Goal: Task Accomplishment & Management: Manage account settings

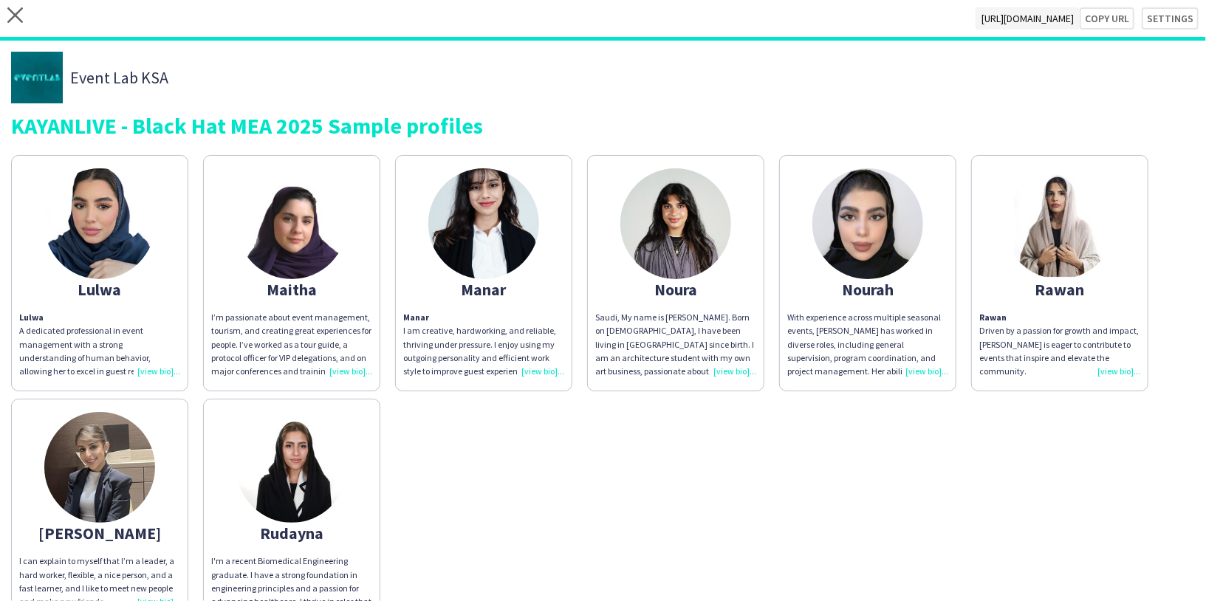
click at [7, 11] on div "close [URL][DOMAIN_NAME] Copy url Settings" at bounding box center [603, 20] width 1206 height 41
click at [13, 14] on icon at bounding box center [15, 15] width 16 height 16
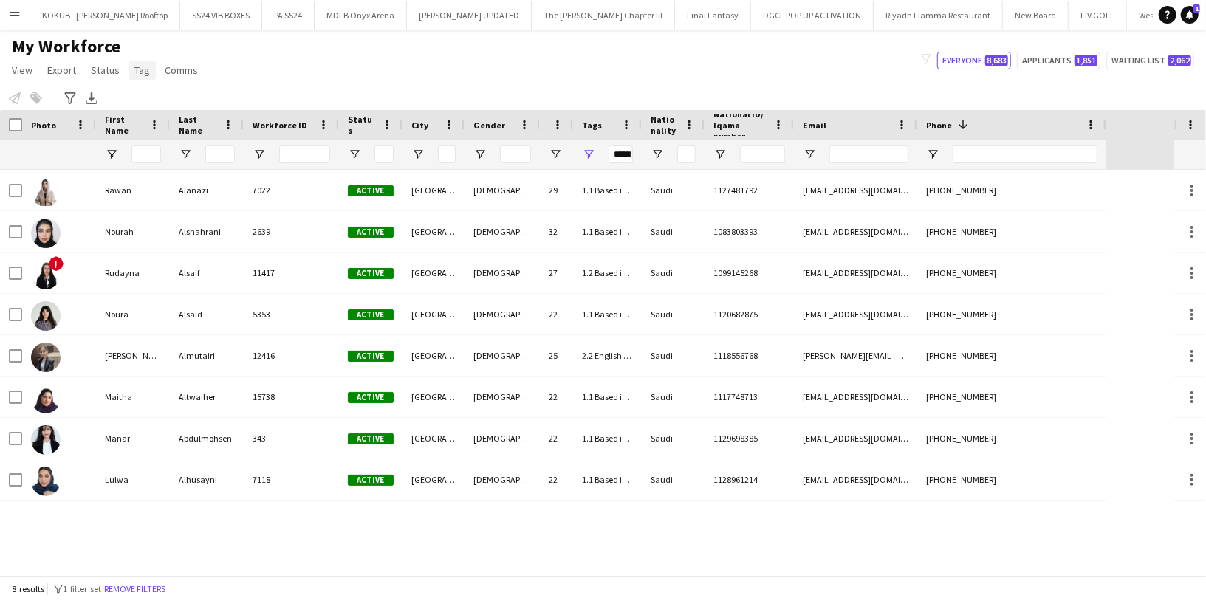
click at [136, 67] on span "Tag" at bounding box center [142, 70] width 16 height 13
click at [134, 587] on button "Remove filters" at bounding box center [134, 589] width 67 height 16
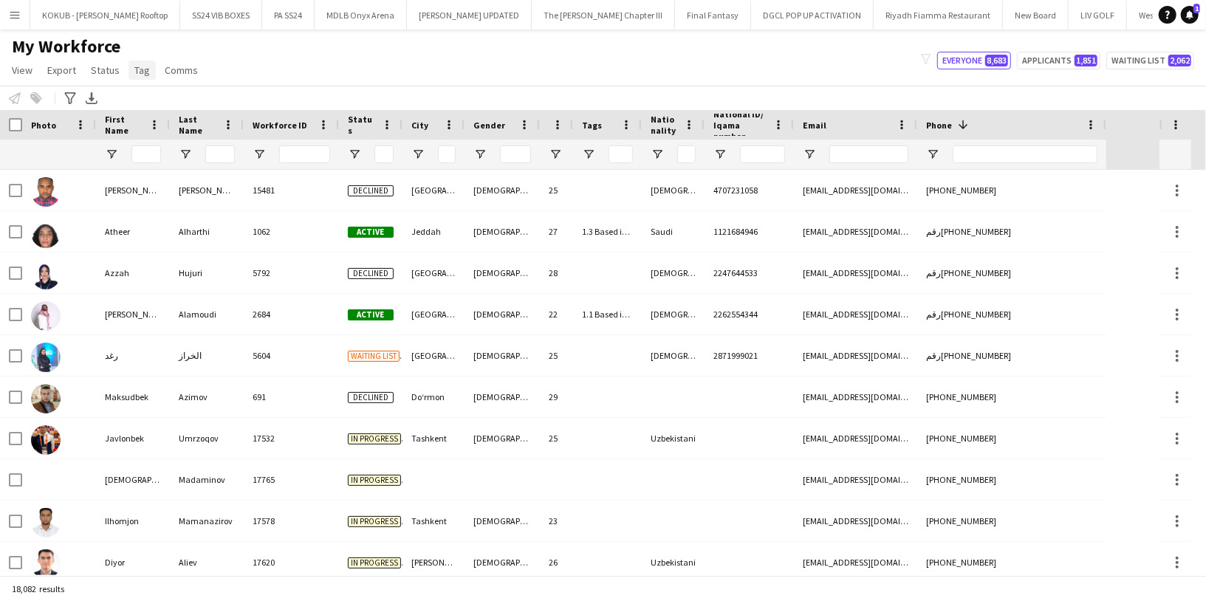
click at [139, 78] on link "Tag" at bounding box center [141, 70] width 27 height 19
click at [171, 106] on span "New tag" at bounding box center [156, 101] width 36 height 13
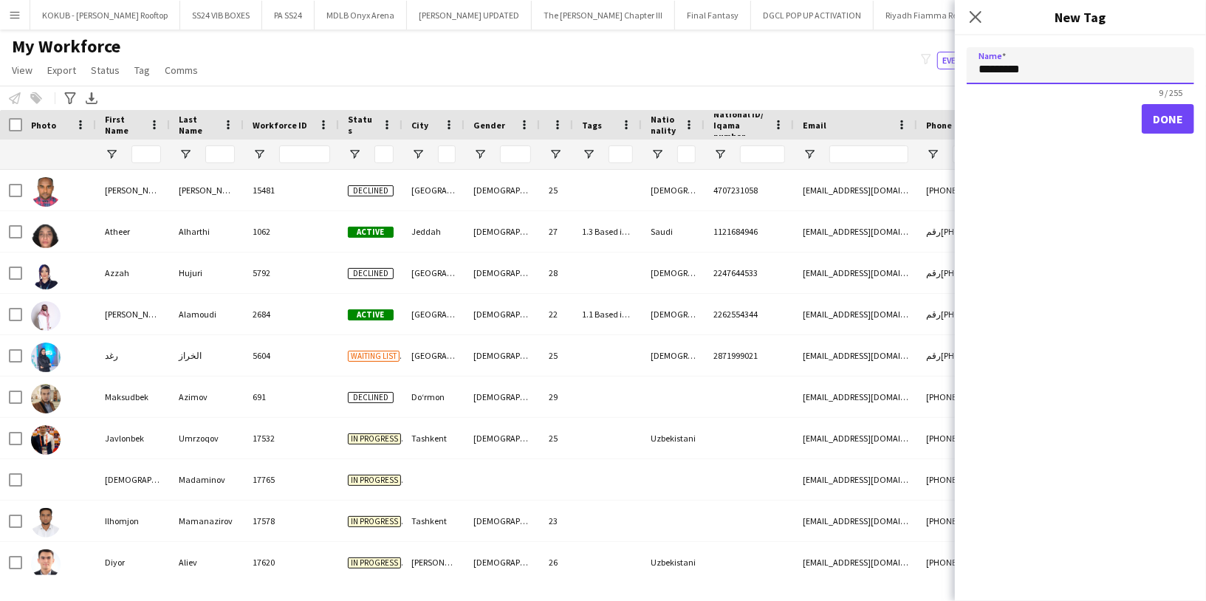
click at [1018, 66] on input "********" at bounding box center [1080, 65] width 227 height 37
paste input "**********"
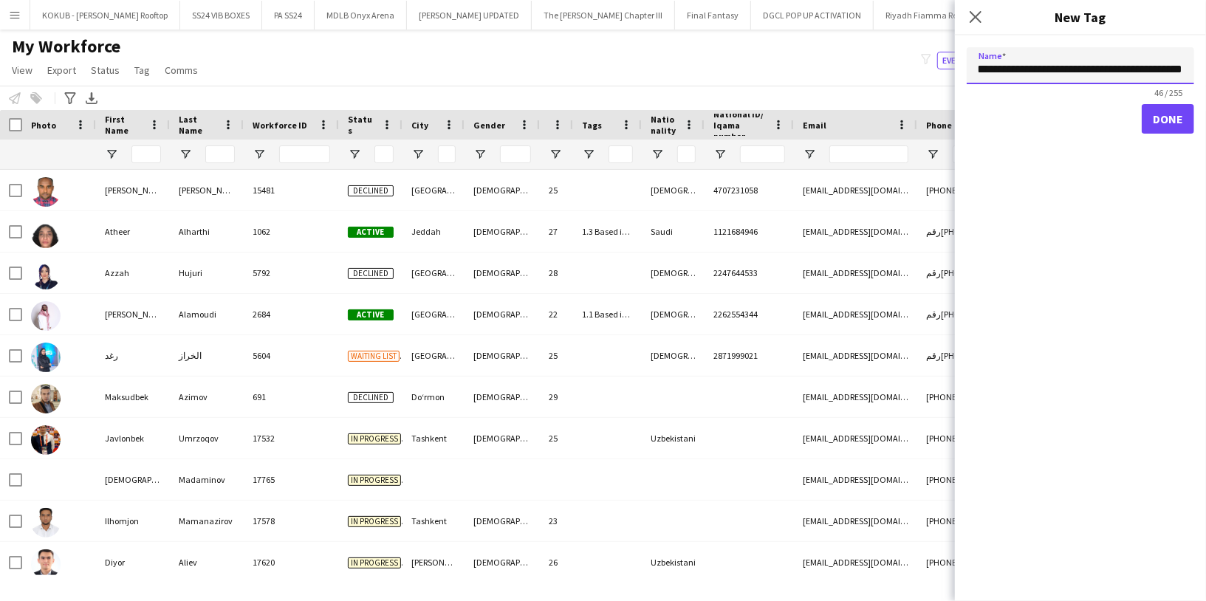
type input "**********"
click at [1183, 120] on button "Done" at bounding box center [1168, 119] width 52 height 30
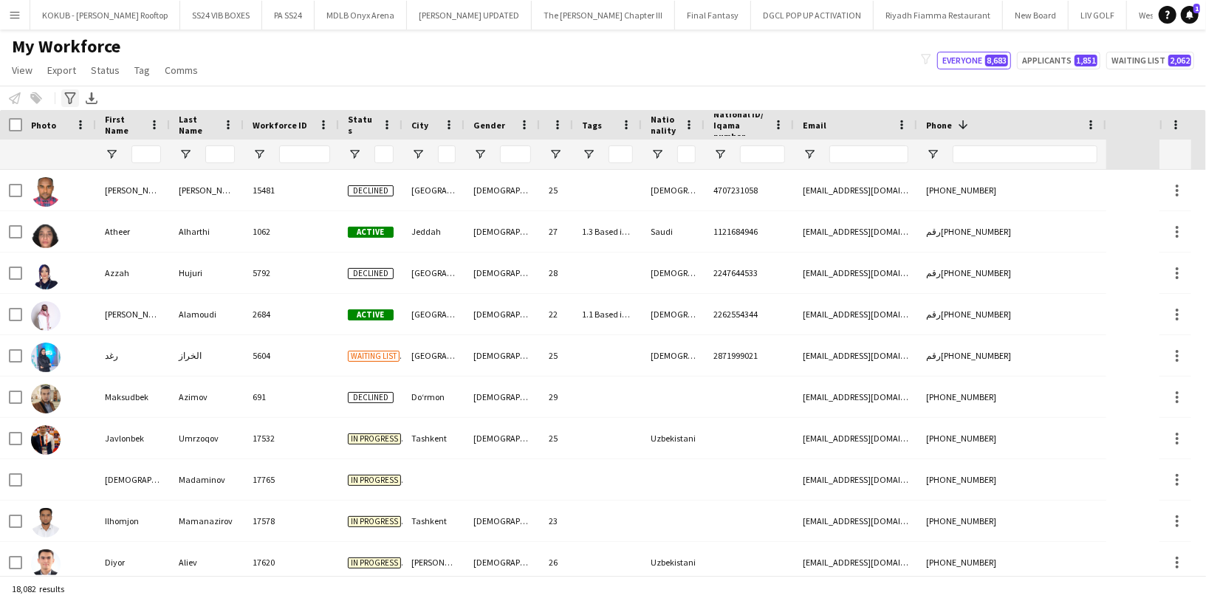
click at [65, 100] on icon "Advanced filters" at bounding box center [70, 98] width 12 height 12
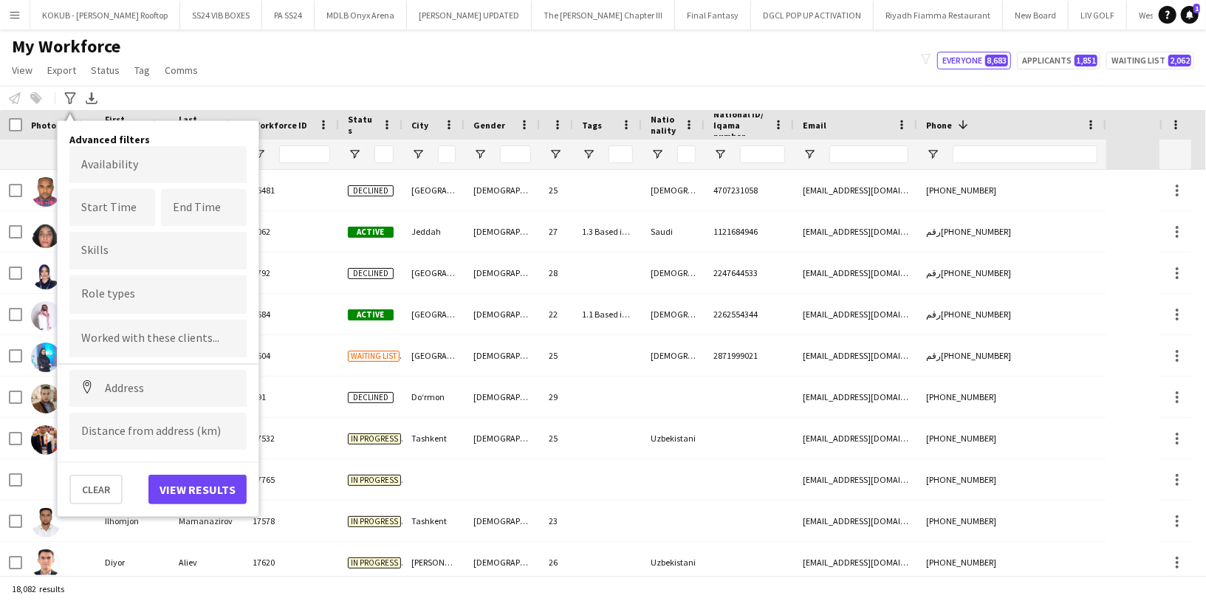
click at [139, 301] on div at bounding box center [157, 294] width 177 height 38
type input "***"
click at [176, 380] on div "Sales Specialist" at bounding box center [157, 371] width 177 height 35
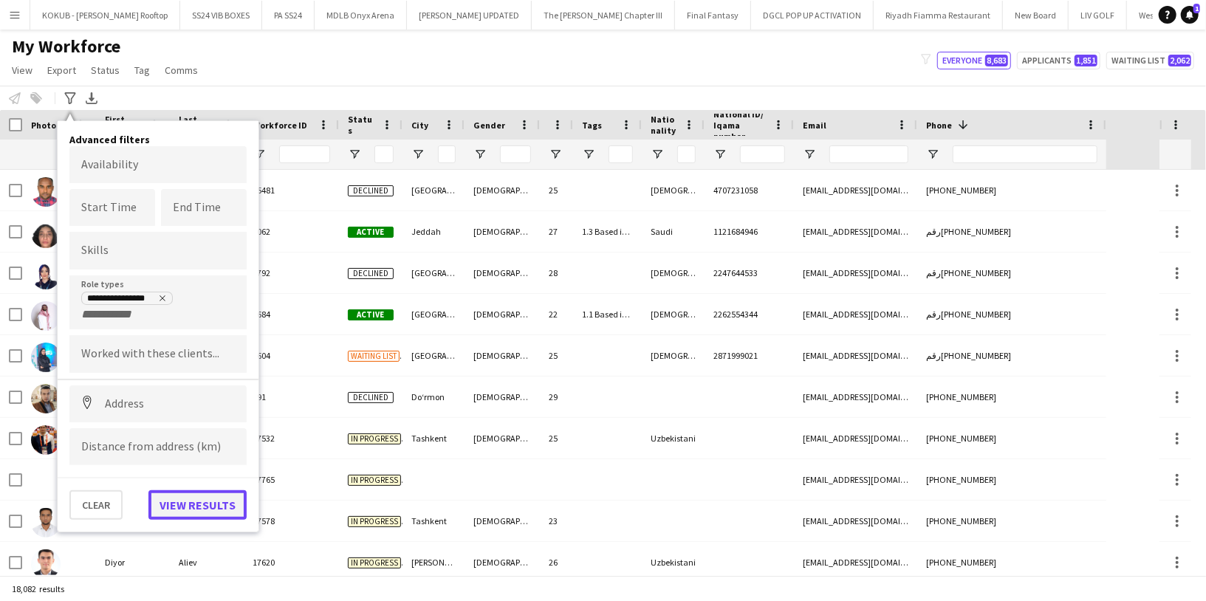
click at [201, 504] on button "View results" at bounding box center [197, 505] width 98 height 30
type input "**********"
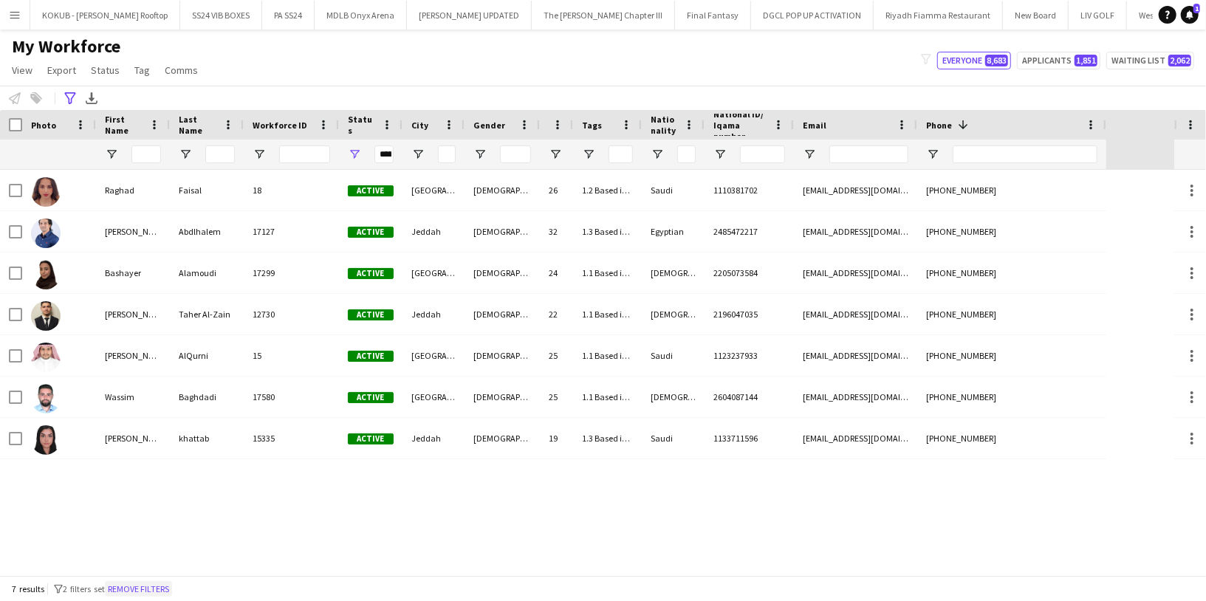
click at [150, 591] on button "Remove filters" at bounding box center [138, 589] width 67 height 16
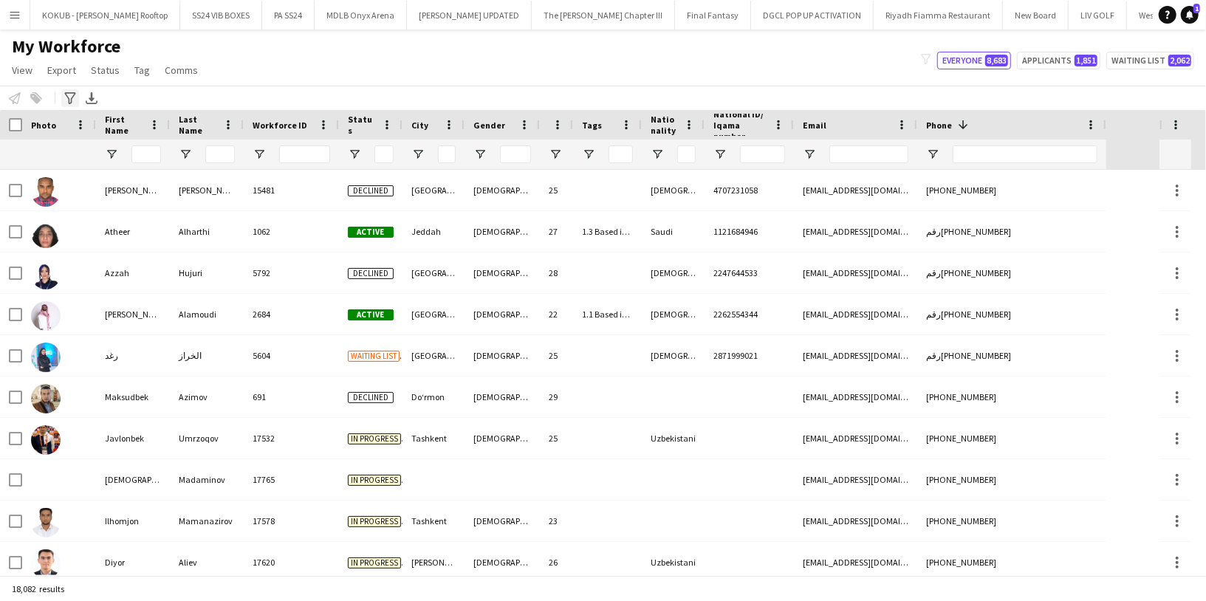
click at [75, 97] on div "Advanced filters" at bounding box center [70, 98] width 18 height 18
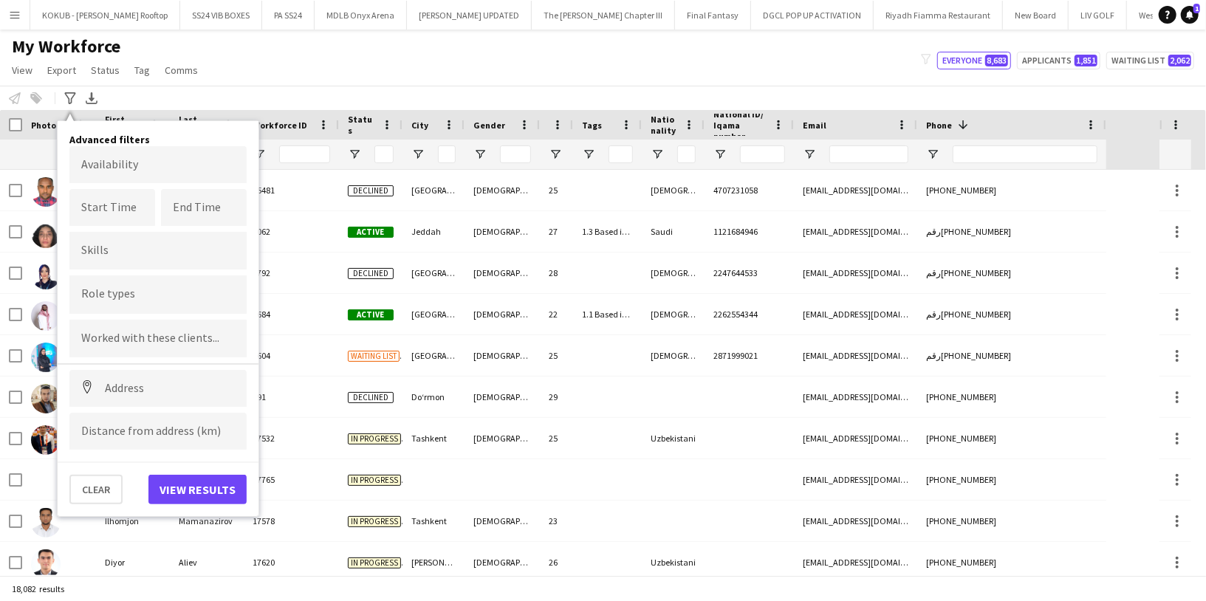
click at [137, 301] on div at bounding box center [157, 294] width 177 height 38
type input "*****"
click at [145, 378] on div "Sales Specialist" at bounding box center [157, 371] width 177 height 35
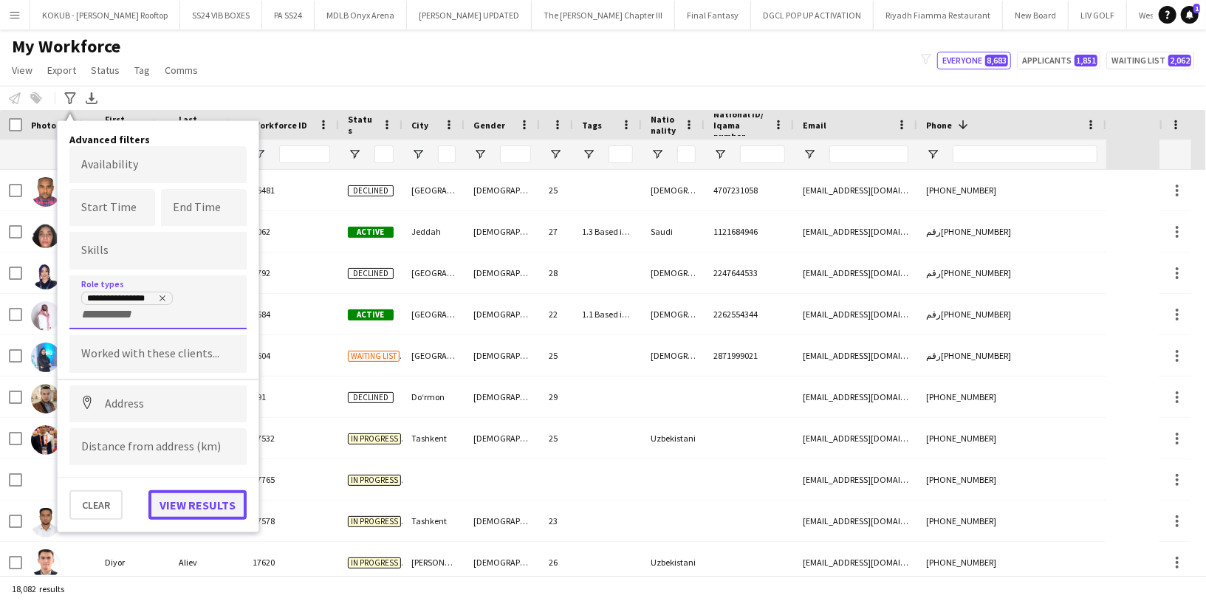
click at [196, 496] on button "View results" at bounding box center [197, 505] width 98 height 30
type input "**********"
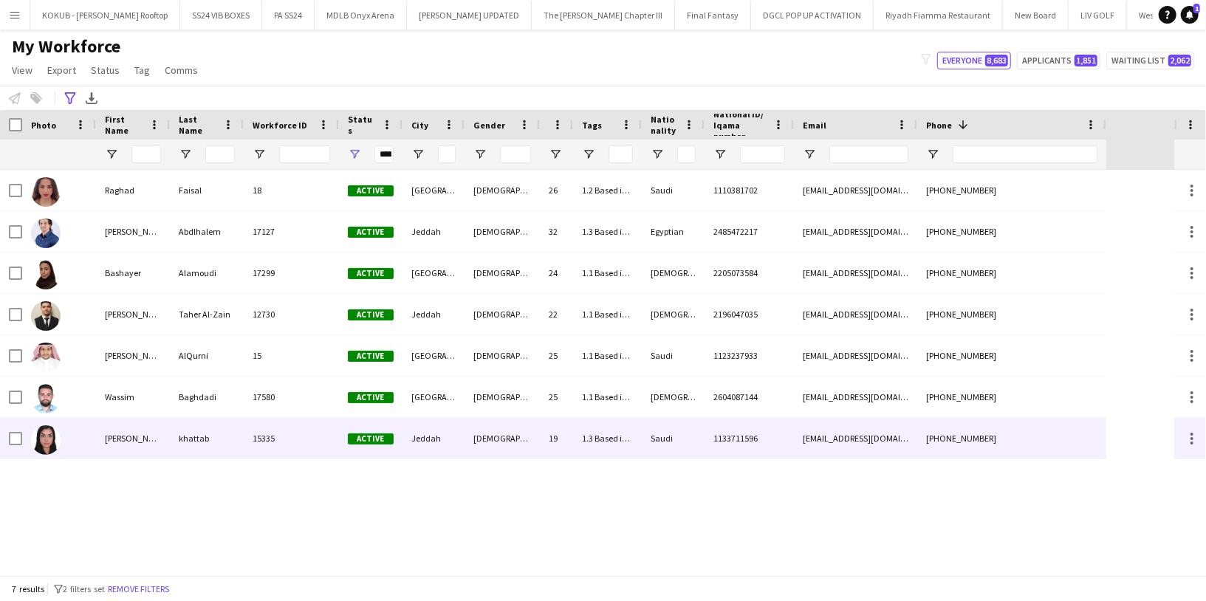
click at [176, 437] on div "khattab" at bounding box center [207, 438] width 74 height 41
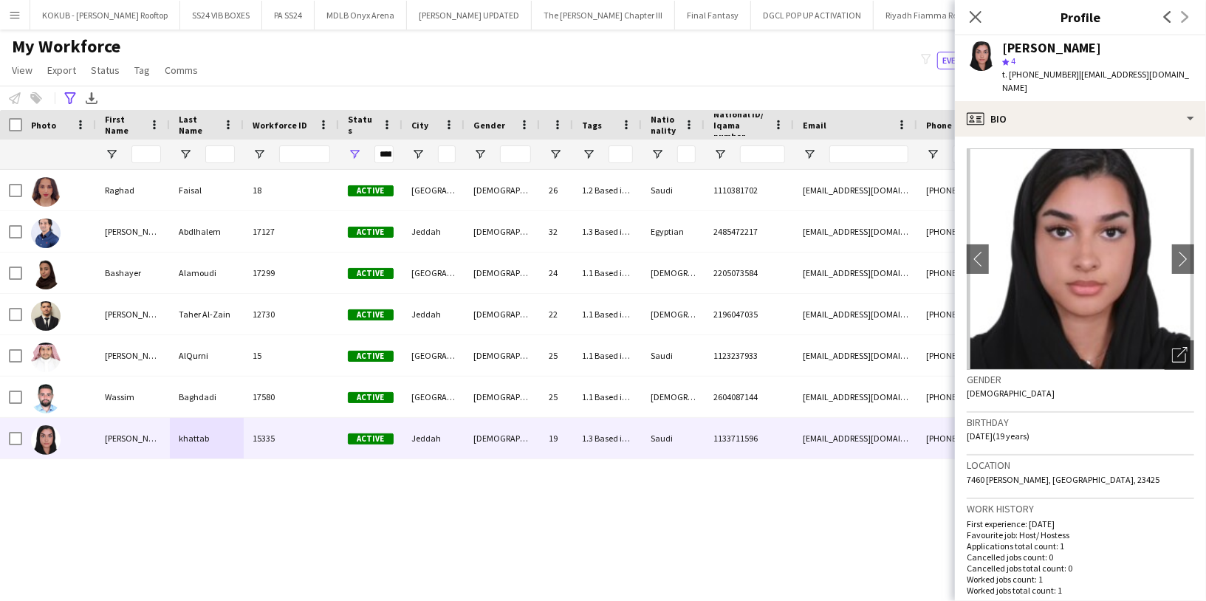
click at [131, 530] on div "Raghad Faisal 18 Active Riyadh Female 26 1.2 Based in Eastern Province, 1.3 Bas…" at bounding box center [587, 372] width 1174 height 405
click at [977, 15] on icon at bounding box center [975, 17] width 14 height 14
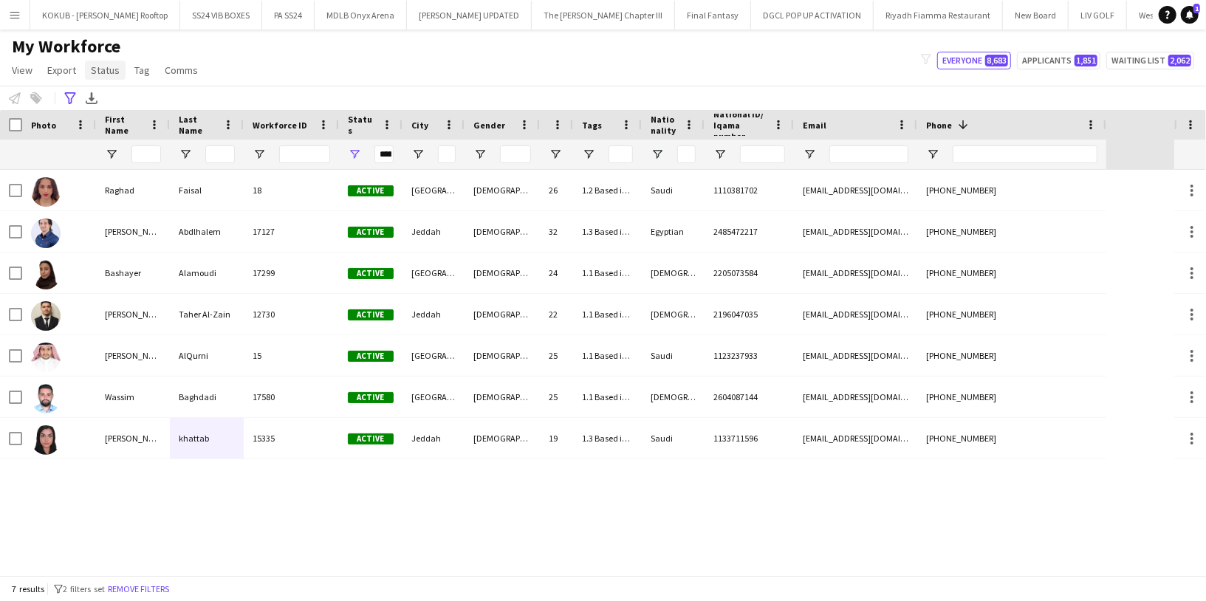
click at [103, 70] on span "Status" at bounding box center [105, 70] width 29 height 13
click at [66, 93] on icon "Advanced filters" at bounding box center [70, 98] width 12 height 12
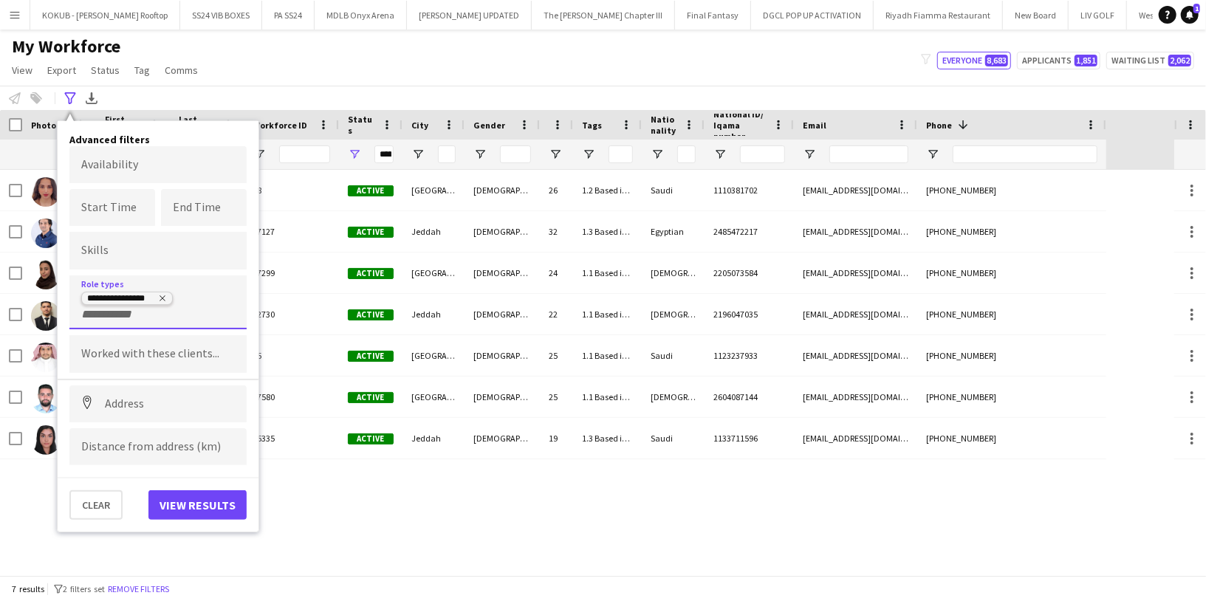
click at [159, 295] on icon "Remove tag" at bounding box center [162, 298] width 6 height 6
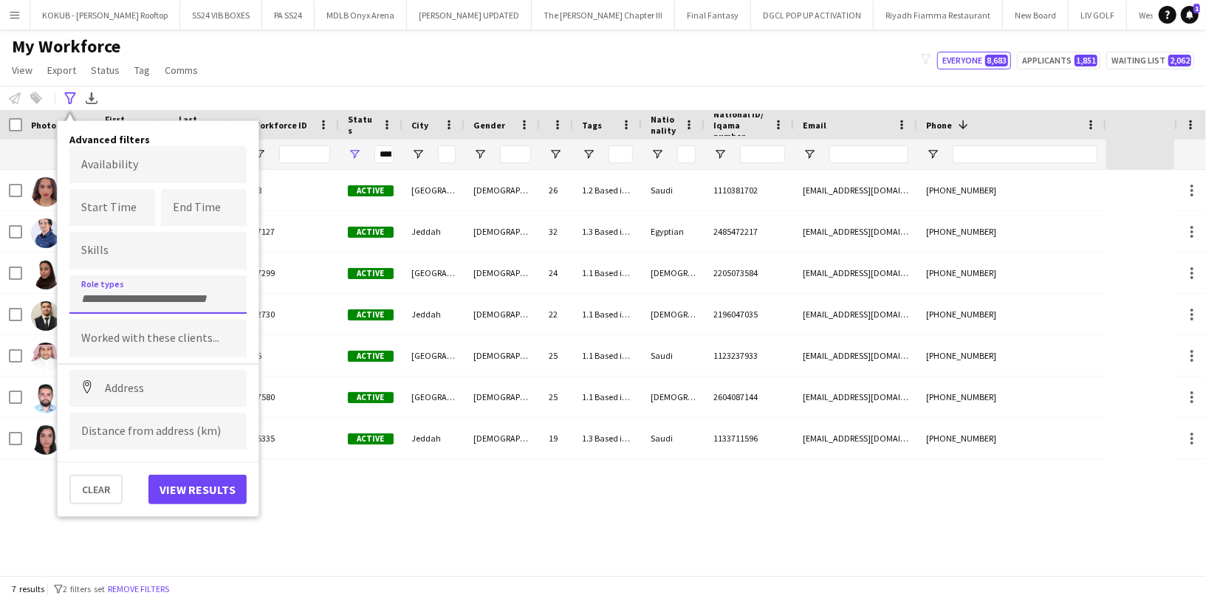
click at [149, 295] on input "Type to search role types..." at bounding box center [158, 298] width 154 height 13
type input "****"
click at [178, 337] on div "Promoter / Sales / Brand Ambassador" at bounding box center [157, 335] width 177 height 35
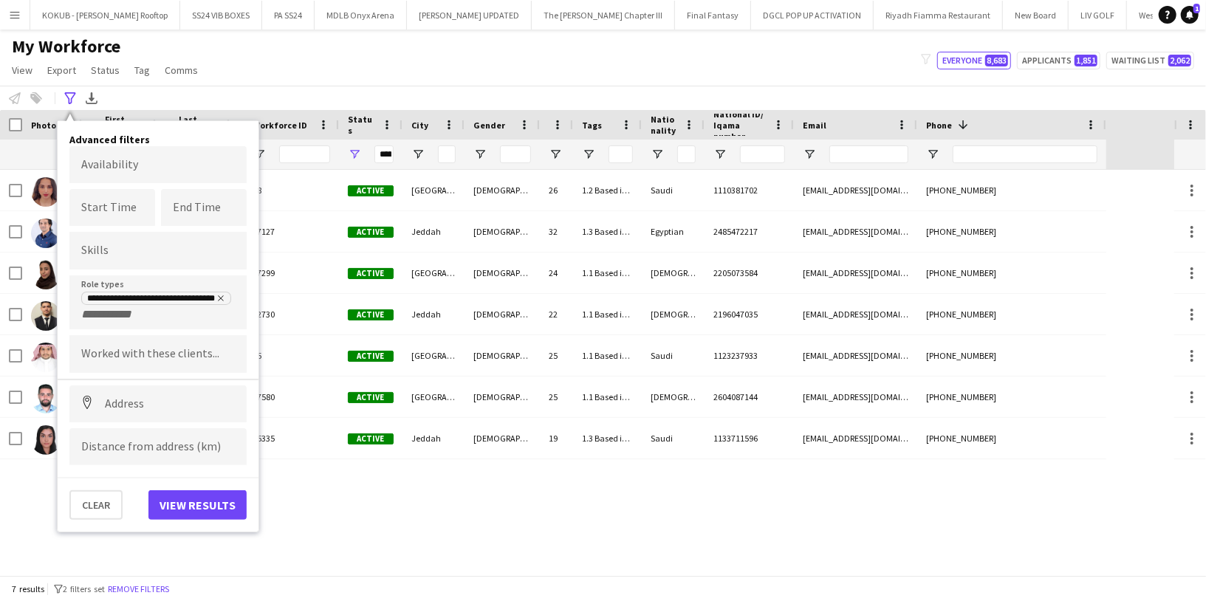
click at [202, 515] on div "**********" at bounding box center [158, 326] width 201 height 411
click at [205, 510] on button "View results" at bounding box center [197, 505] width 98 height 30
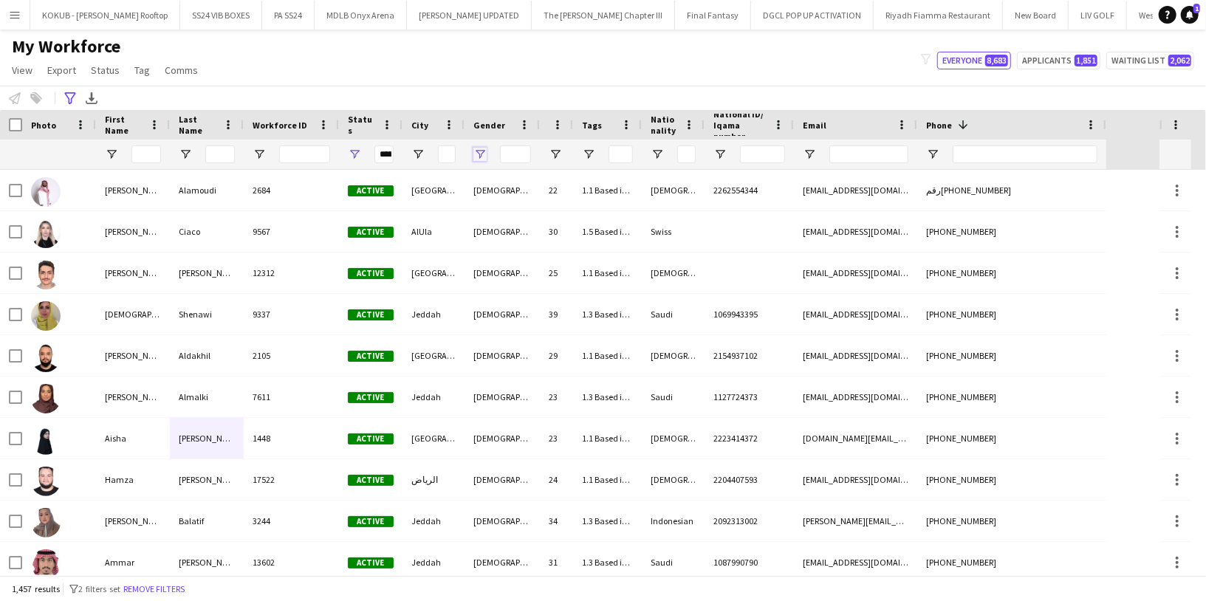
click at [479, 156] on span "Open Filter Menu" at bounding box center [479, 154] width 13 height 13
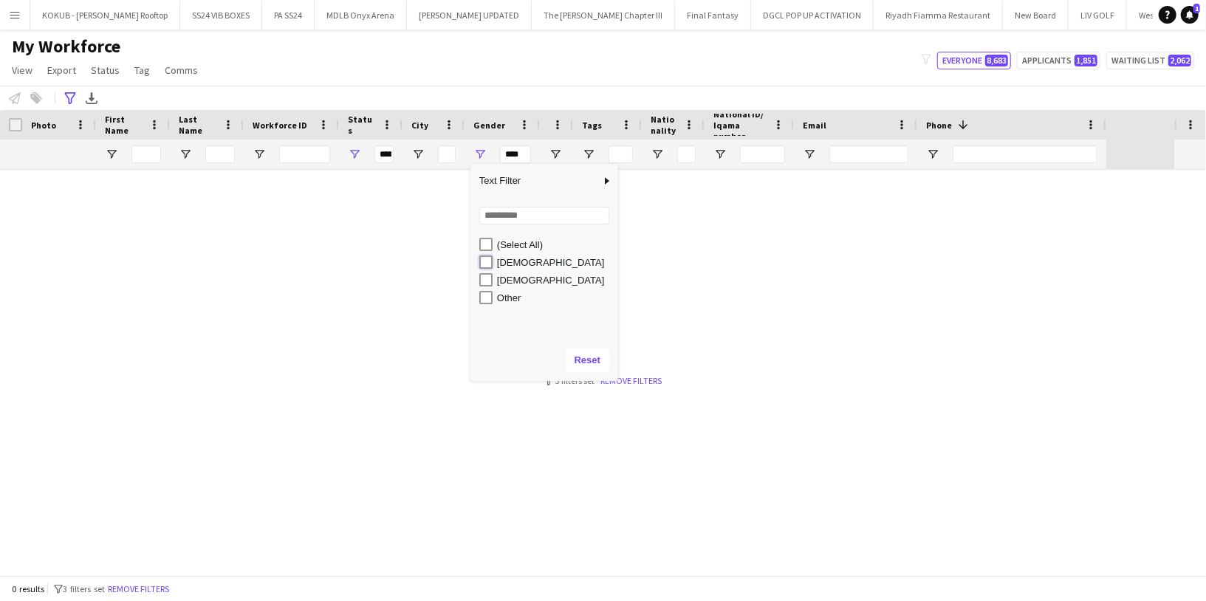
type input "**********"
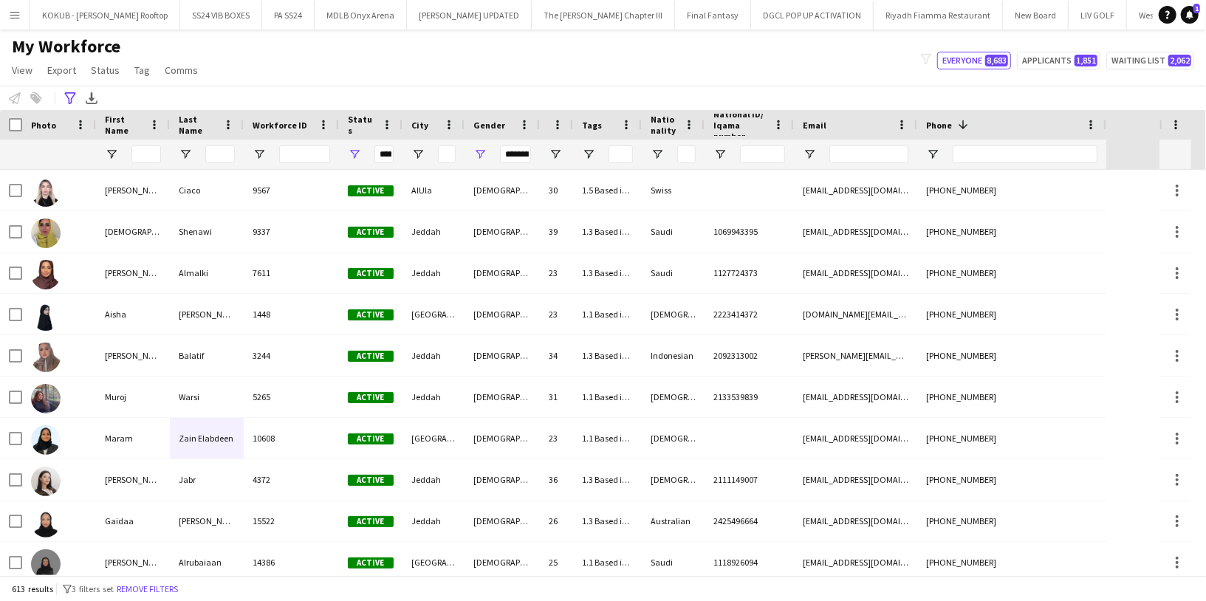
click at [516, 78] on div "My Workforce View Views Default view R4ven New view Update view Delete view Edi…" at bounding box center [603, 60] width 1206 height 50
click at [419, 154] on span "Open Filter Menu" at bounding box center [417, 154] width 13 height 13
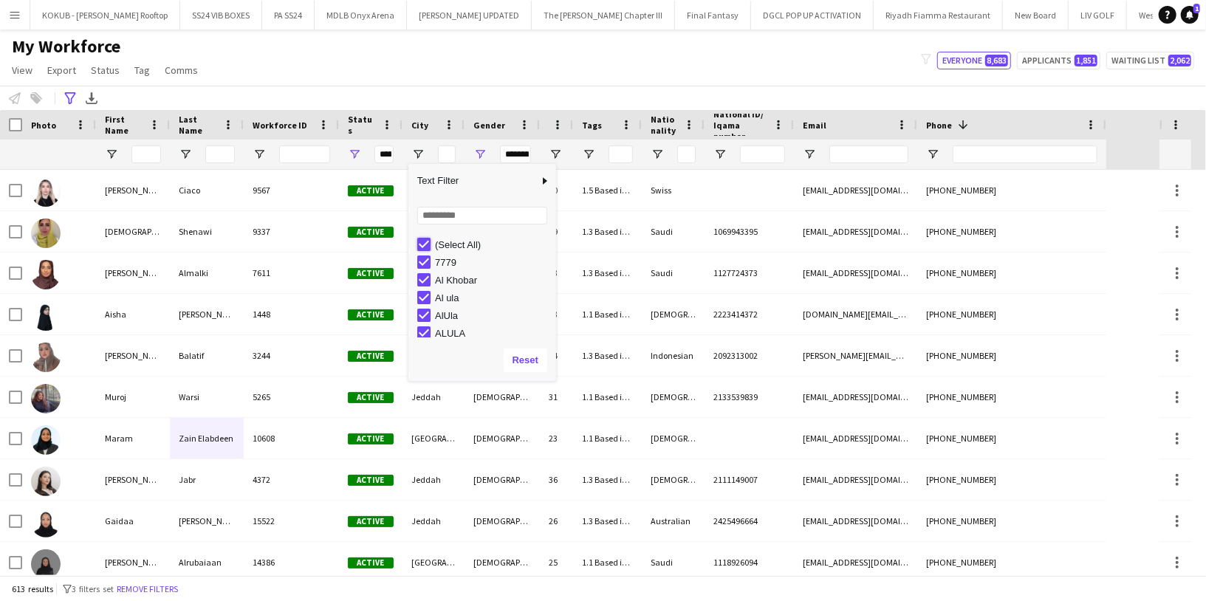
type input "***"
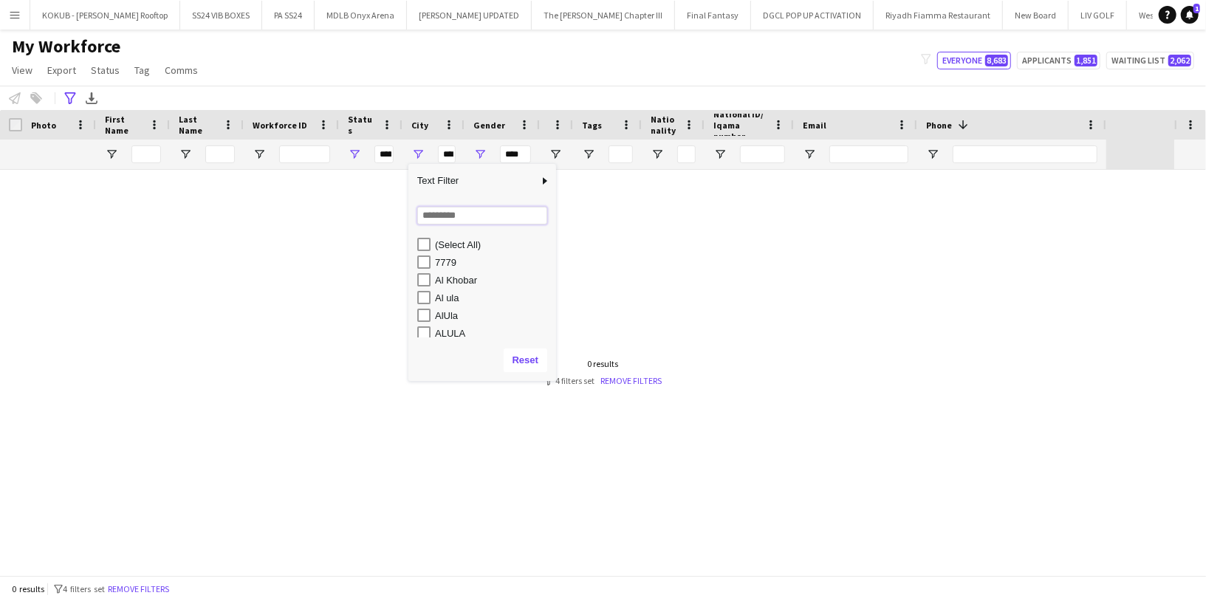
click at [452, 213] on input "Search filter values" at bounding box center [482, 216] width 130 height 18
type input "***"
type input "**********"
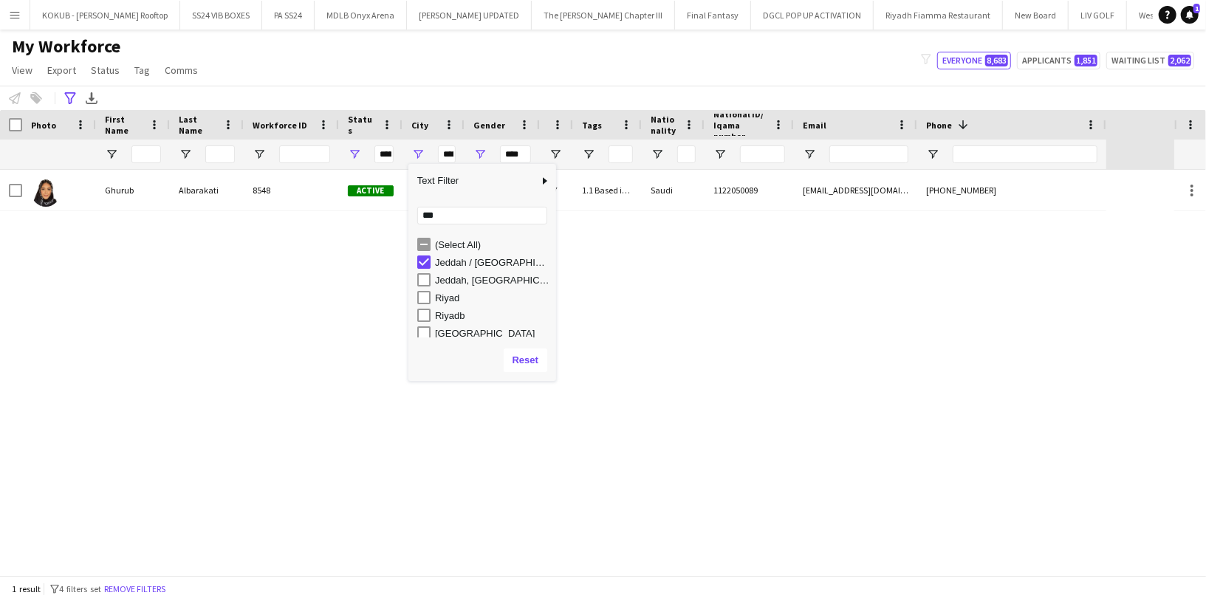
type input "**********"
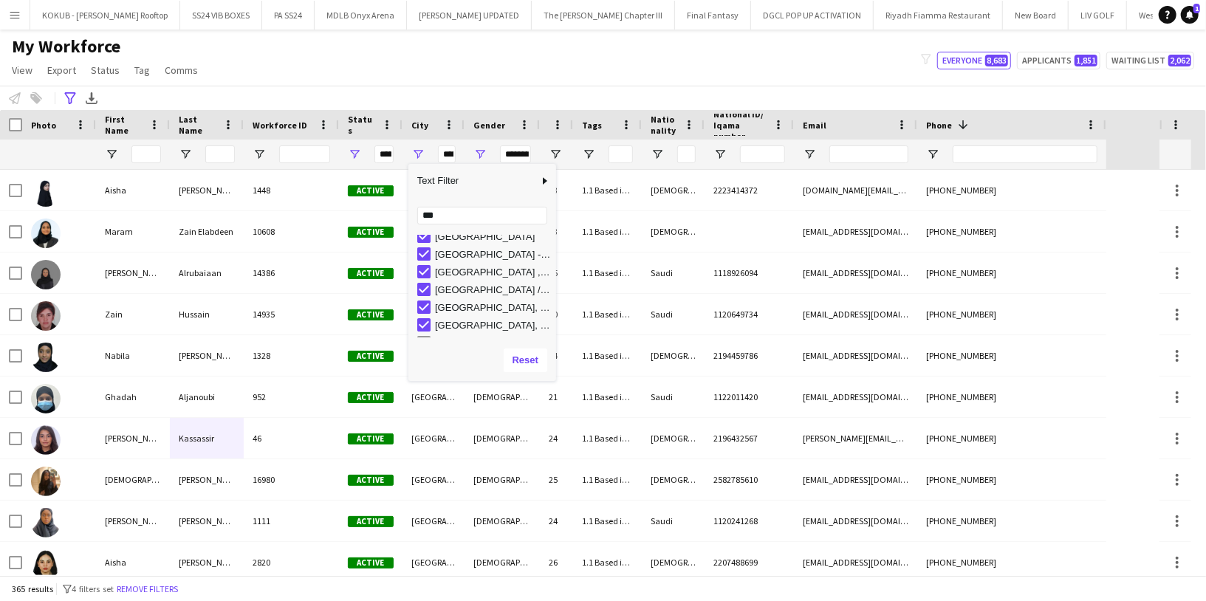
scroll to position [128, 0]
type input "**********"
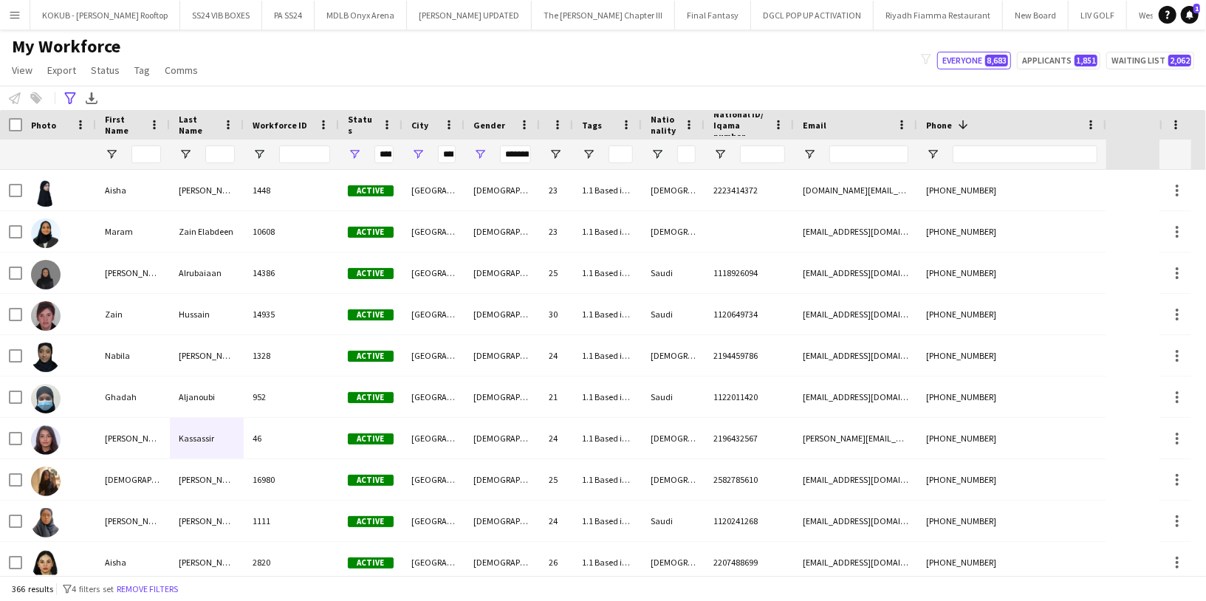
click at [437, 72] on div "My Workforce View Views Default view R4ven New view Update view Delete view Edi…" at bounding box center [603, 60] width 1206 height 50
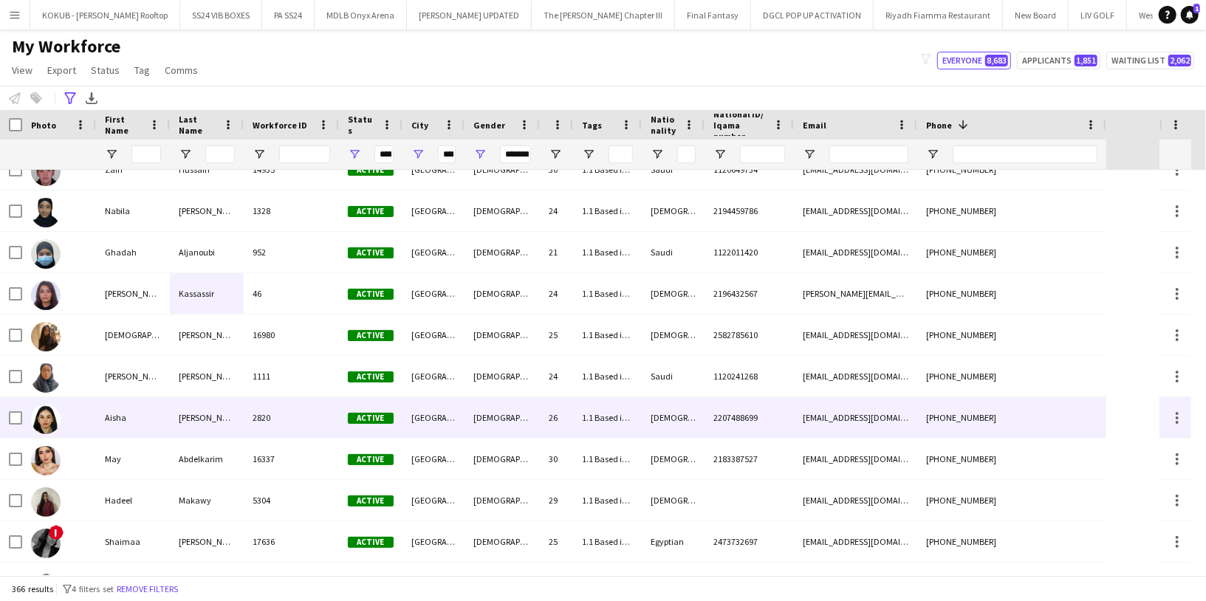
scroll to position [155, 0]
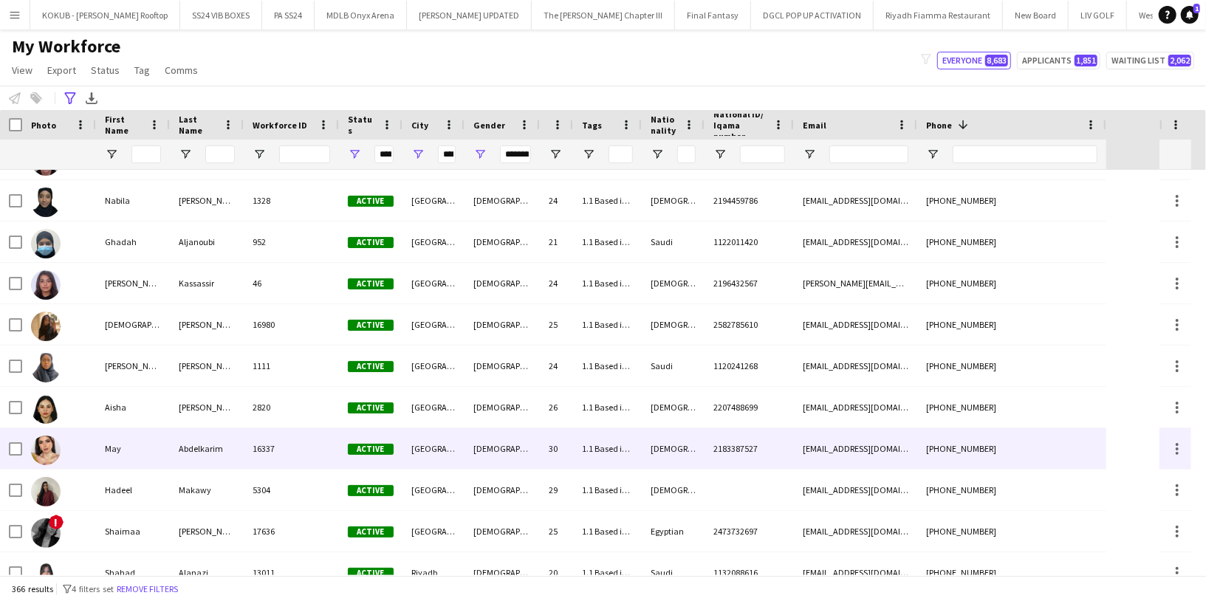
click at [150, 442] on div "May" at bounding box center [133, 448] width 74 height 41
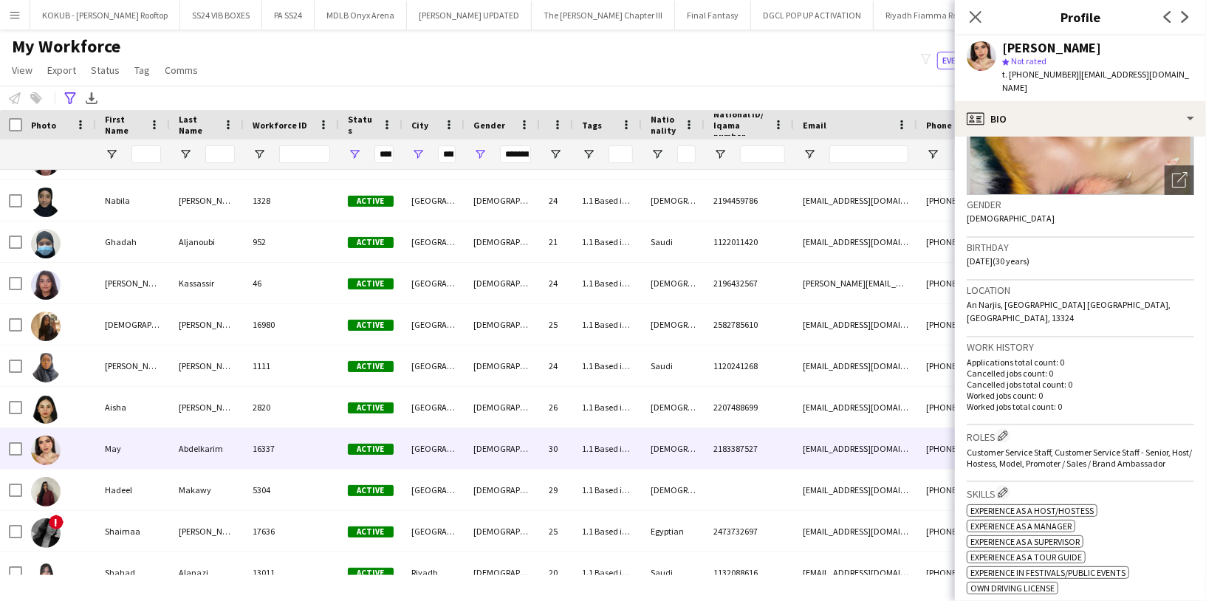
scroll to position [211, 0]
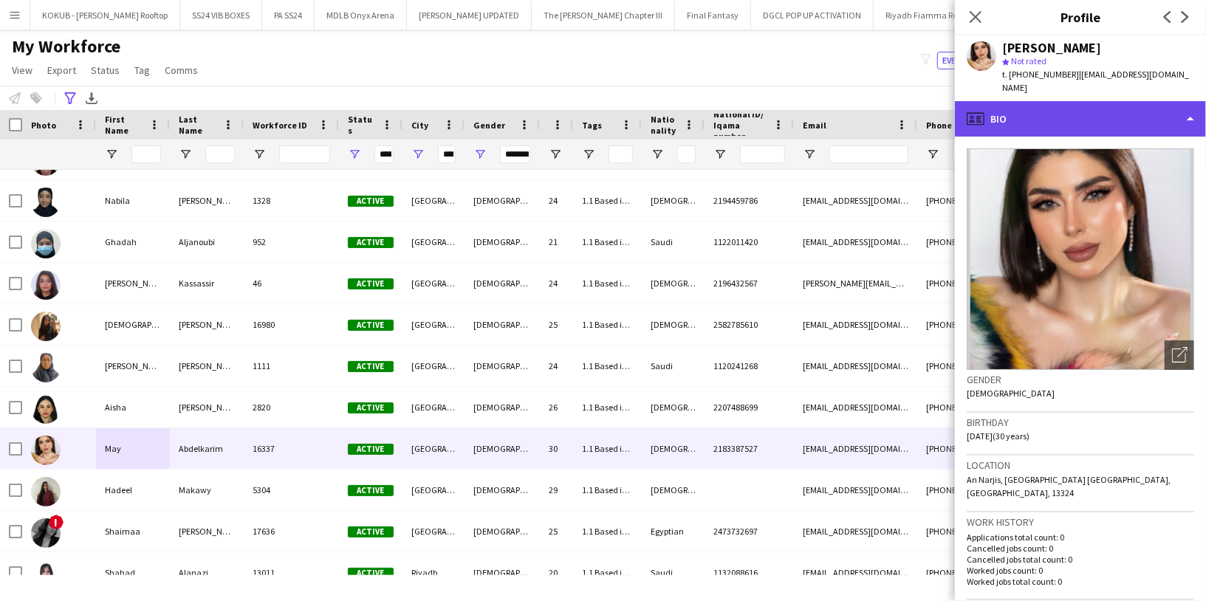
click at [1109, 101] on div "profile Bio" at bounding box center [1080, 118] width 251 height 35
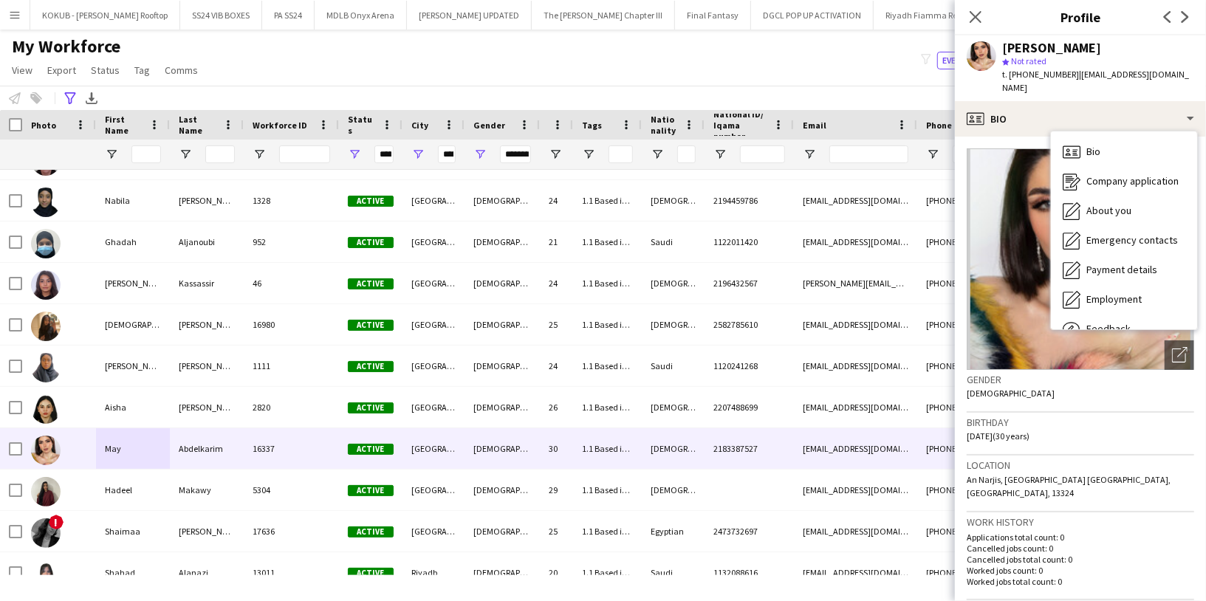
click at [1105, 315] on img at bounding box center [1080, 259] width 227 height 222
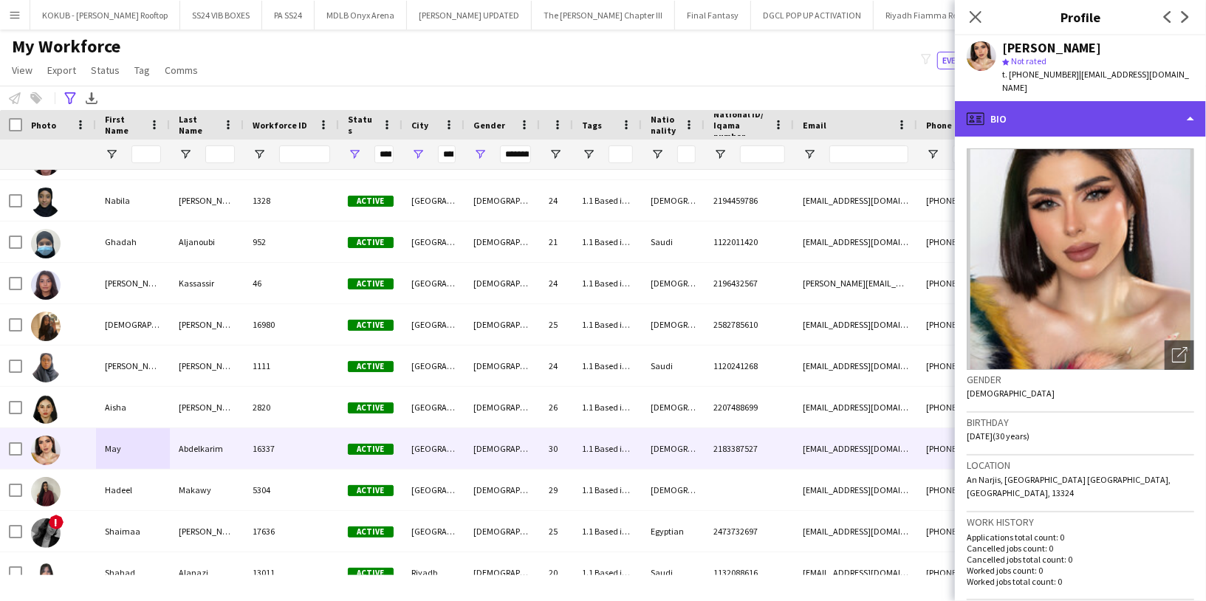
click at [1098, 106] on div "profile Bio" at bounding box center [1080, 118] width 251 height 35
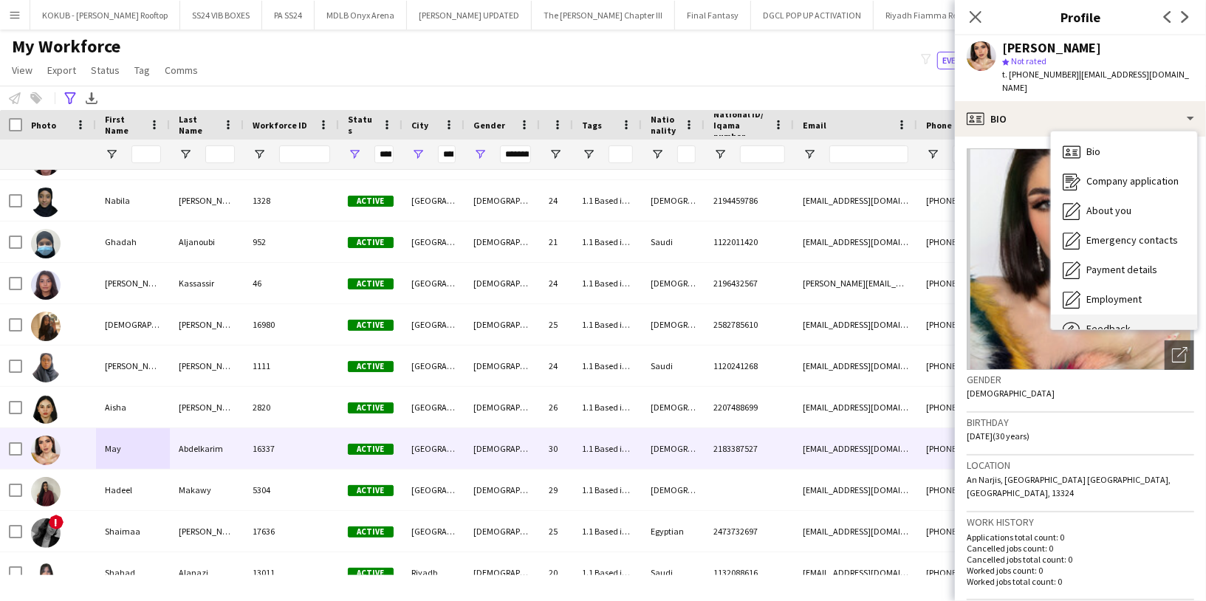
click at [1106, 315] on div "Feedback Feedback" at bounding box center [1124, 330] width 146 height 30
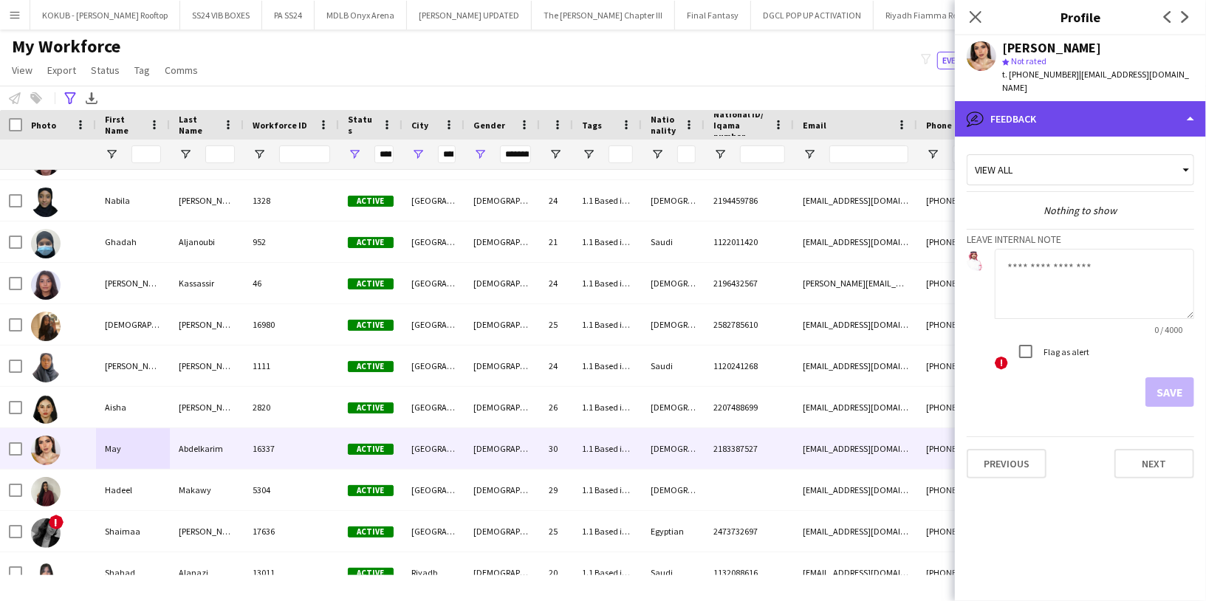
click at [1047, 115] on div "bubble-pencil Feedback" at bounding box center [1080, 118] width 251 height 35
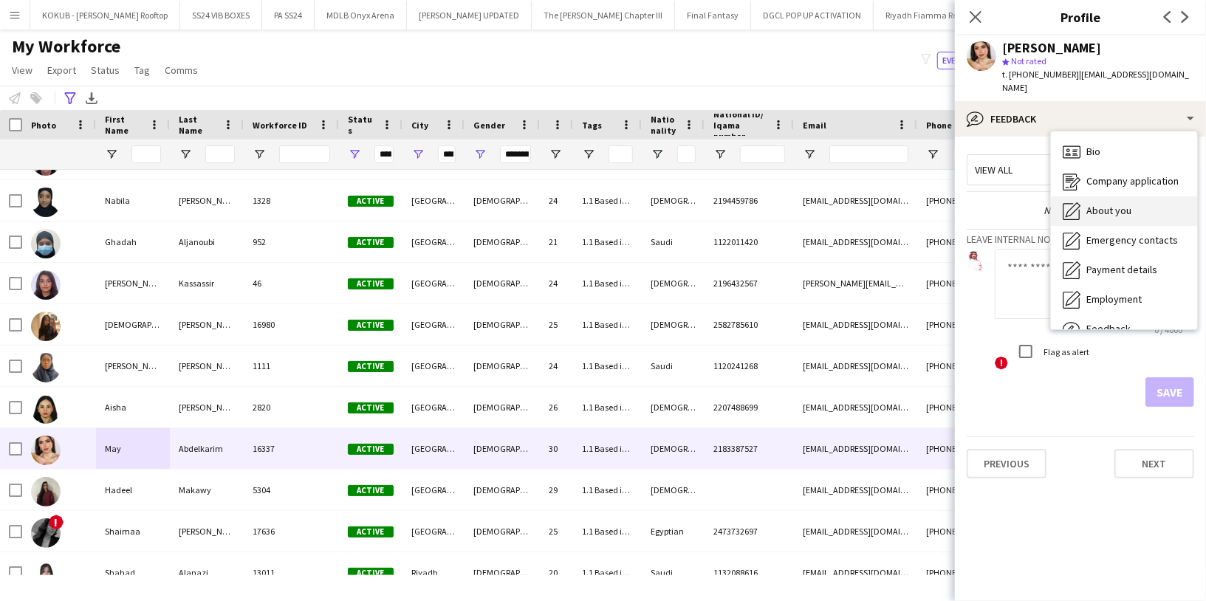
click at [1100, 196] on div "About you About you" at bounding box center [1124, 211] width 146 height 30
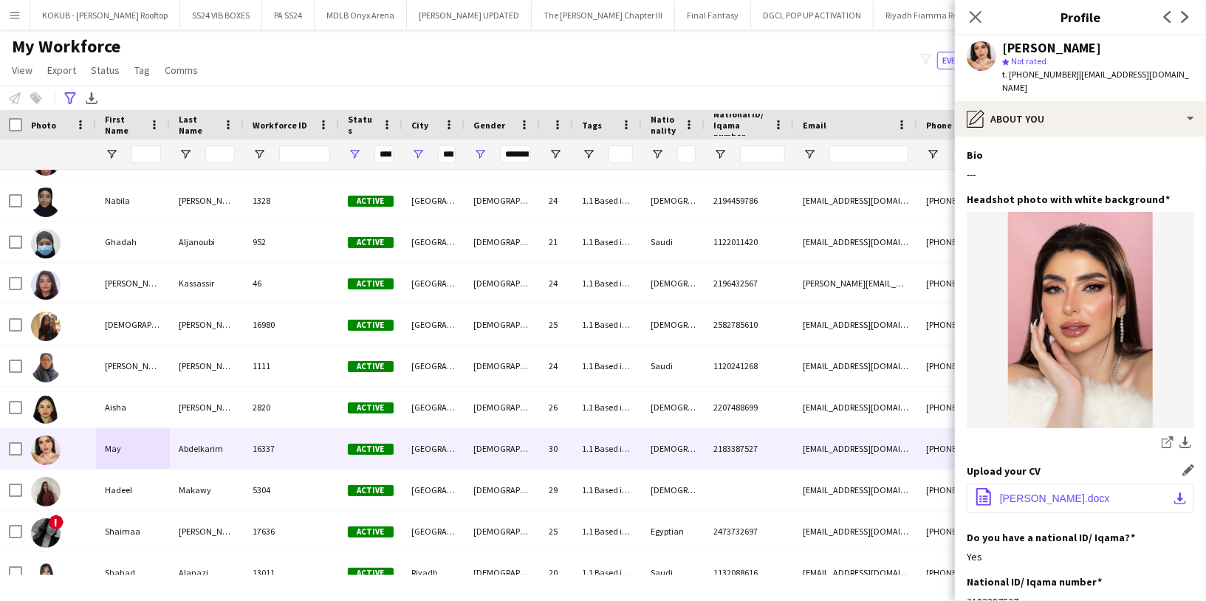
click at [1101, 484] on button "office-file-sheet May Abdulkarim.docx download-bottom" at bounding box center [1080, 499] width 227 height 30
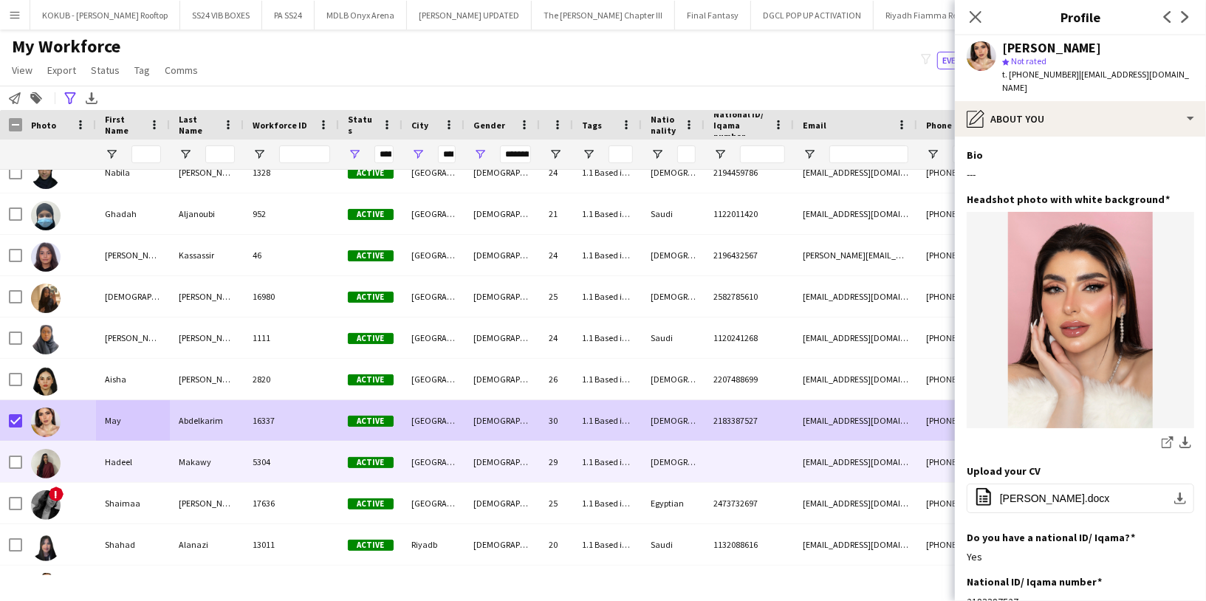
click at [148, 470] on div "Hadeel" at bounding box center [133, 462] width 74 height 41
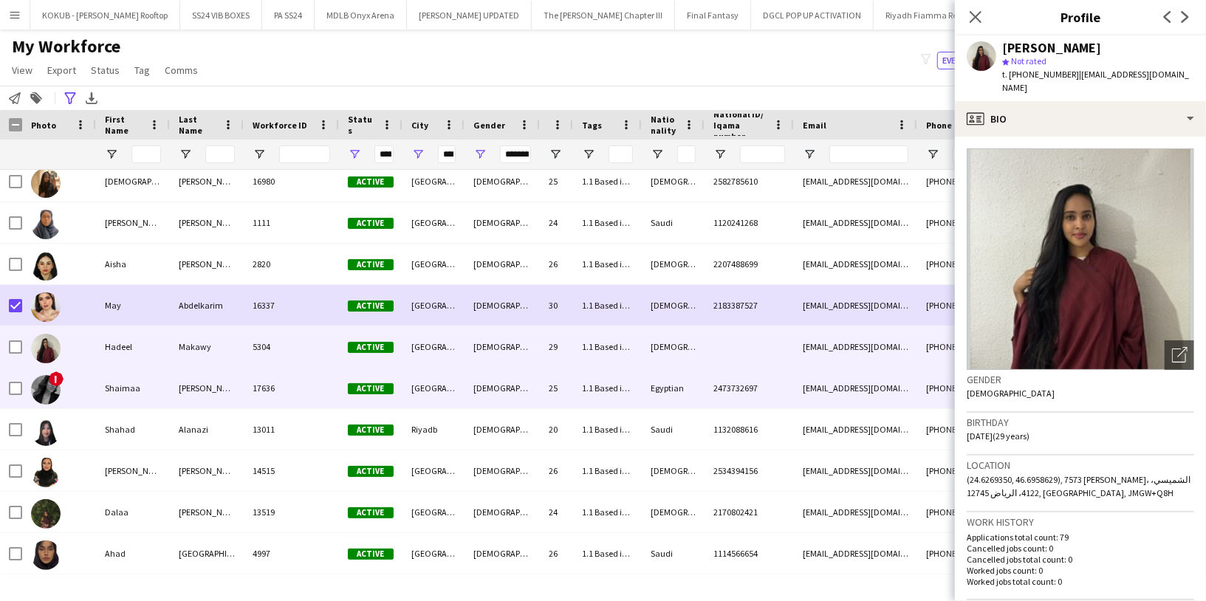
click at [150, 390] on div "Shaimaa" at bounding box center [133, 388] width 74 height 41
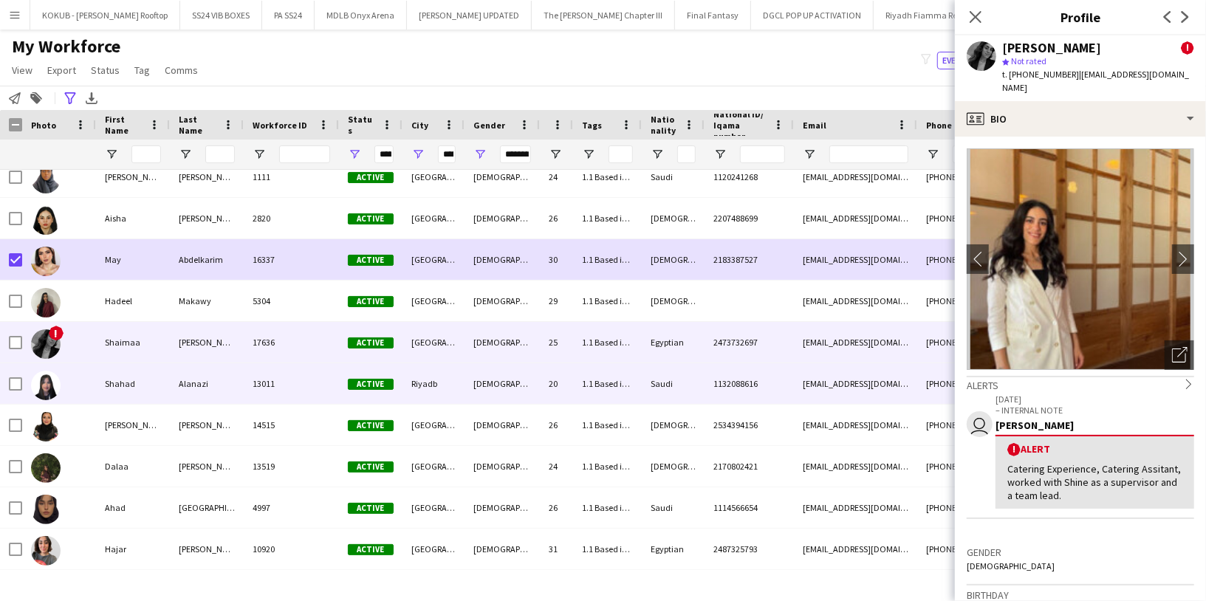
click at [150, 390] on div "Shahad" at bounding box center [133, 383] width 74 height 41
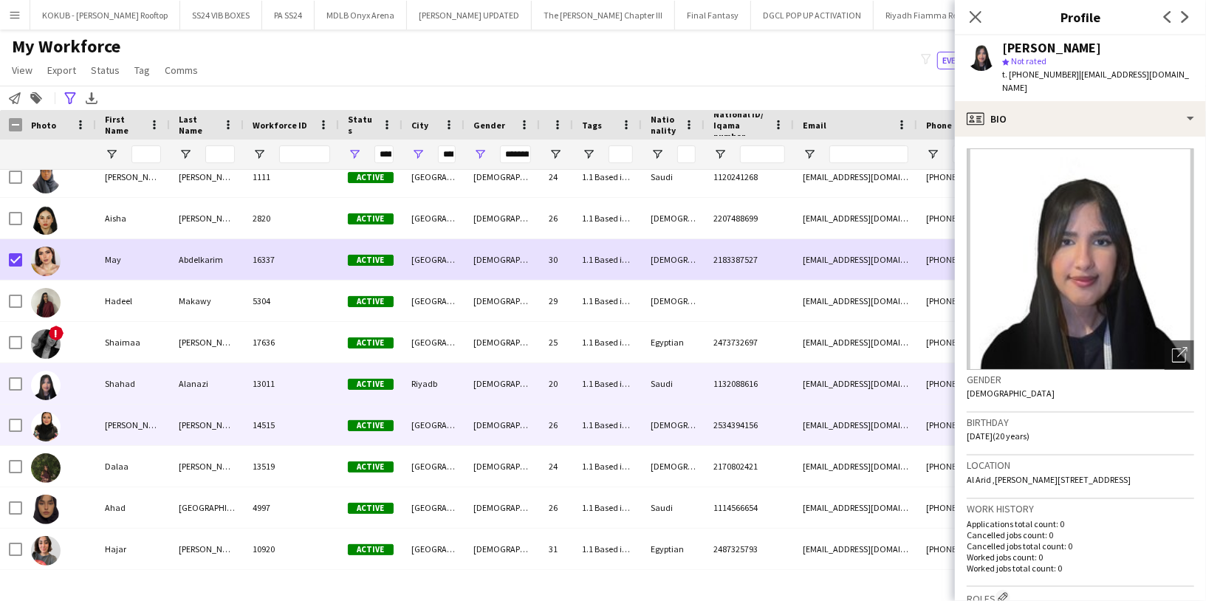
click at [153, 427] on div "Rana" at bounding box center [133, 425] width 74 height 41
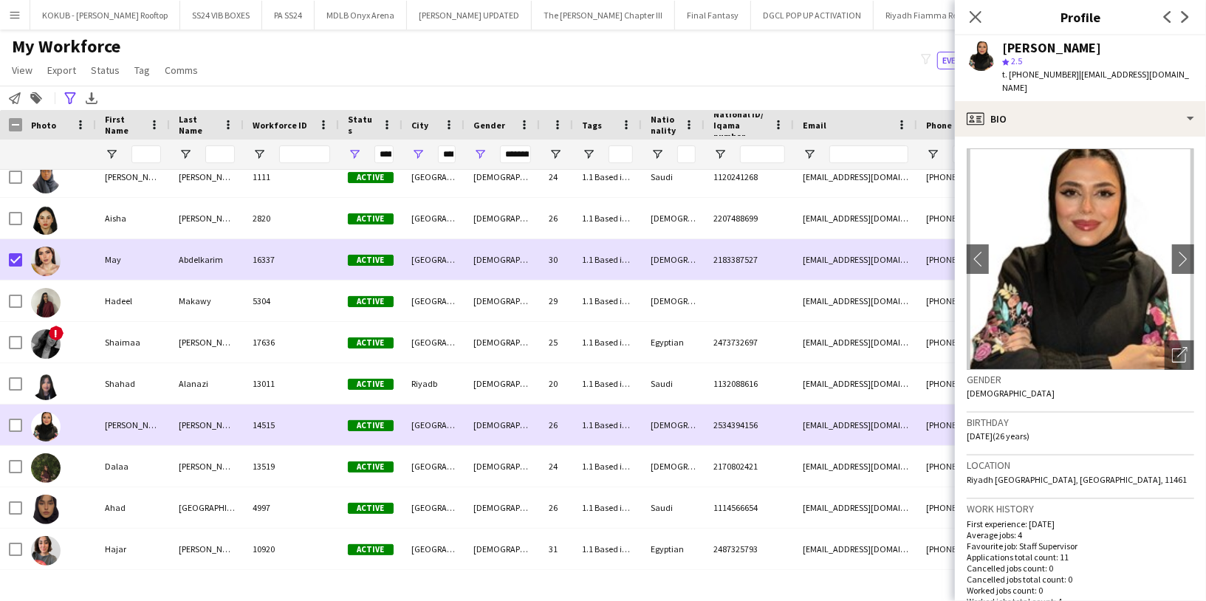
scroll to position [360, 0]
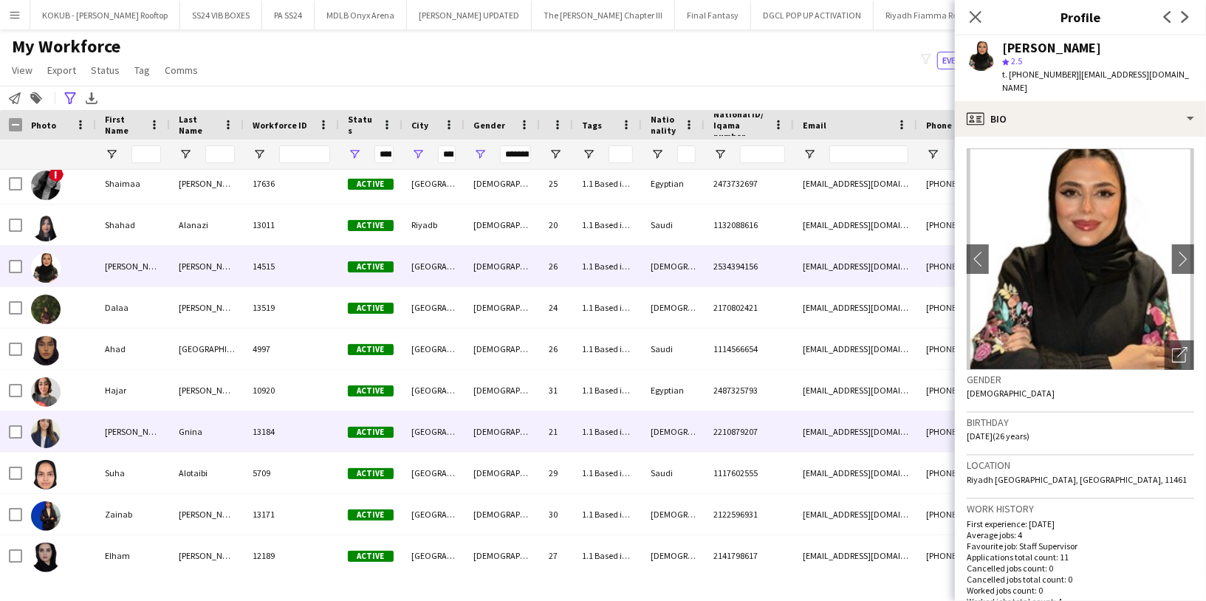
click at [155, 422] on div "Duaa fayez" at bounding box center [133, 431] width 74 height 41
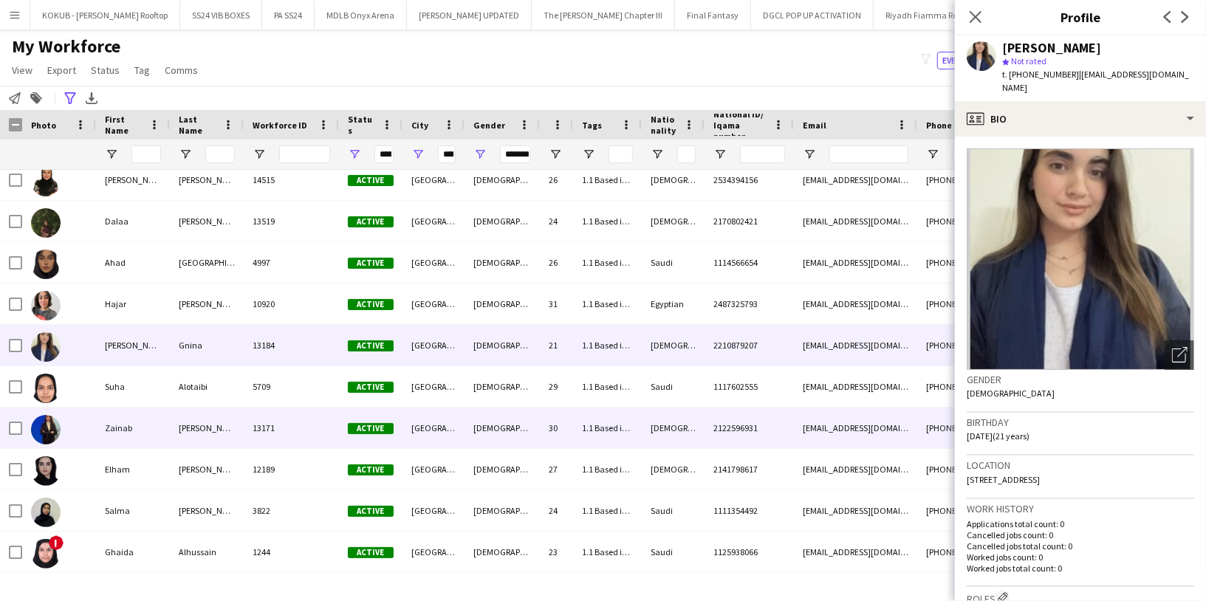
click at [155, 424] on div "Zainab" at bounding box center [133, 428] width 74 height 41
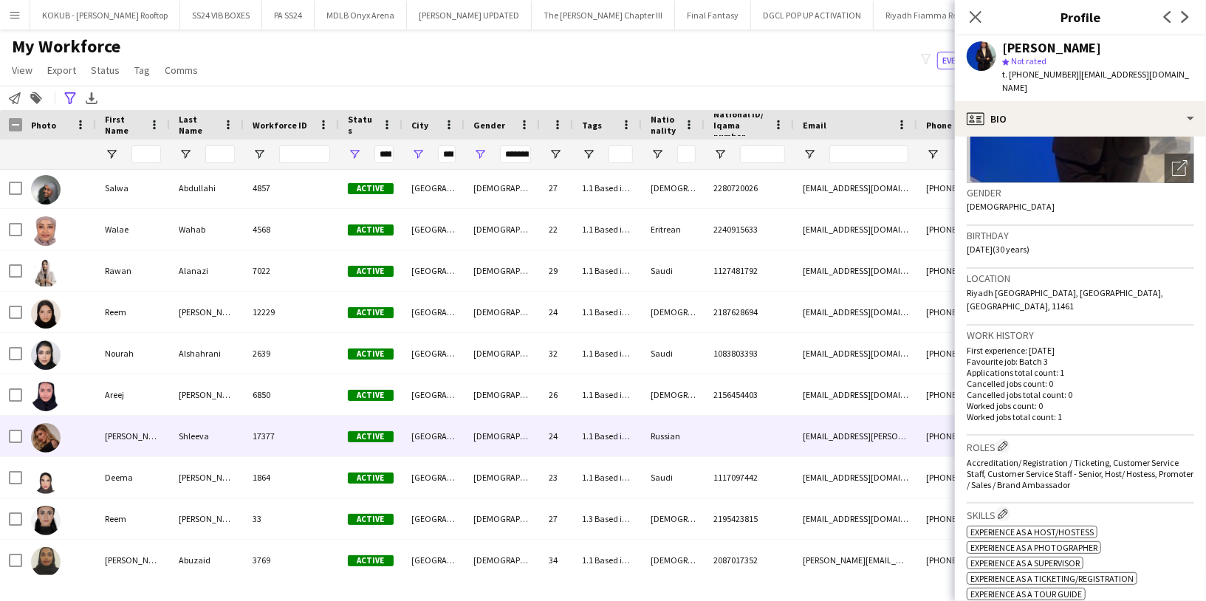
click at [126, 444] on div "Angelina" at bounding box center [133, 436] width 74 height 41
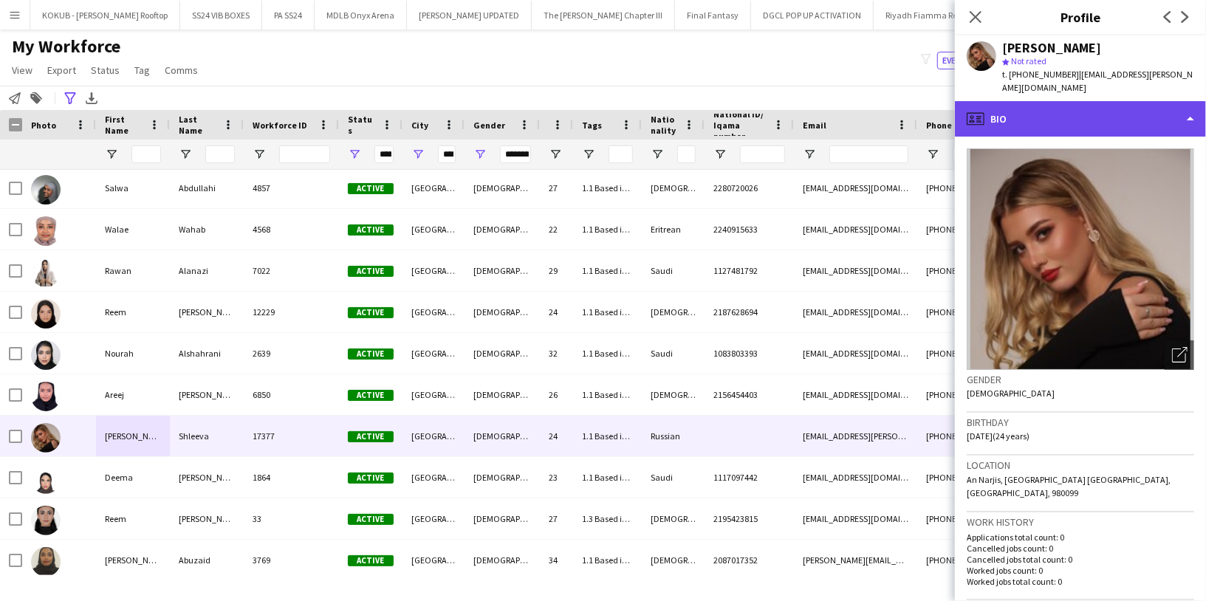
click at [1086, 106] on div "profile Bio" at bounding box center [1080, 118] width 251 height 35
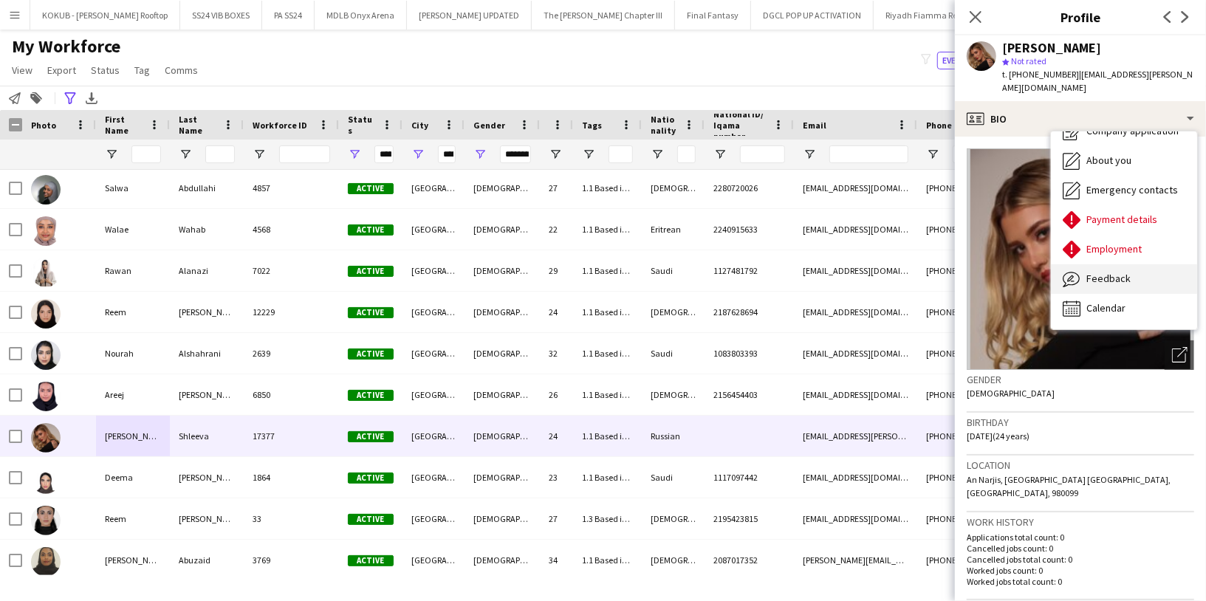
click at [1104, 272] on span "Feedback" at bounding box center [1108, 278] width 44 height 13
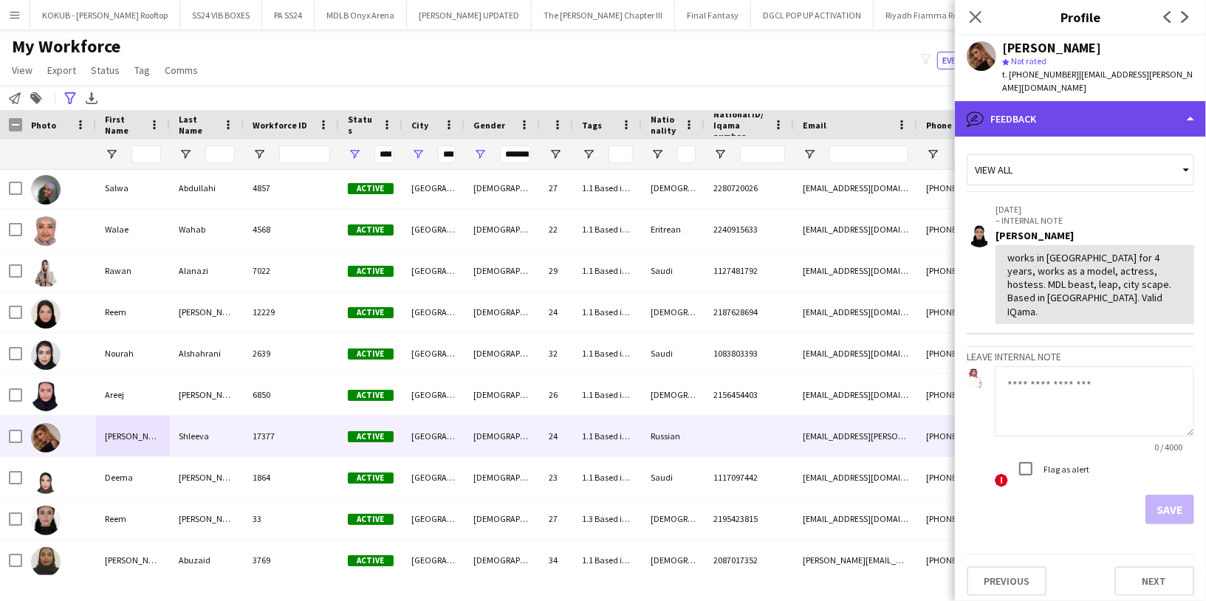
click at [1066, 106] on div "bubble-pencil Feedback" at bounding box center [1080, 118] width 251 height 35
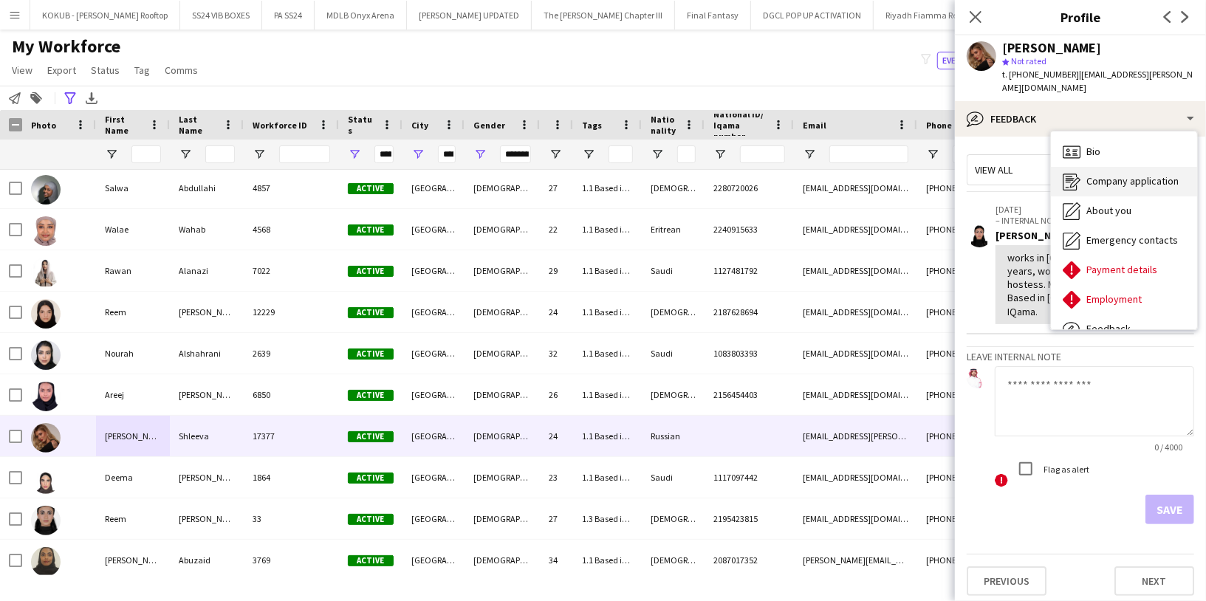
click at [1114, 167] on div "Company application Company application" at bounding box center [1124, 182] width 146 height 30
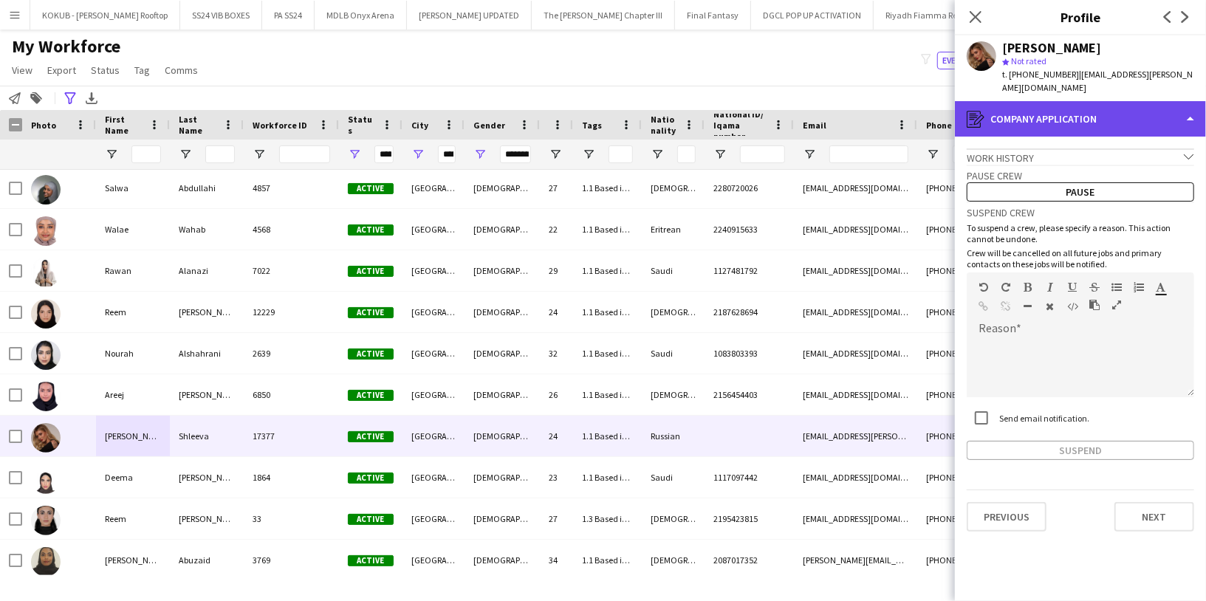
click at [1072, 103] on div "register Company application" at bounding box center [1080, 118] width 251 height 35
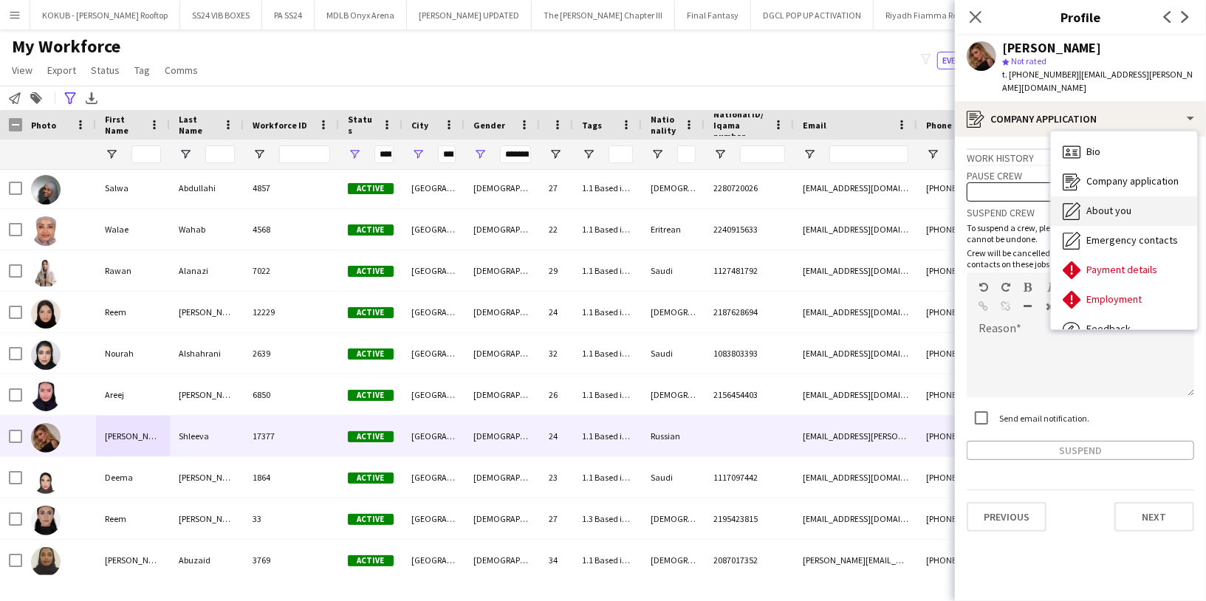
click at [1116, 204] on span "About you" at bounding box center [1108, 210] width 45 height 13
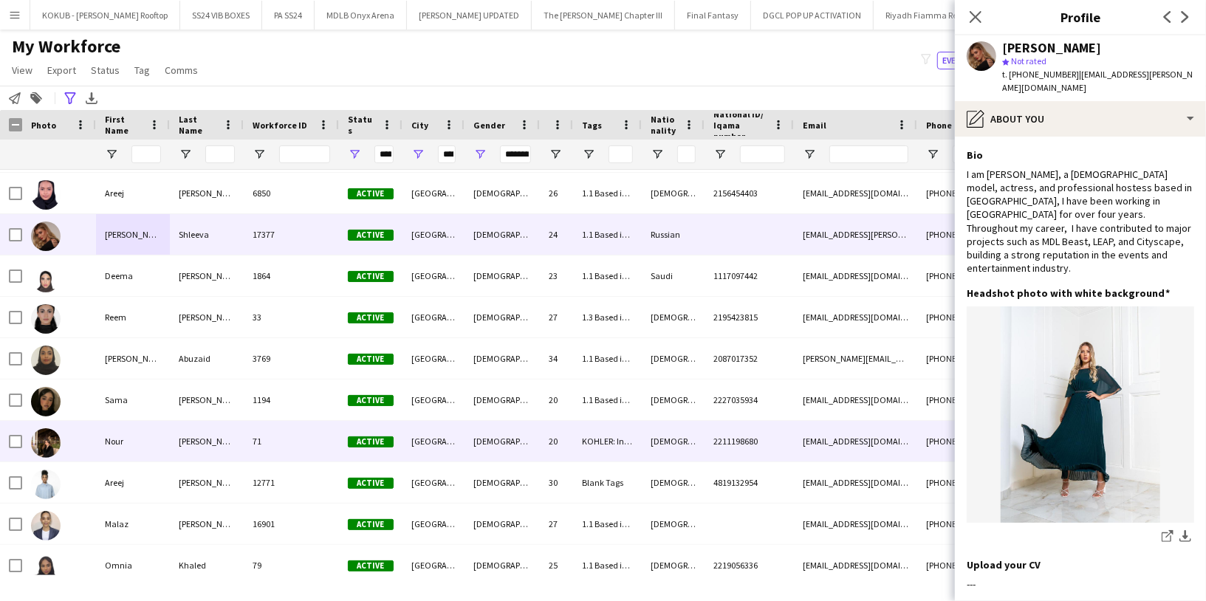
click at [170, 448] on div "Hassan" at bounding box center [207, 441] width 74 height 41
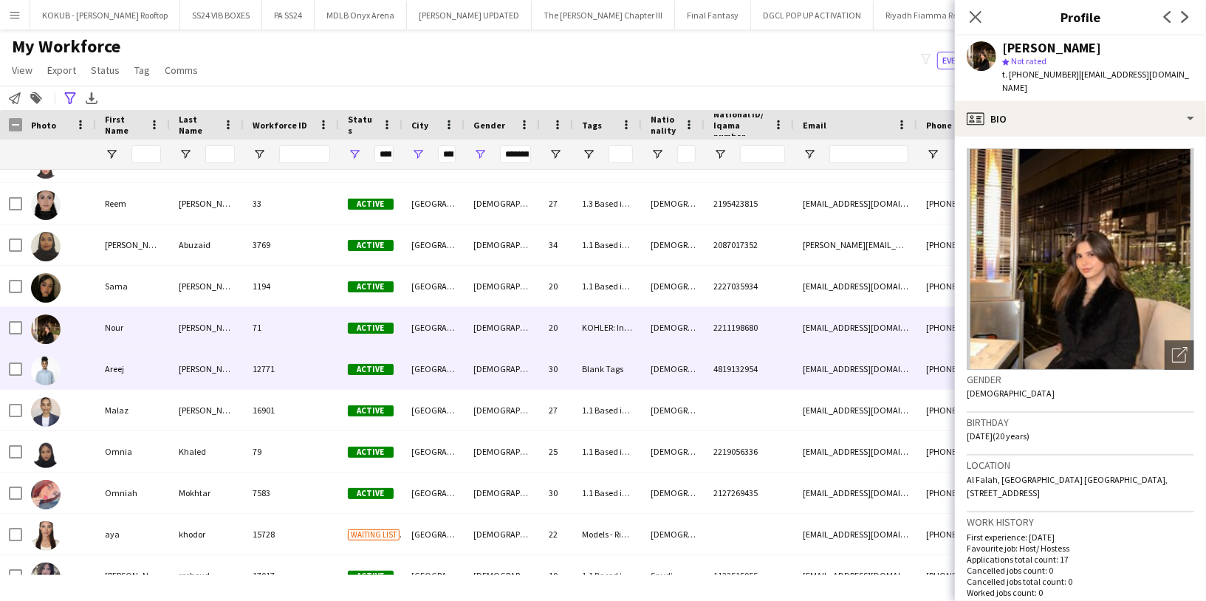
click at [171, 375] on div "Abdelaziz" at bounding box center [207, 369] width 74 height 41
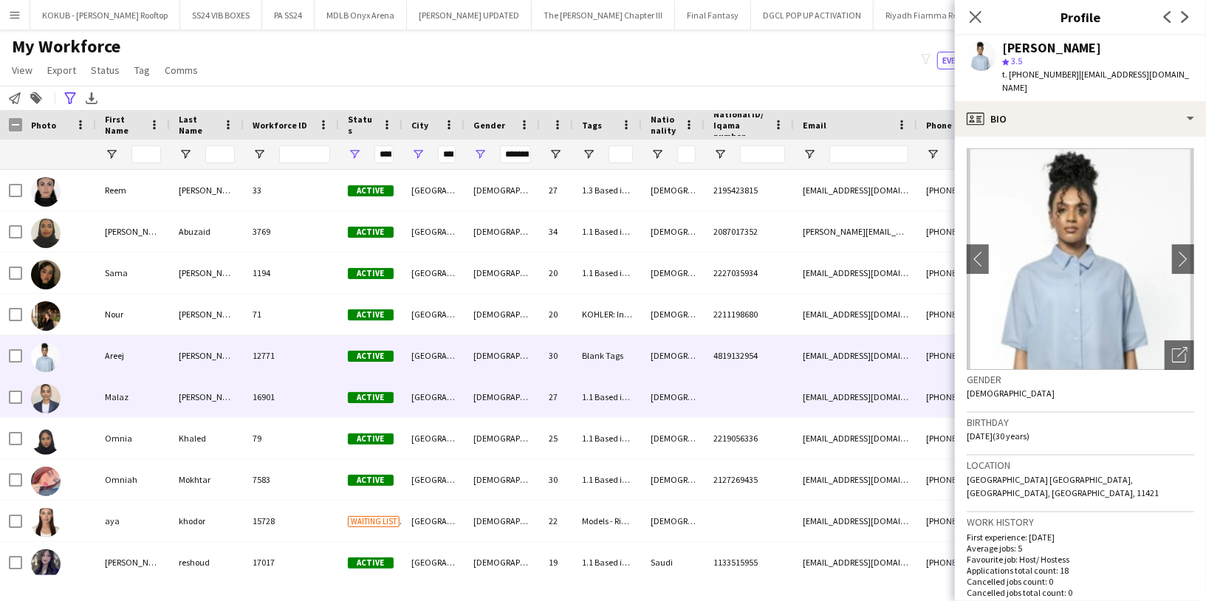
click at [166, 390] on div "Malaz" at bounding box center [133, 397] width 74 height 41
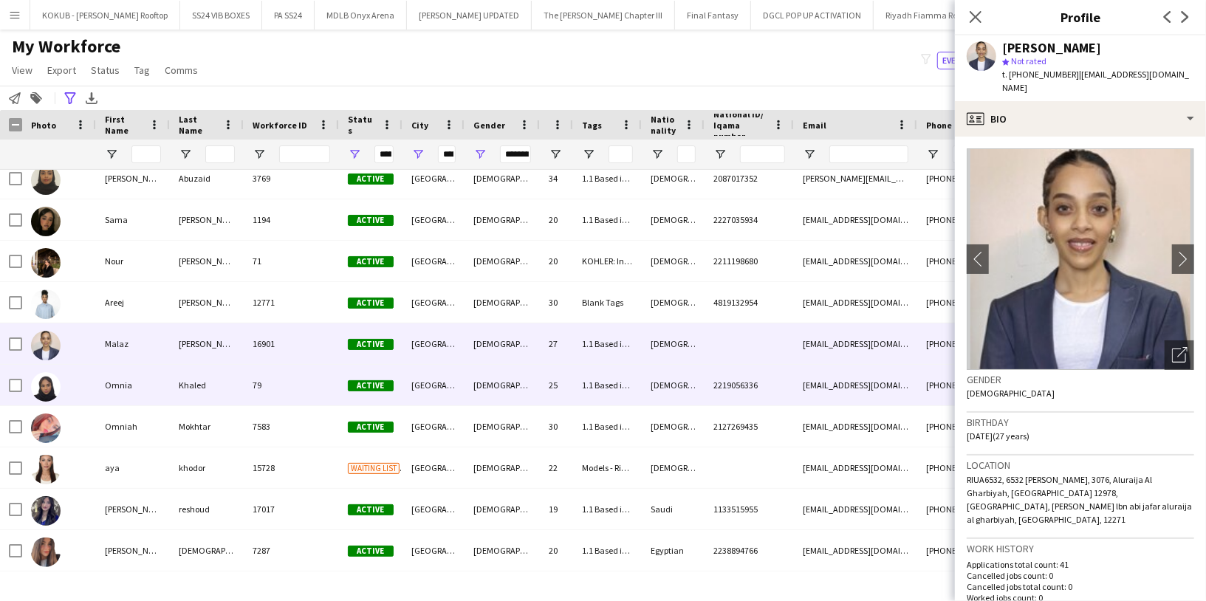
click at [166, 390] on div "Omnia" at bounding box center [133, 385] width 74 height 41
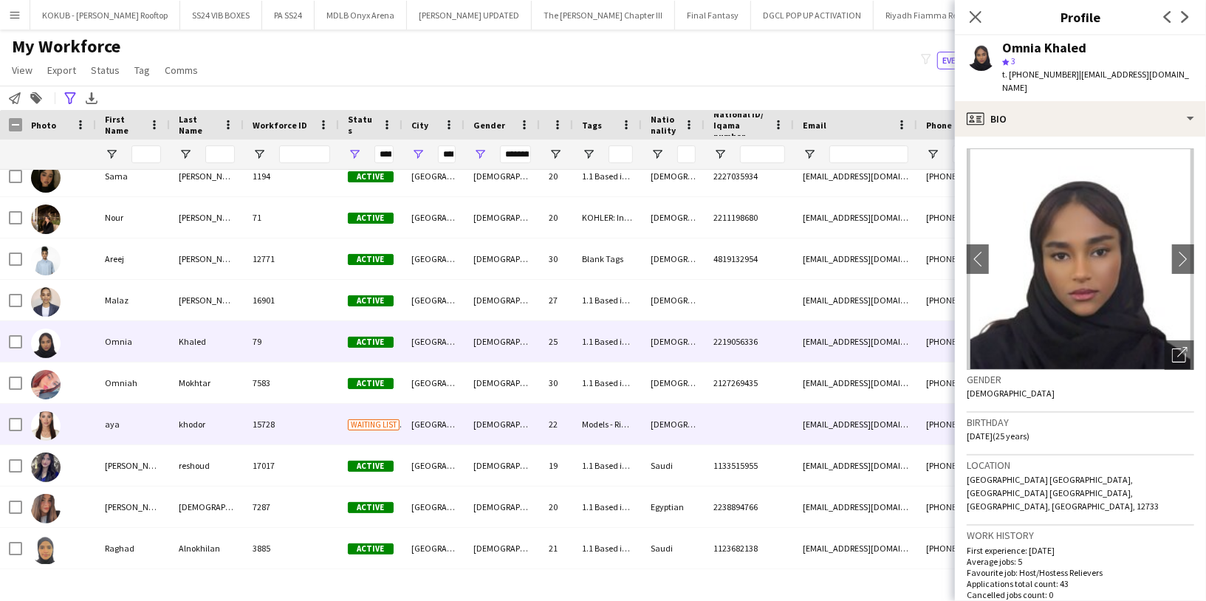
click at [150, 424] on div "aya" at bounding box center [133, 424] width 74 height 41
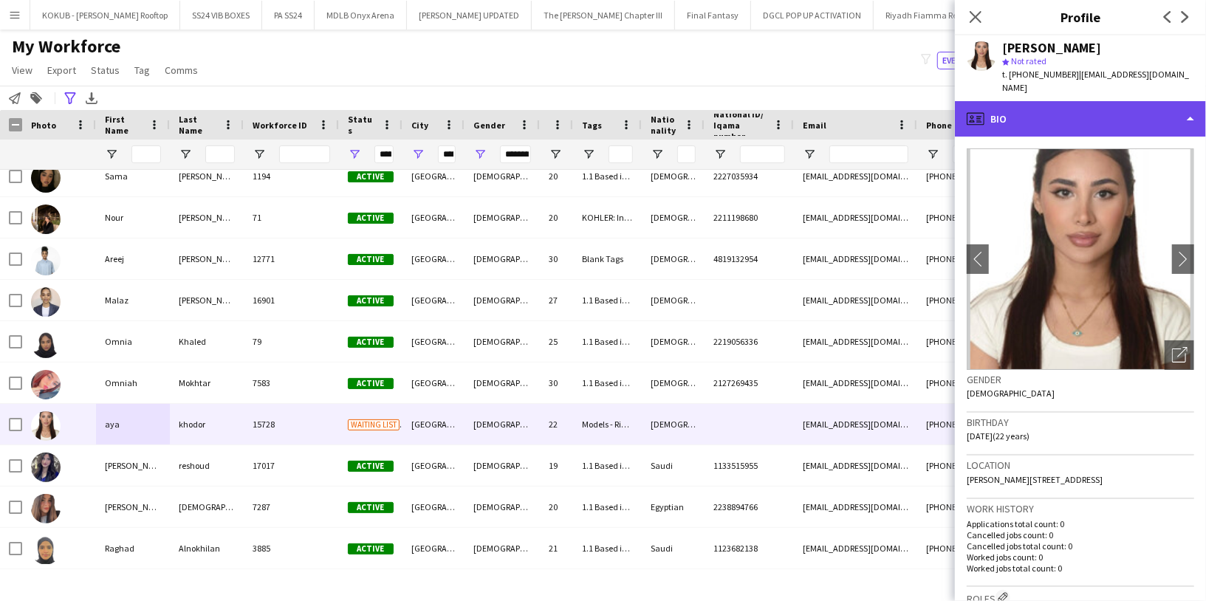
click at [1099, 101] on div "profile Bio" at bounding box center [1080, 118] width 251 height 35
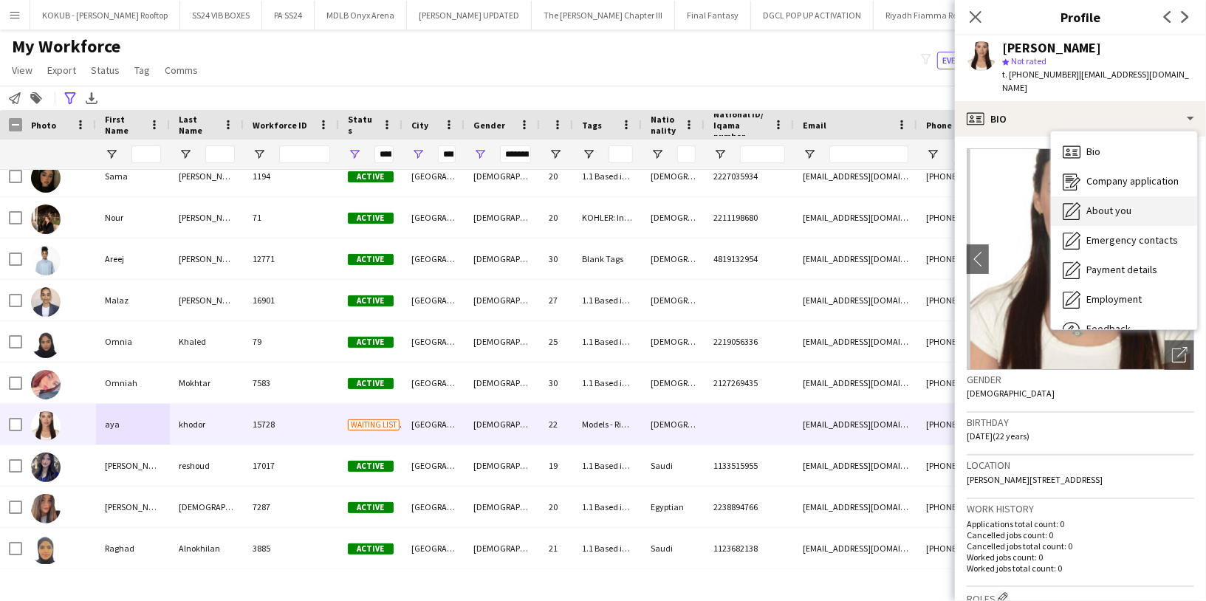
click at [1108, 204] on span "About you" at bounding box center [1108, 210] width 45 height 13
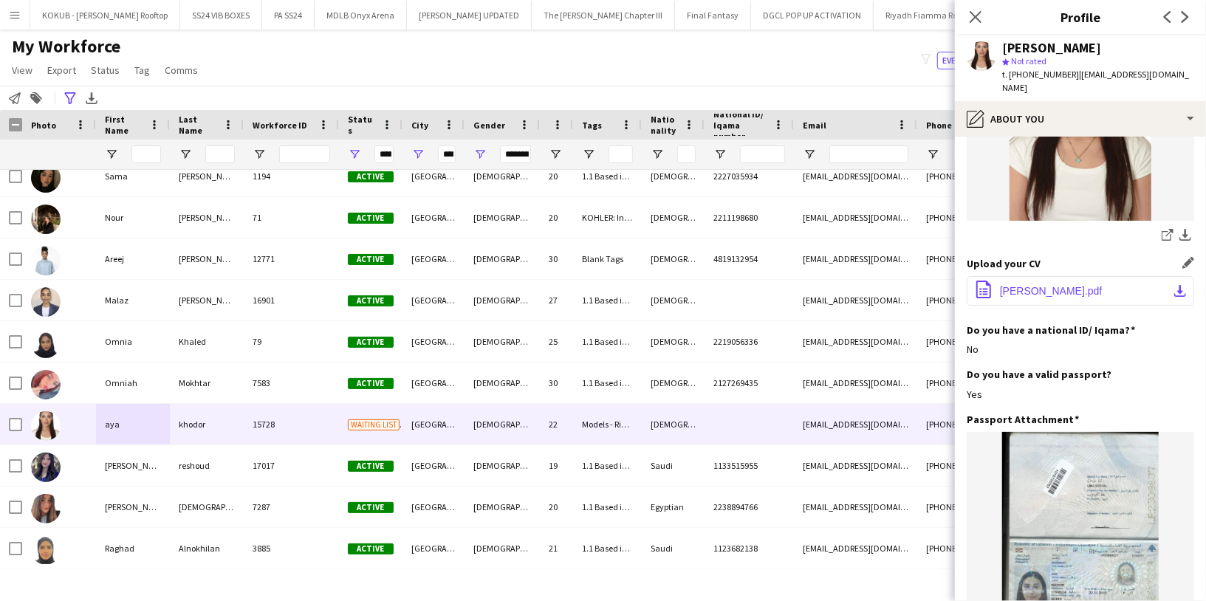
click at [1063, 285] on span "Aya barakat Cv.pdf" at bounding box center [1051, 291] width 103 height 12
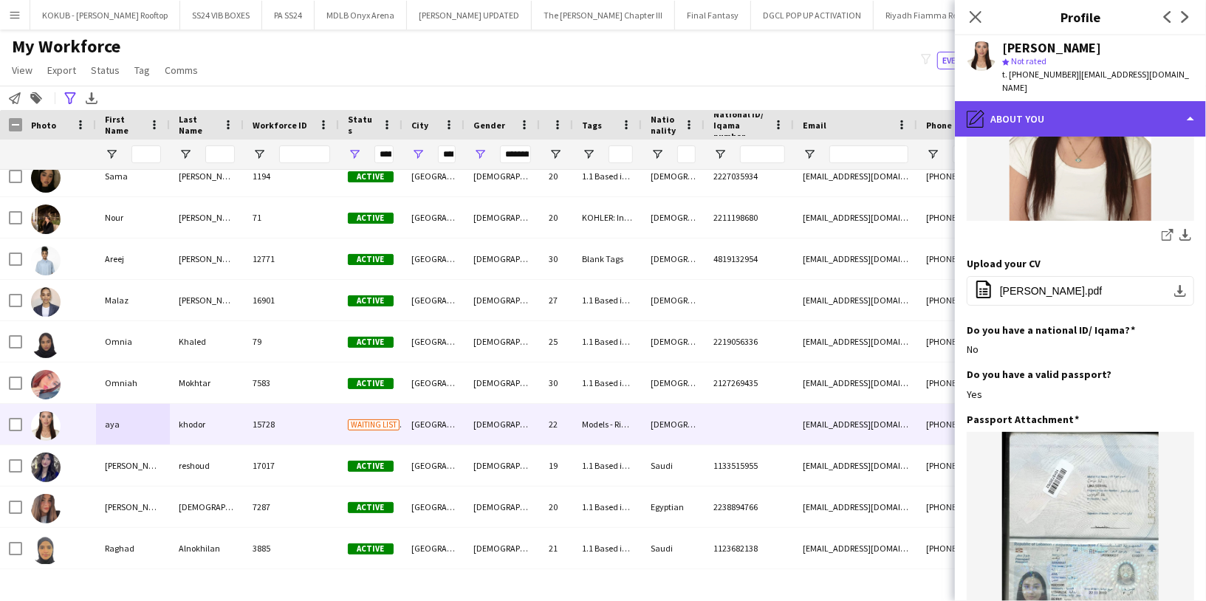
click at [1044, 101] on div "pencil4 About you" at bounding box center [1080, 118] width 251 height 35
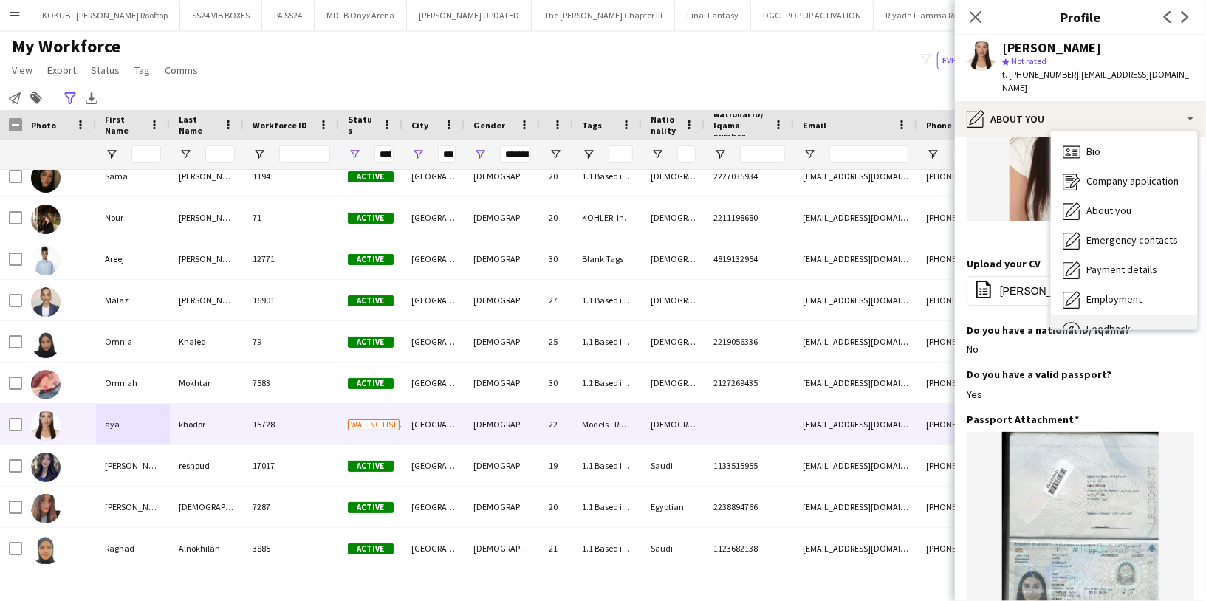
click at [1116, 322] on span "Feedback" at bounding box center [1108, 328] width 44 height 13
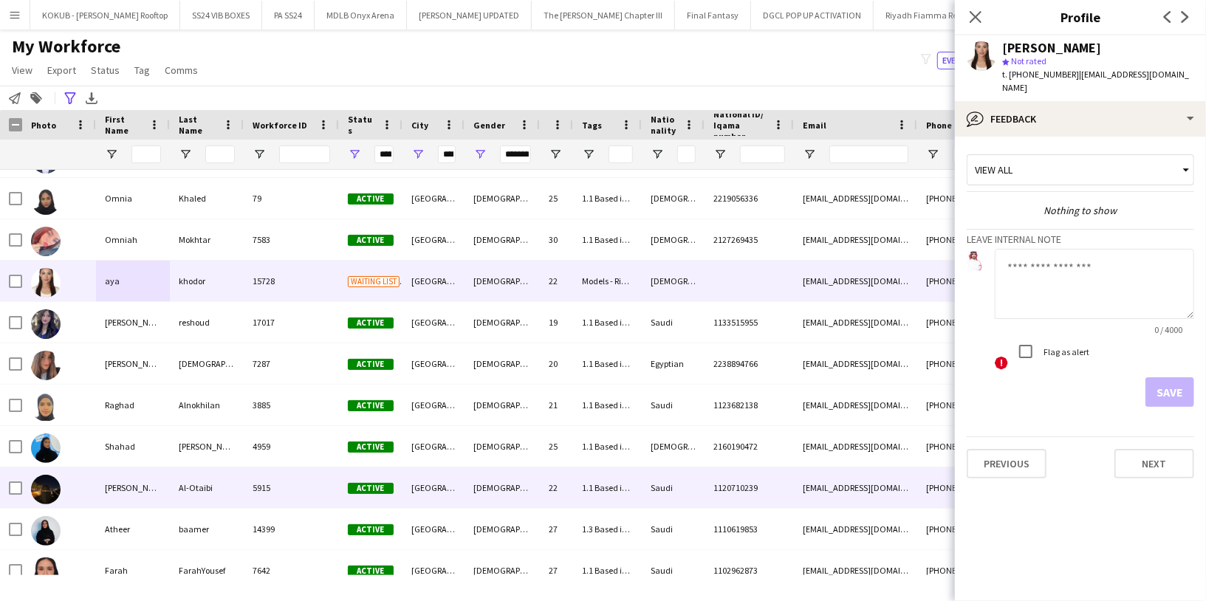
scroll to position [1732, 0]
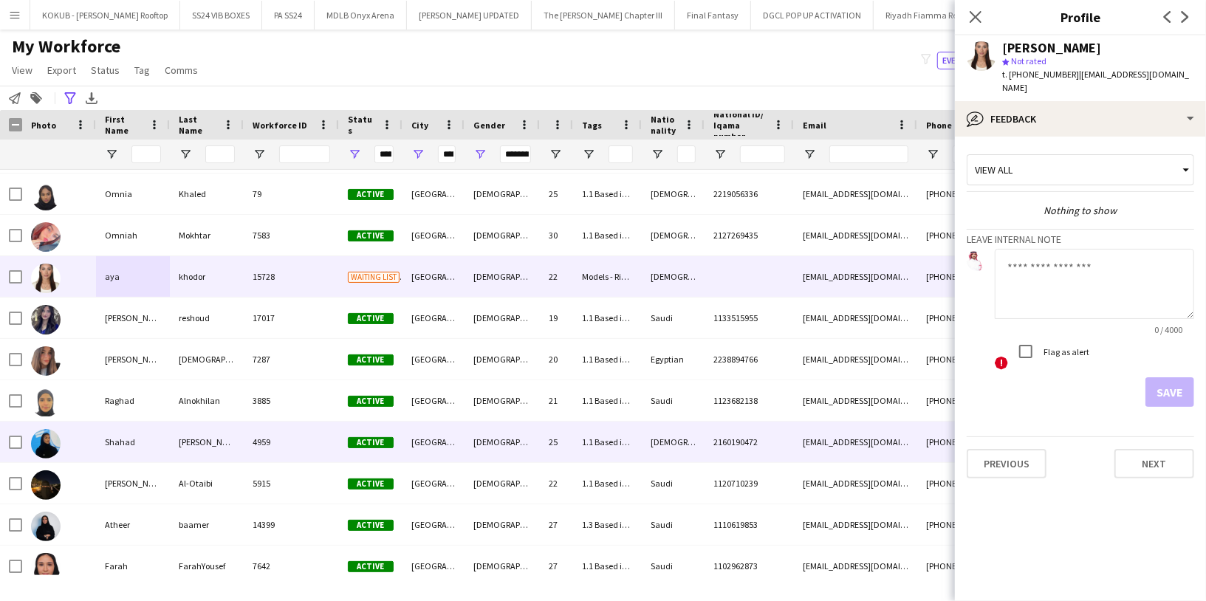
click at [128, 447] on div "Shahad" at bounding box center [133, 442] width 74 height 41
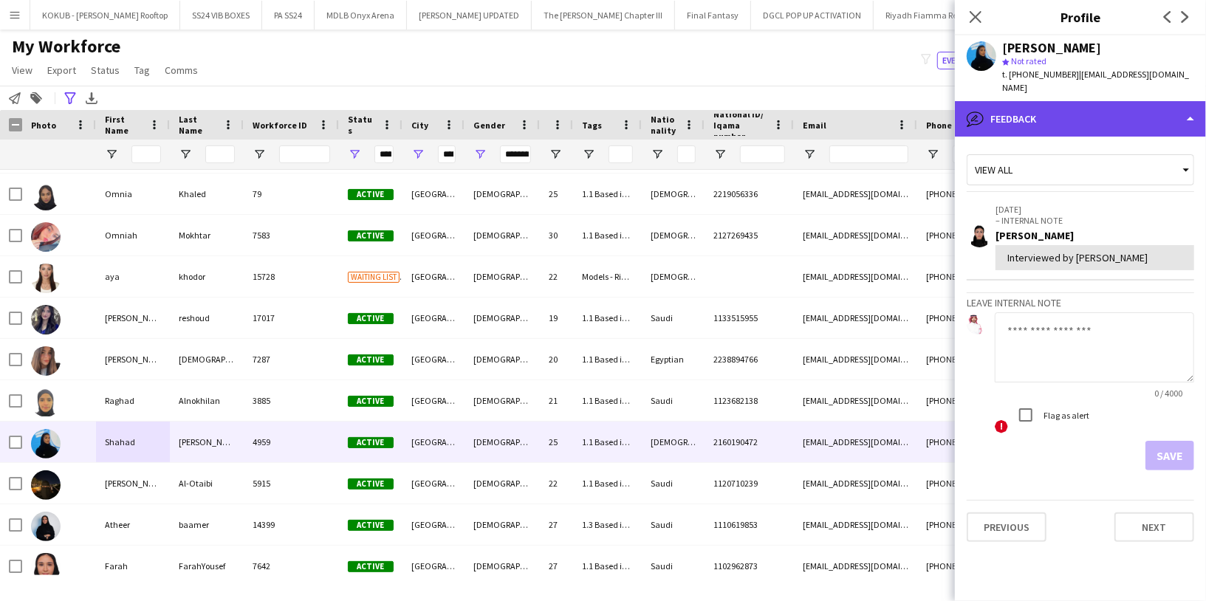
click at [1059, 105] on div "bubble-pencil Feedback" at bounding box center [1080, 118] width 251 height 35
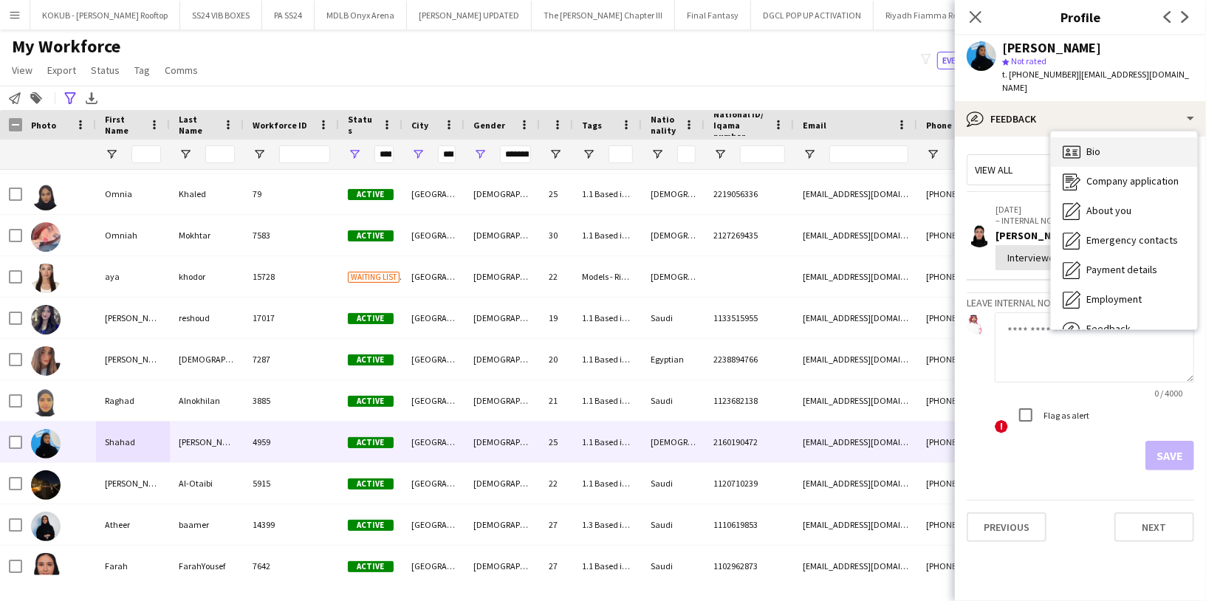
click at [1083, 138] on div "Bio Bio" at bounding box center [1124, 152] width 146 height 30
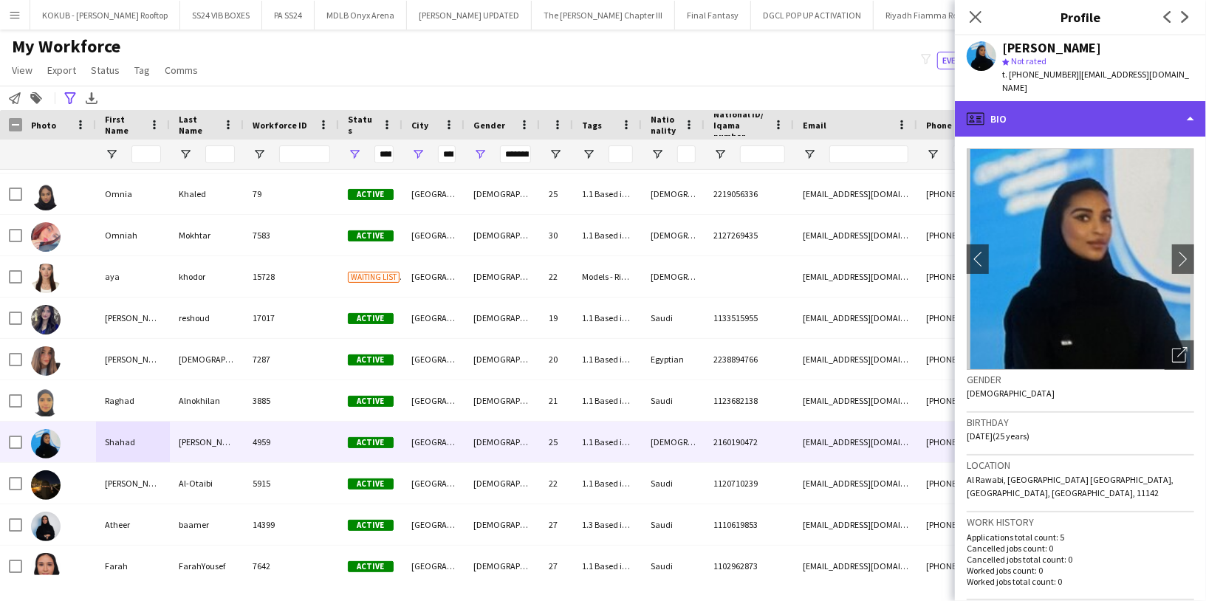
click at [1074, 101] on div "profile Bio" at bounding box center [1080, 118] width 251 height 35
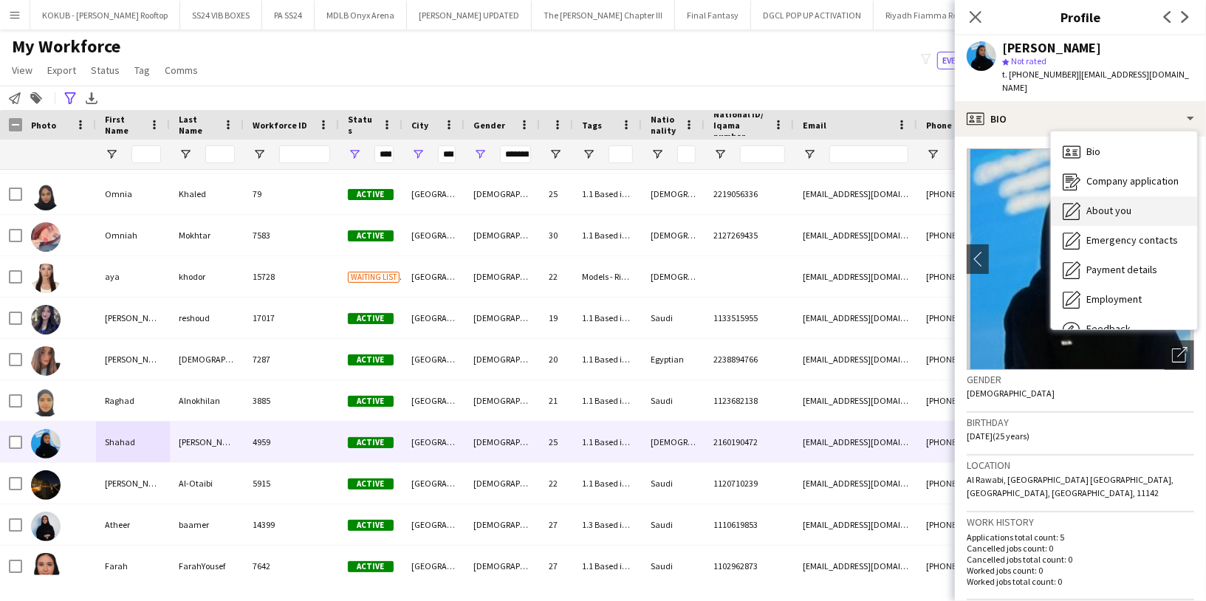
click at [1107, 196] on div "About you About you" at bounding box center [1124, 211] width 146 height 30
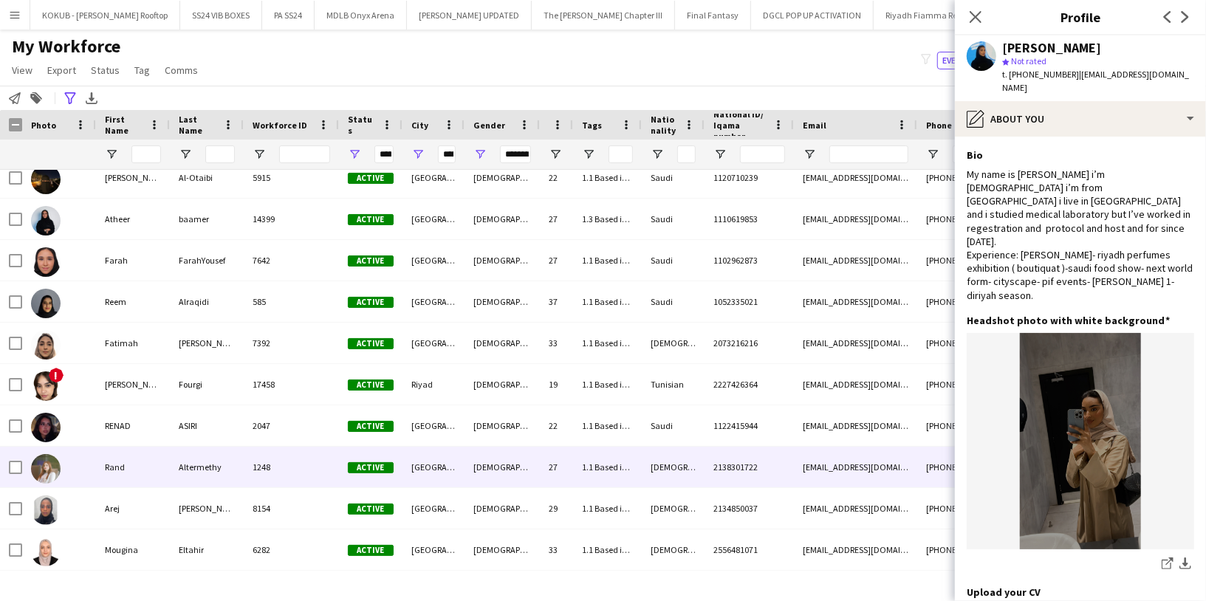
scroll to position [2042, 0]
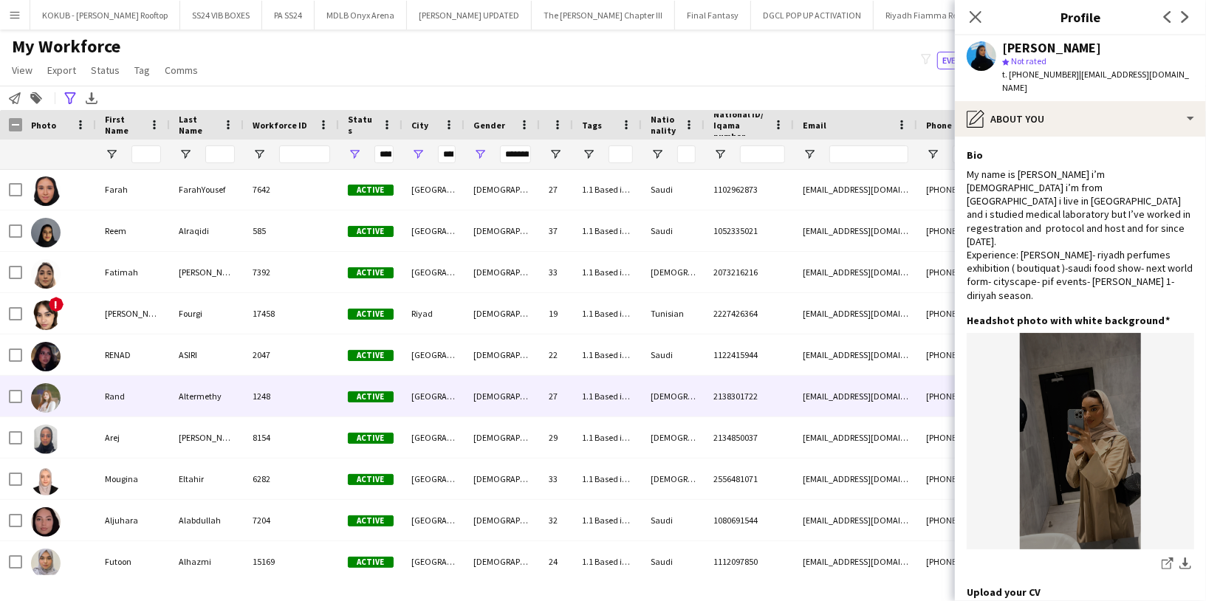
click at [111, 397] on div "Rand" at bounding box center [133, 396] width 74 height 41
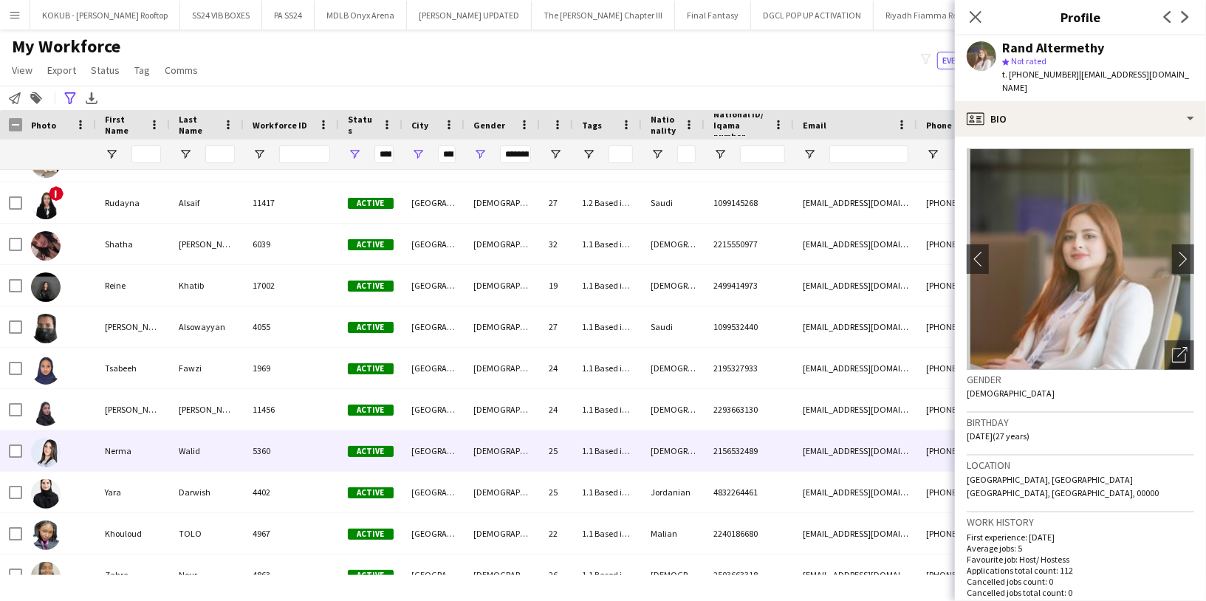
click at [182, 456] on div "Walid" at bounding box center [207, 450] width 74 height 41
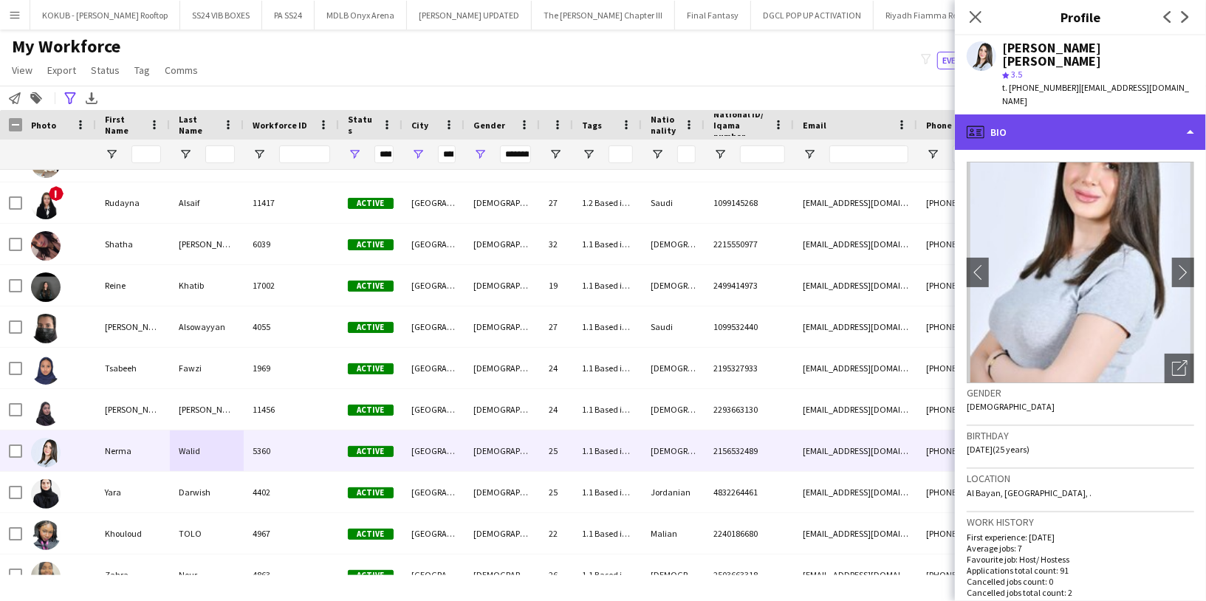
click at [1060, 114] on div "profile Bio" at bounding box center [1080, 131] width 251 height 35
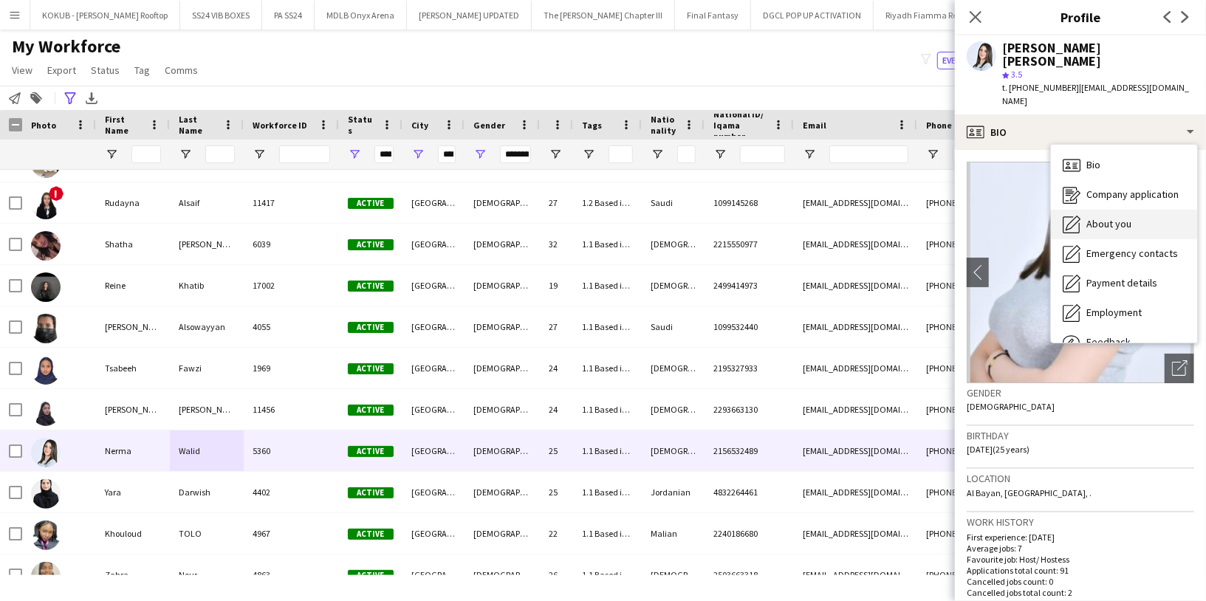
click at [1092, 210] on div "About you About you" at bounding box center [1124, 225] width 146 height 30
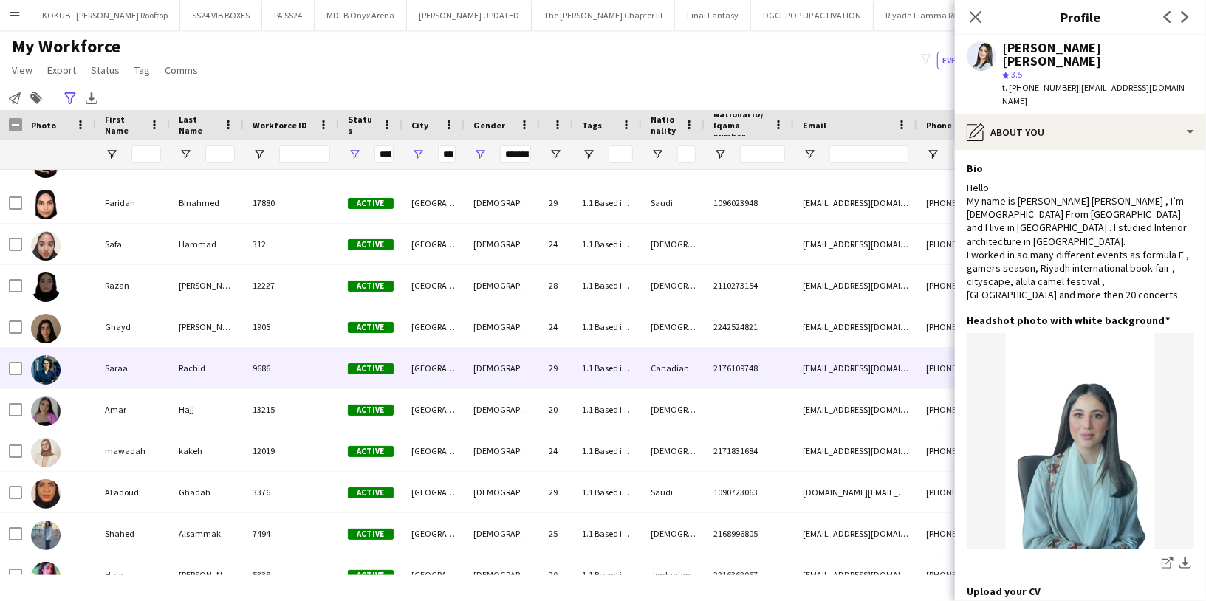
click at [181, 380] on div "Rachid" at bounding box center [207, 368] width 74 height 41
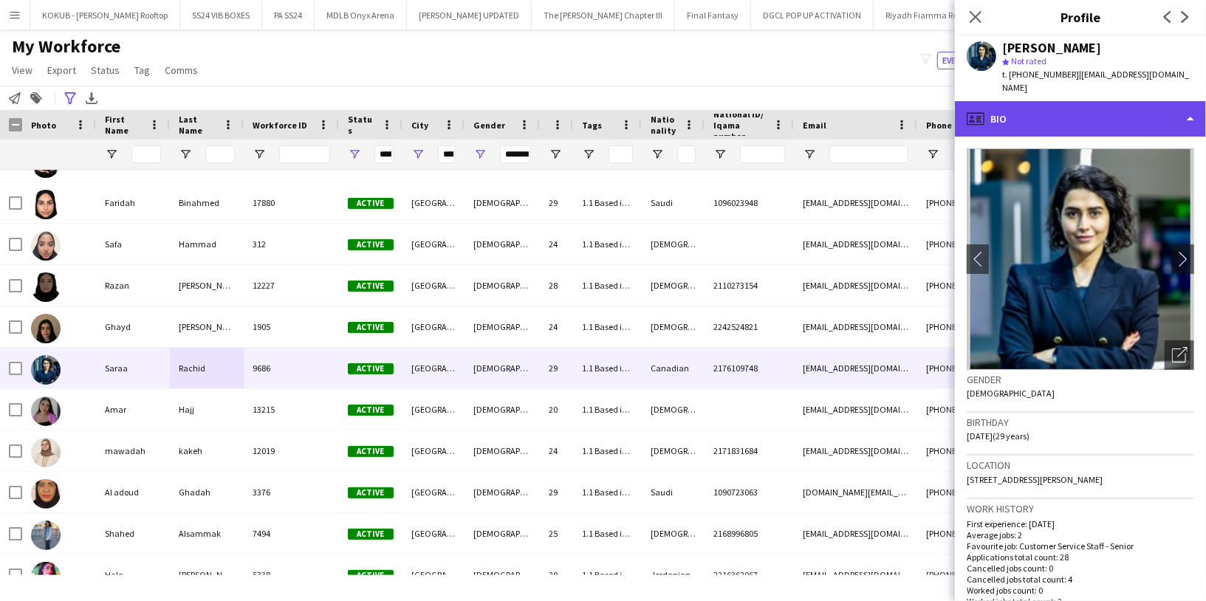
click at [1060, 106] on div "profile Bio" at bounding box center [1080, 118] width 251 height 35
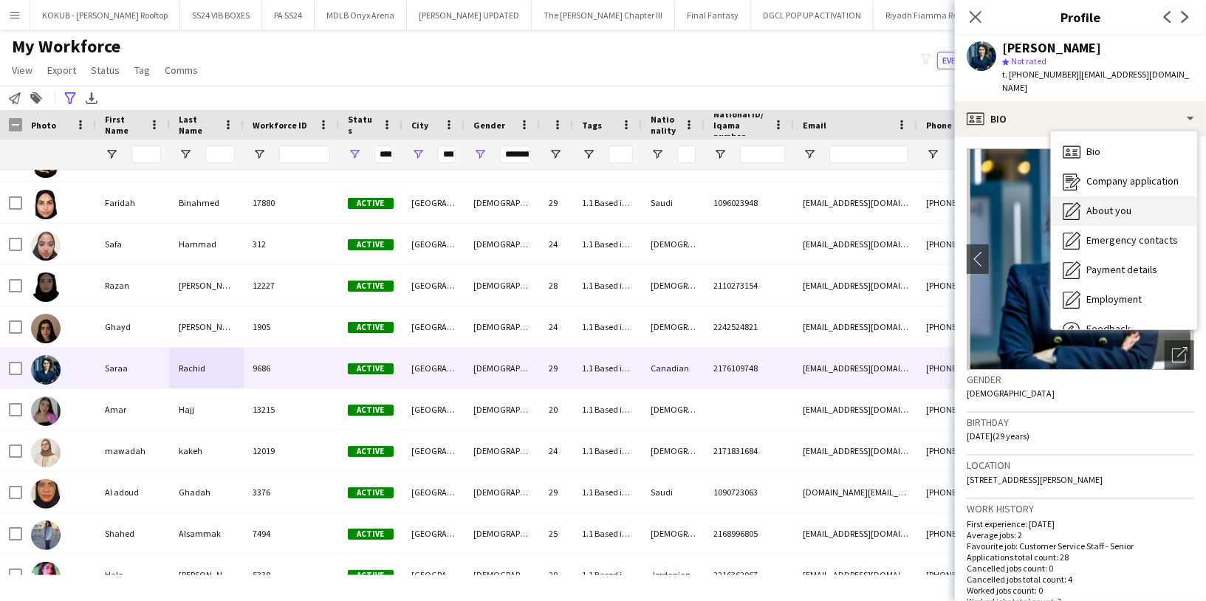
click at [1111, 196] on div "About you About you" at bounding box center [1124, 211] width 146 height 30
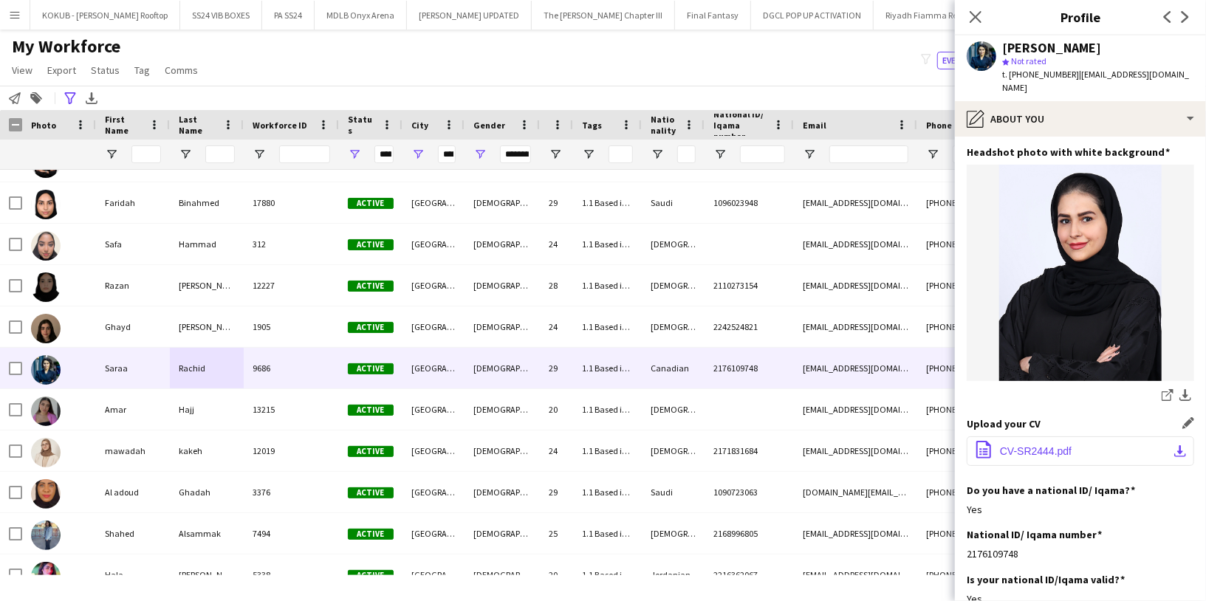
click at [1047, 445] on span "CV-SR2444.pdf" at bounding box center [1036, 451] width 72 height 12
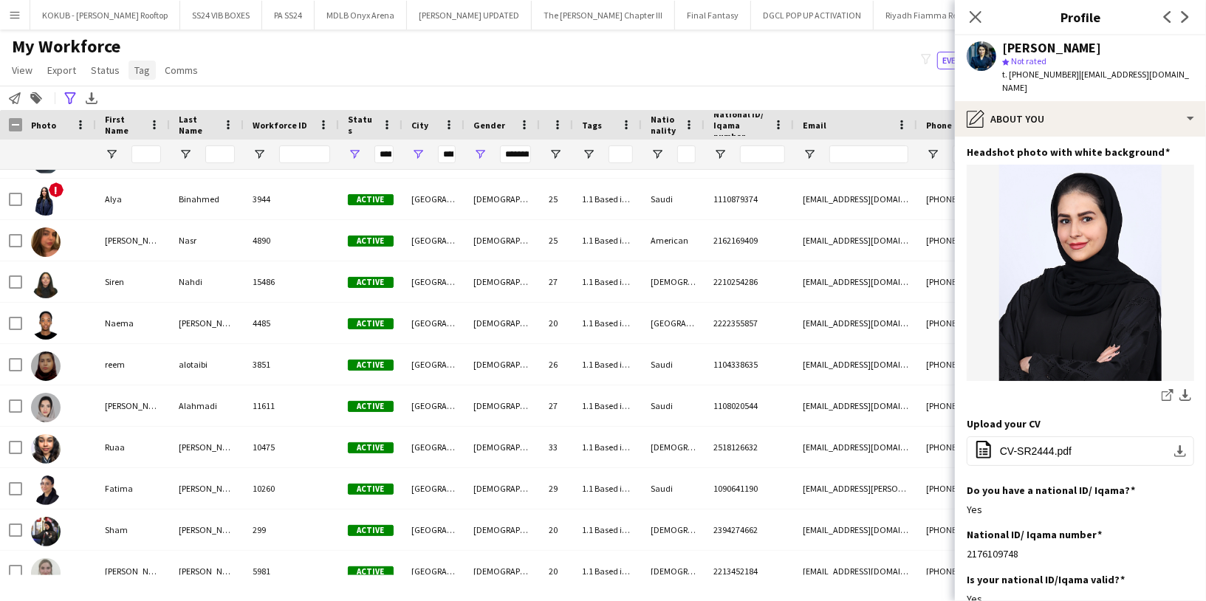
click at [128, 69] on link "Tag" at bounding box center [141, 70] width 27 height 19
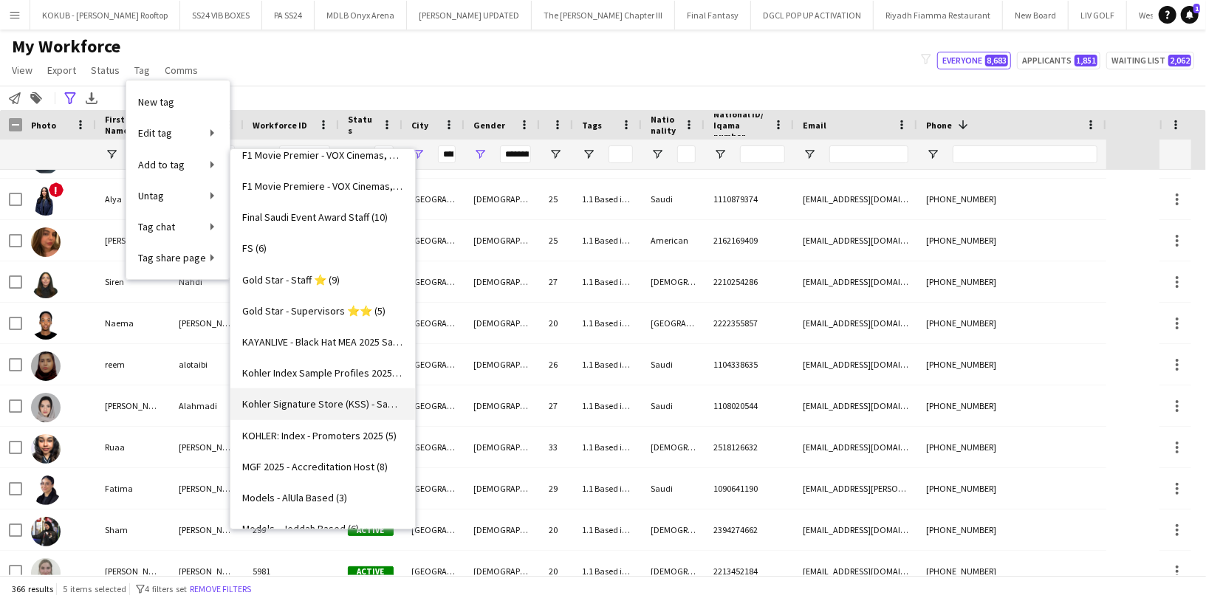
click at [318, 405] on span "Kohler Signature Store (KSS) - Sample profiles (0)" at bounding box center [322, 403] width 161 height 13
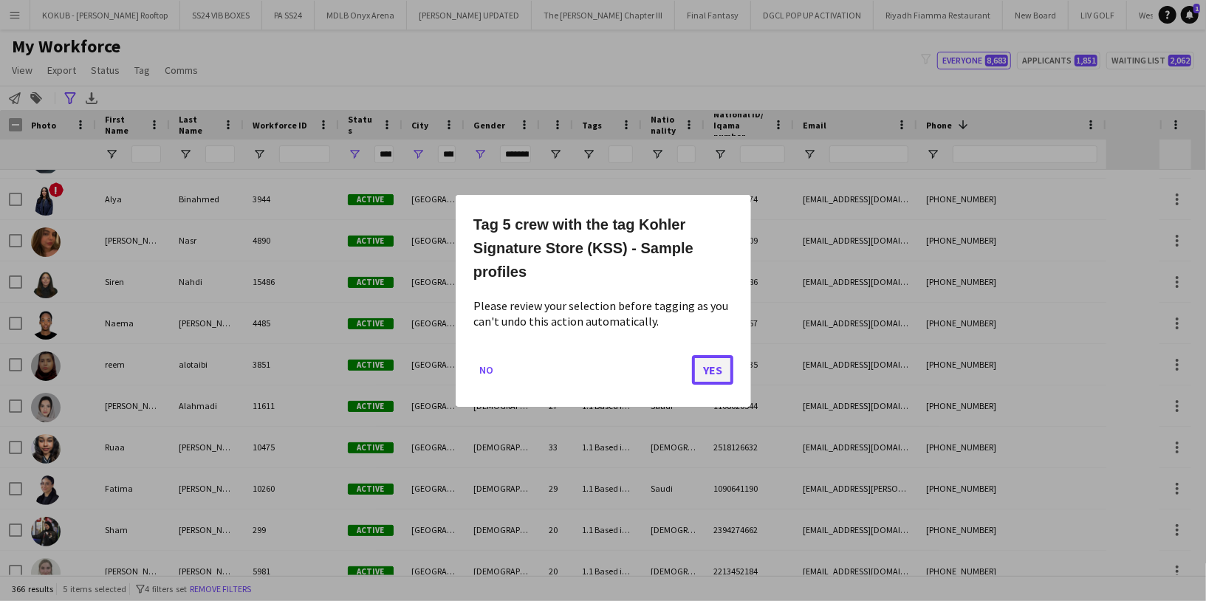
click at [712, 368] on button "Yes" at bounding box center [712, 369] width 41 height 30
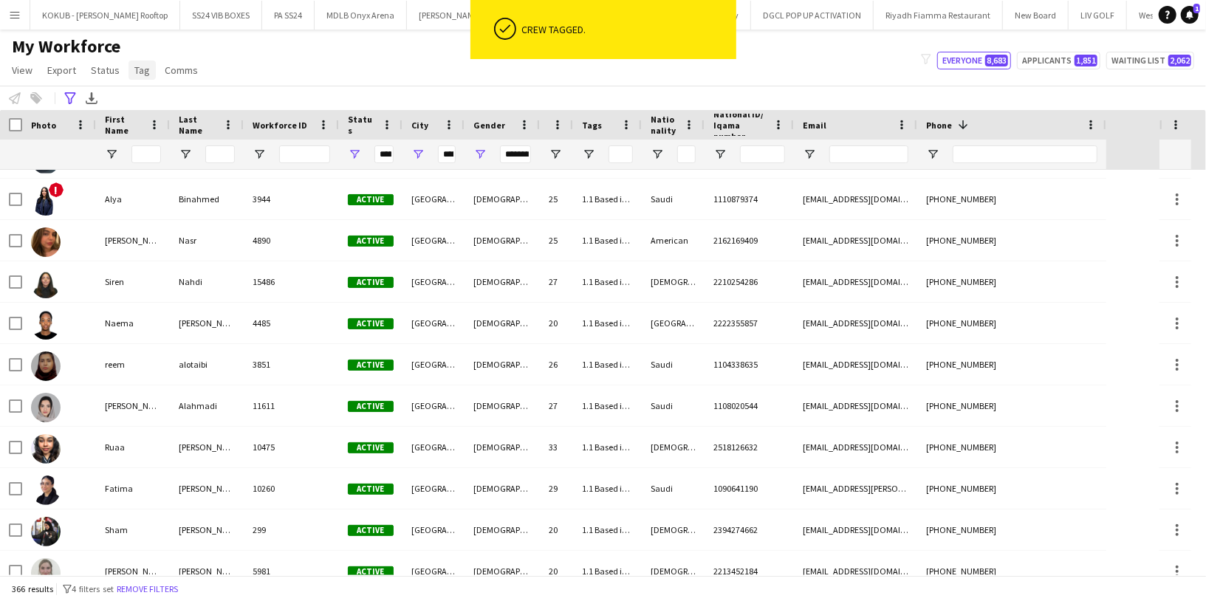
click at [145, 72] on span "Tag" at bounding box center [142, 70] width 16 height 13
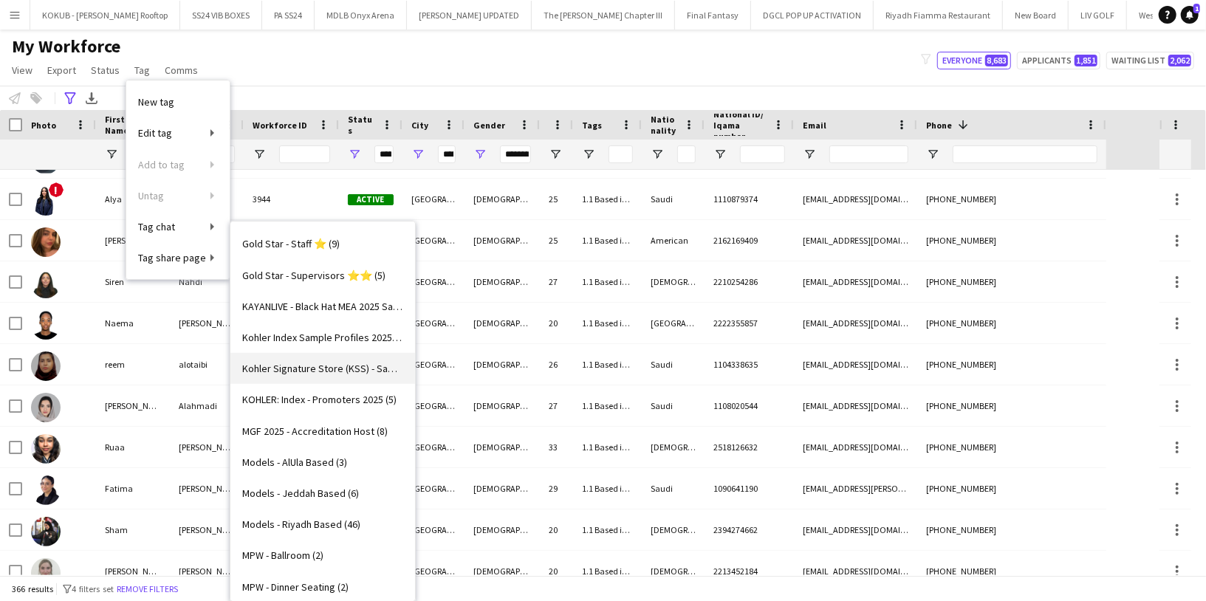
click at [329, 373] on span "Kohler Signature Store (KSS) - Sample profiles (5)" at bounding box center [322, 368] width 161 height 13
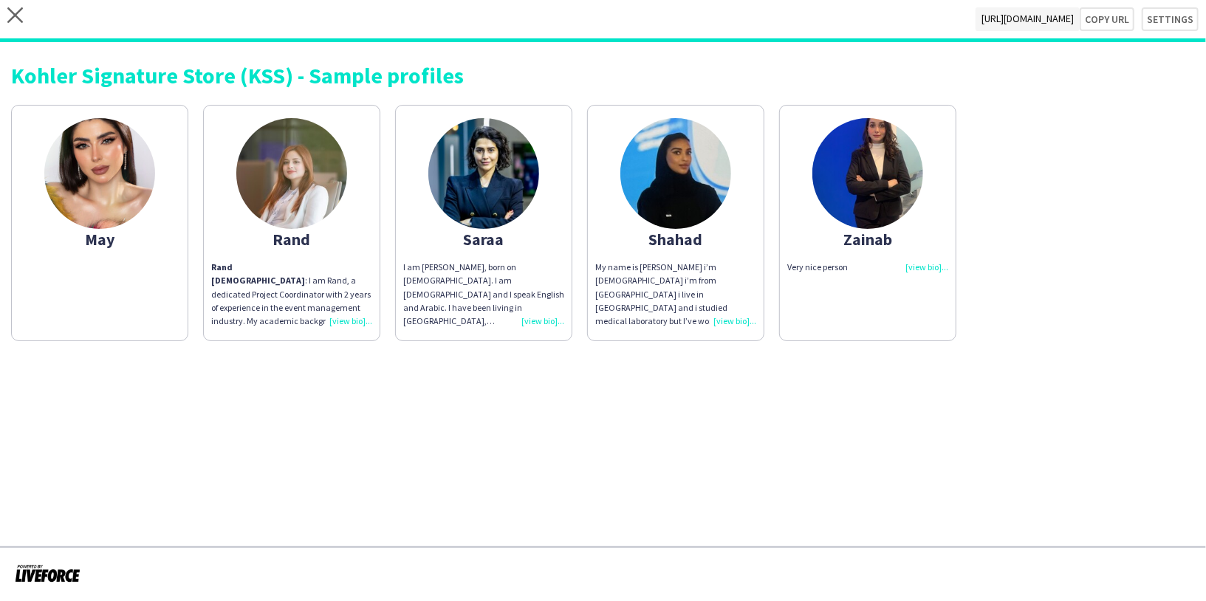
click at [133, 234] on div "May" at bounding box center [99, 239] width 161 height 13
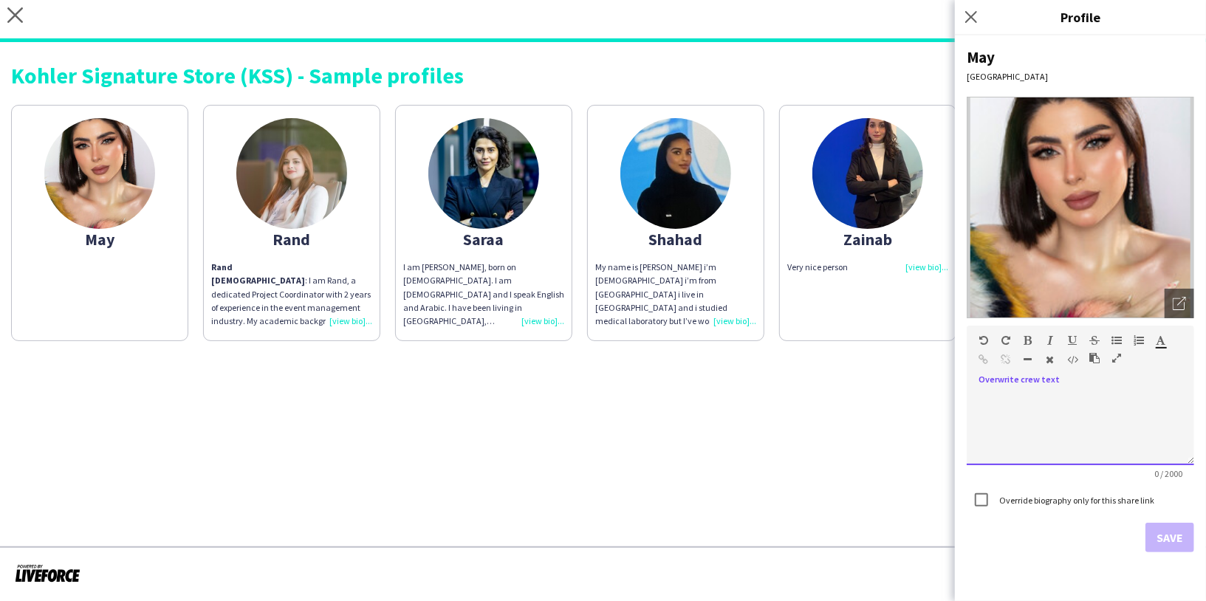
click at [1102, 399] on div at bounding box center [1080, 428] width 227 height 74
paste div
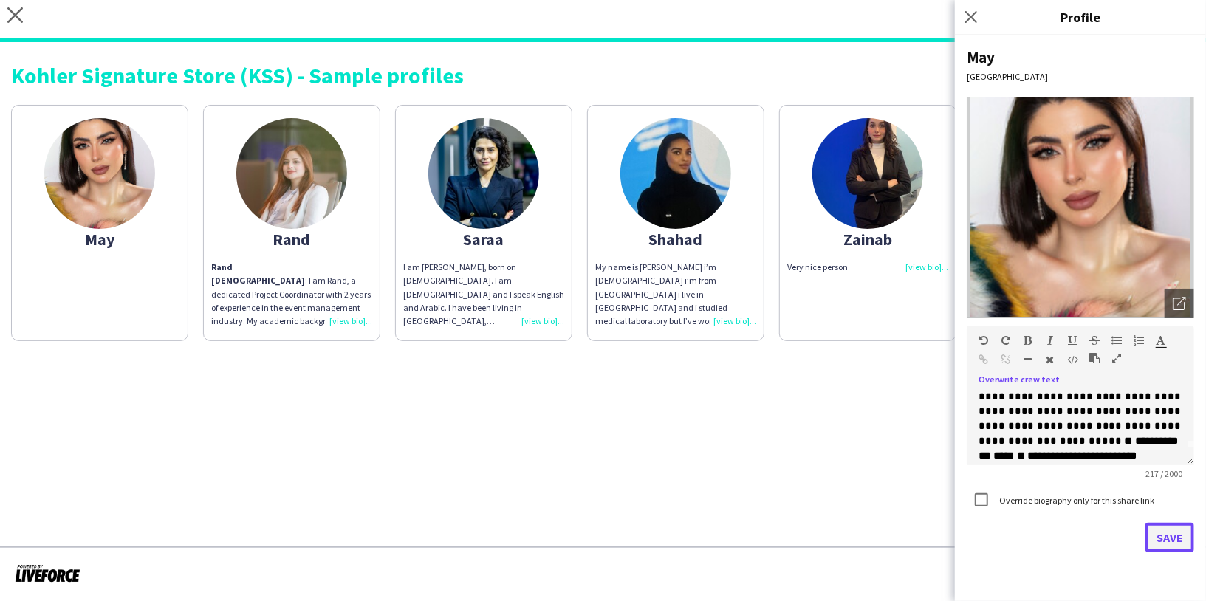
click at [1173, 543] on button "Save" at bounding box center [1169, 538] width 49 height 30
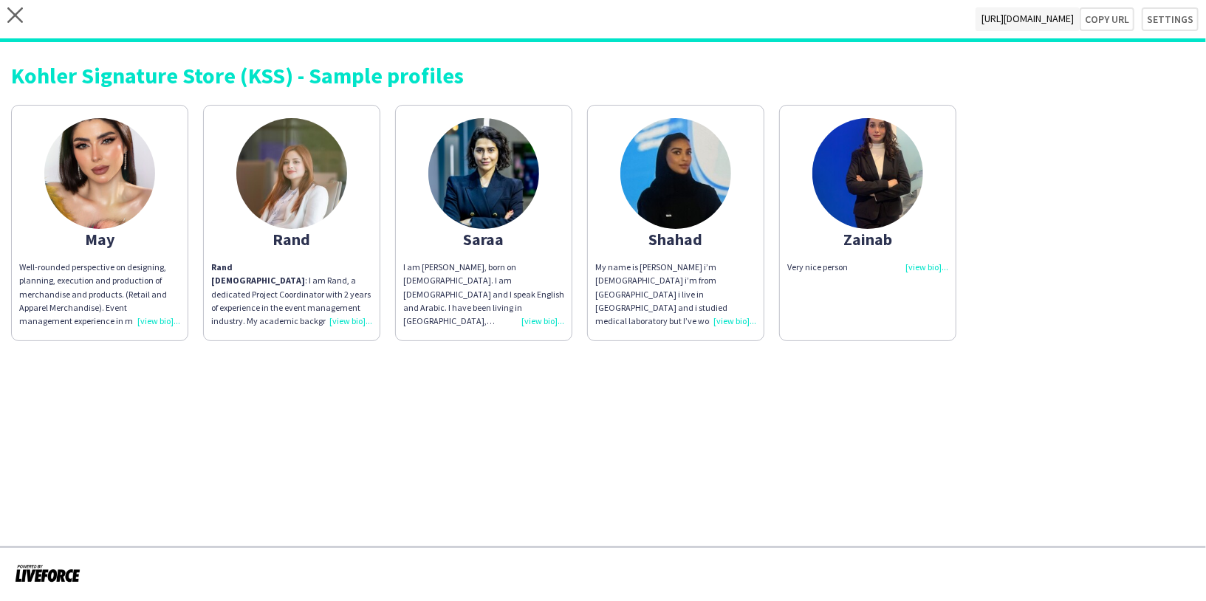
click at [841, 306] on app-share-pages-crew-card "Zainab Very nice person" at bounding box center [867, 223] width 177 height 236
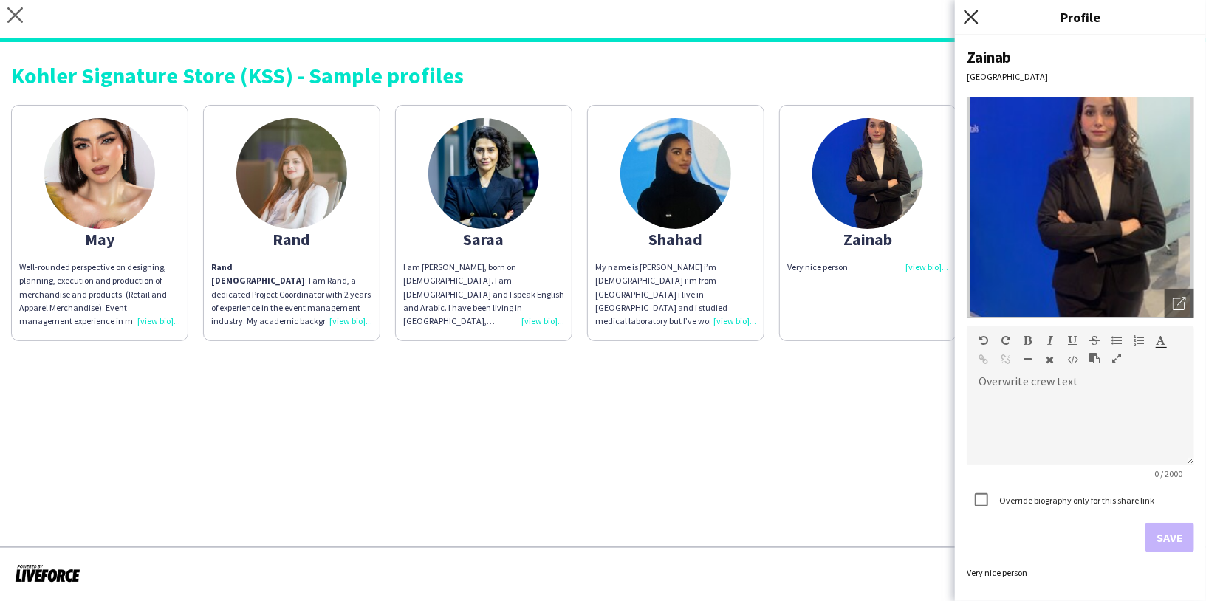
click at [969, 21] on icon "Close pop-in" at bounding box center [971, 17] width 14 height 14
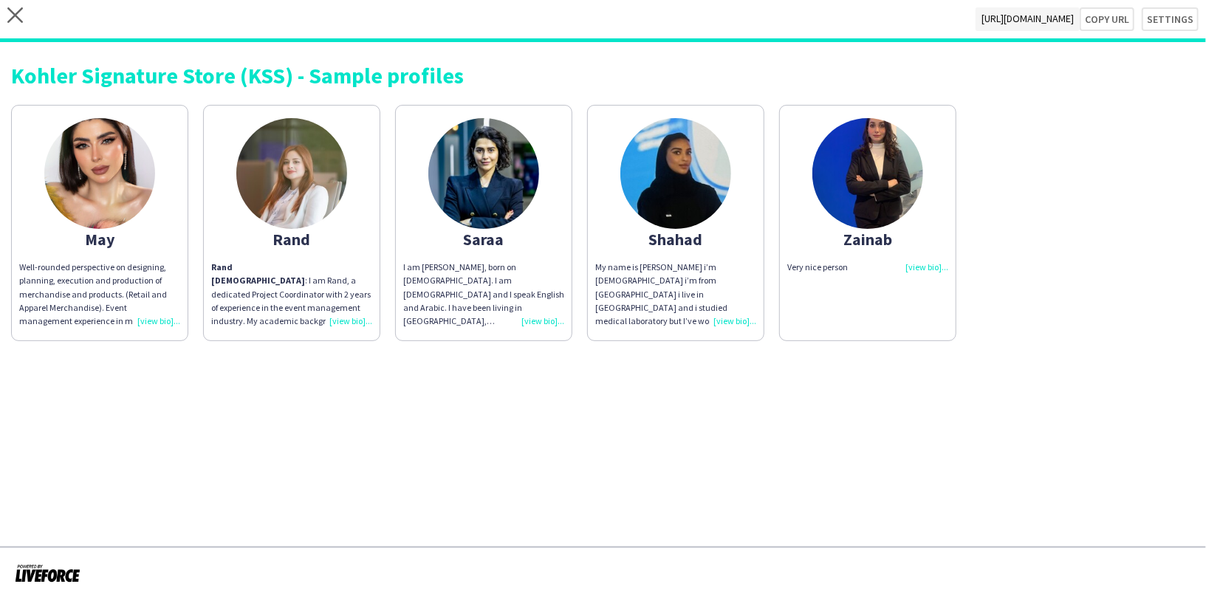
click at [872, 241] on div "Zainab" at bounding box center [867, 239] width 161 height 13
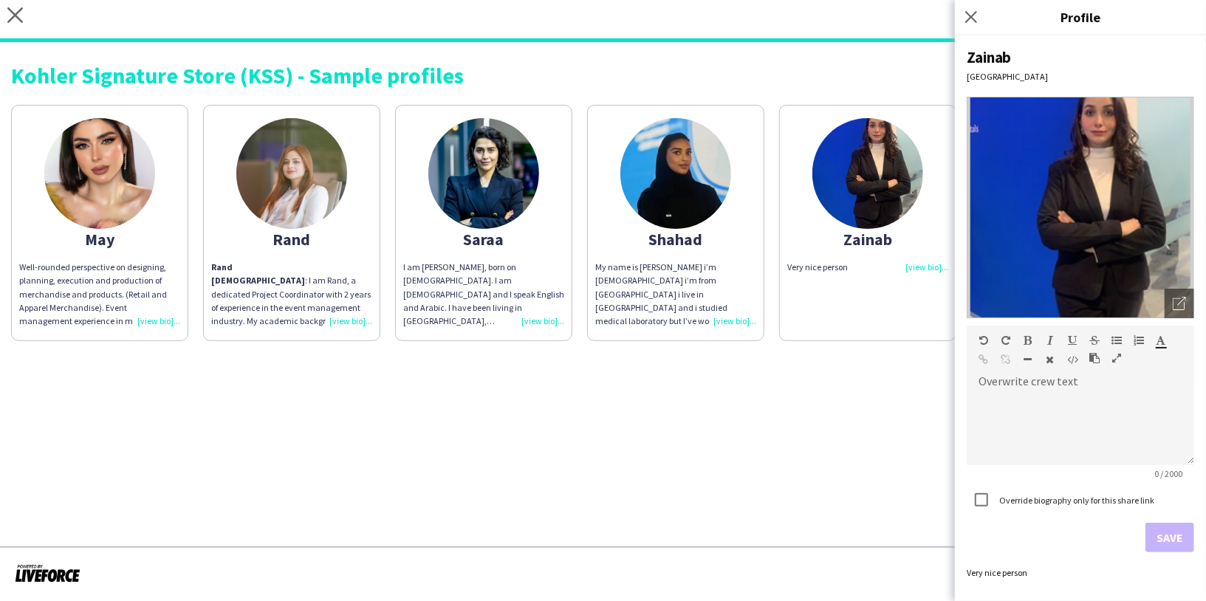
click at [988, 60] on div "Zainab" at bounding box center [1080, 57] width 227 height 20
copy div "Zainab"
click at [969, 15] on icon at bounding box center [971, 17] width 14 height 14
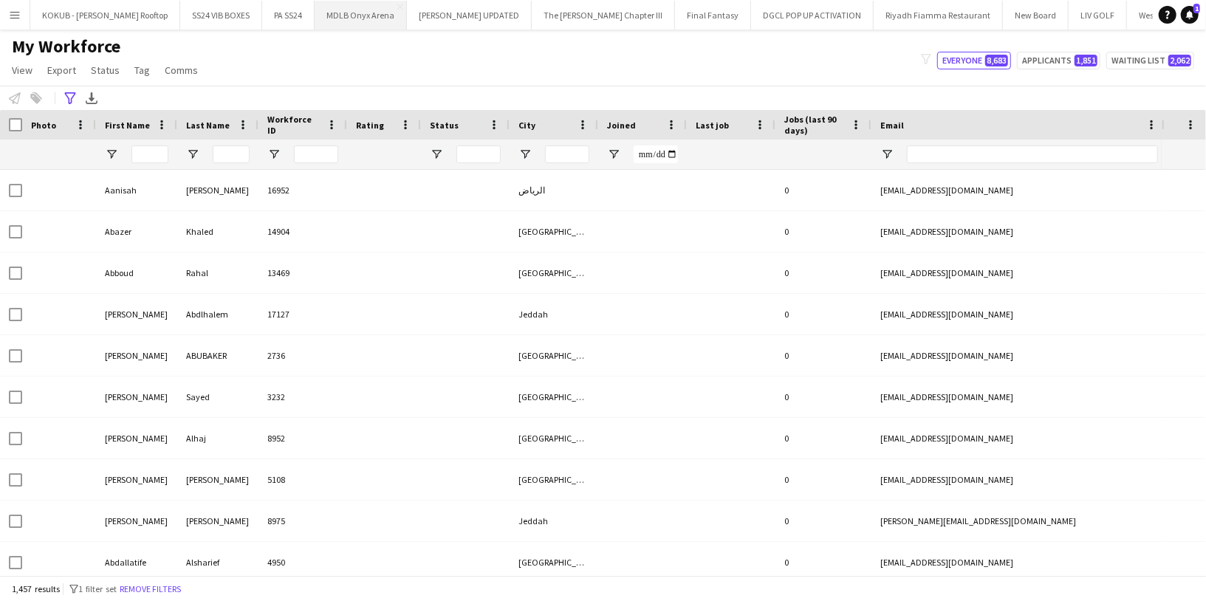
type input "**********"
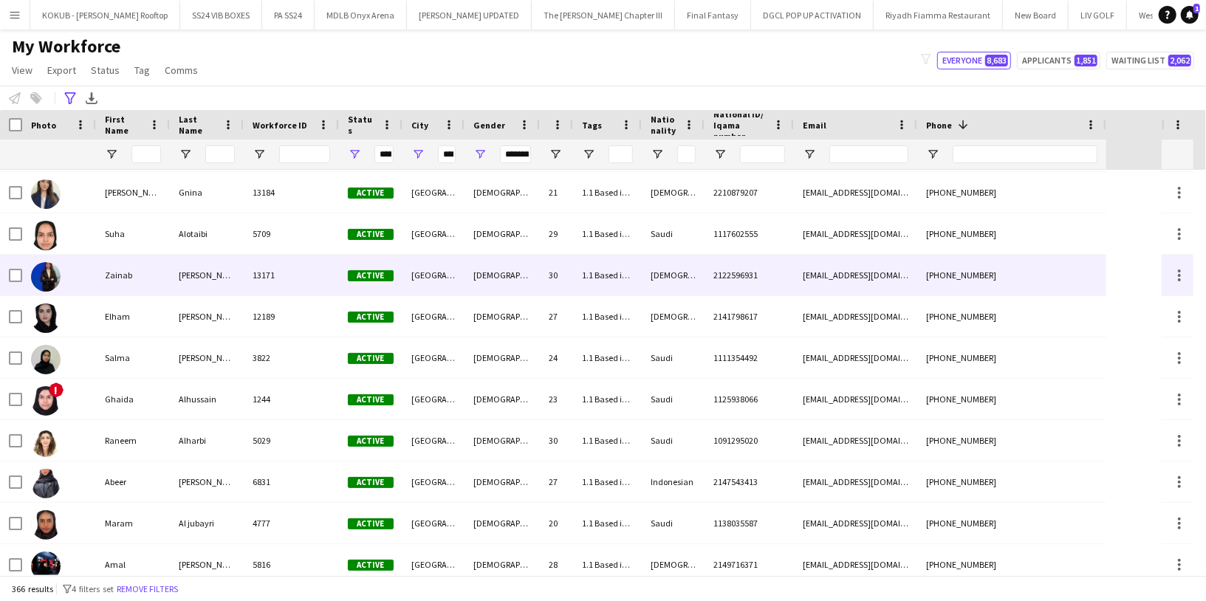
click at [144, 278] on div "Zainab" at bounding box center [133, 275] width 74 height 41
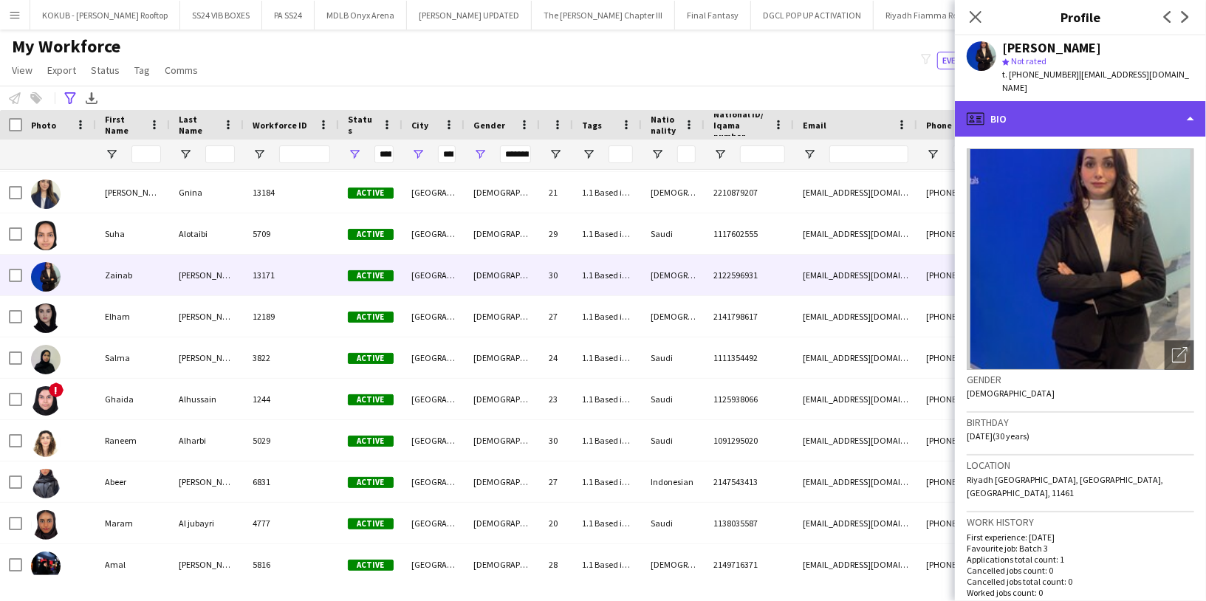
click at [1059, 115] on div "profile Bio" at bounding box center [1080, 118] width 251 height 35
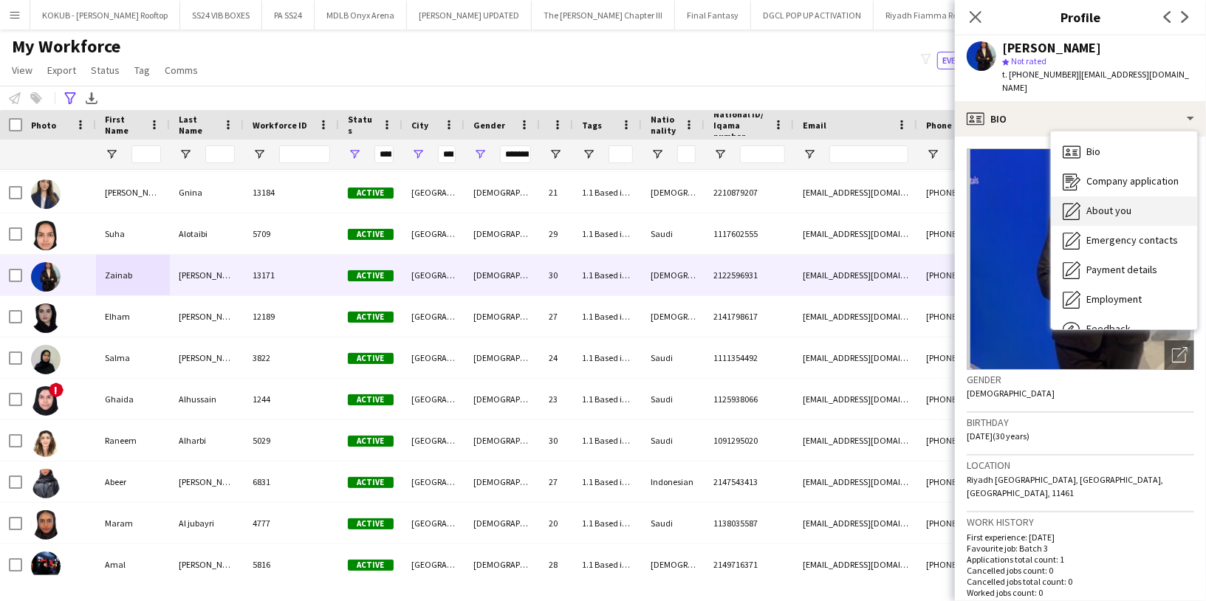
click at [1108, 206] on div "About you About you" at bounding box center [1124, 211] width 146 height 30
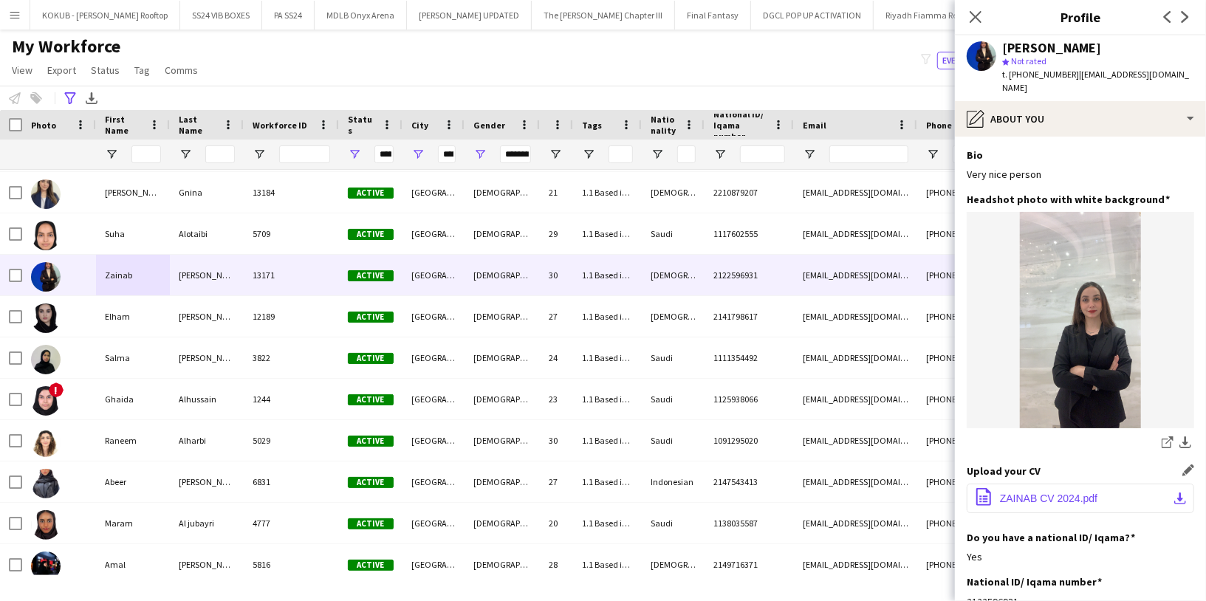
click at [1049, 493] on span "ZAINAB CV 2024.pdf" at bounding box center [1048, 499] width 97 height 12
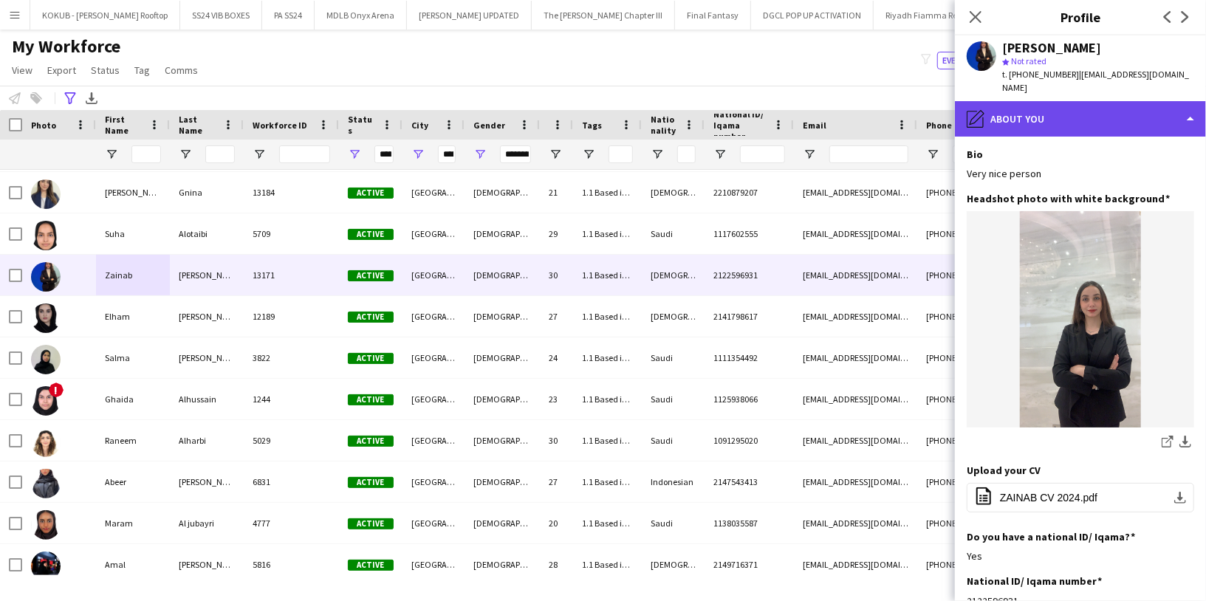
click at [1081, 101] on div "pencil4 About you" at bounding box center [1080, 118] width 251 height 35
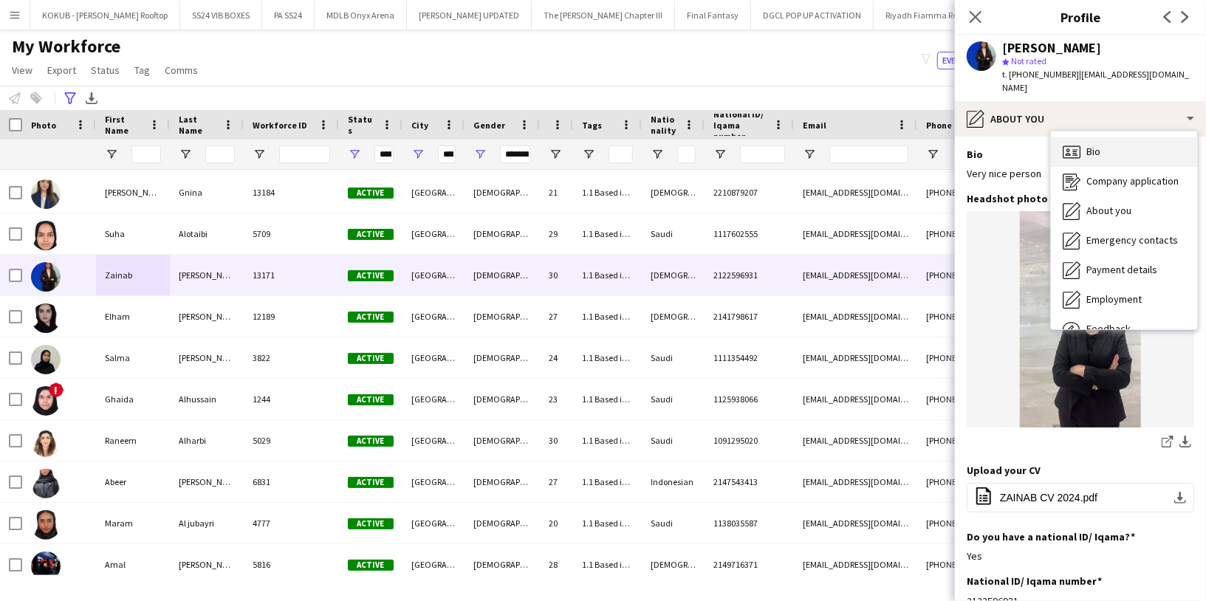
click at [1100, 137] on div "Bio Bio" at bounding box center [1124, 152] width 146 height 30
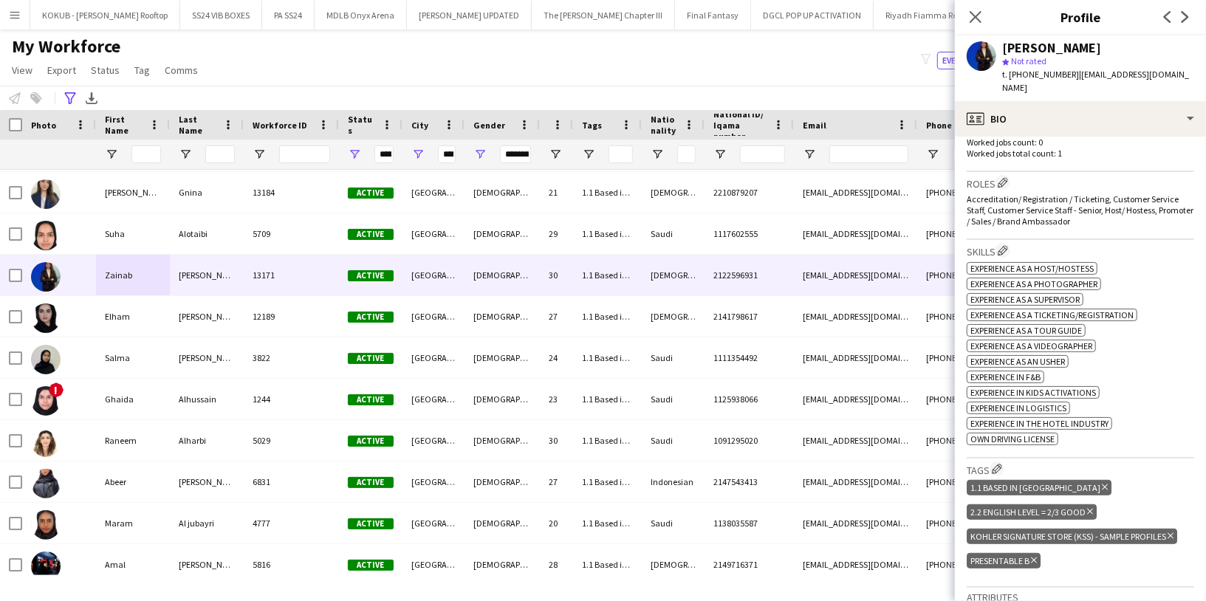
click at [1044, 529] on div "Kohler Signature Store (KSS) - Sample profiles Delete tag" at bounding box center [1072, 537] width 210 height 16
click at [1172, 532] on icon "Delete tag" at bounding box center [1170, 536] width 6 height 9
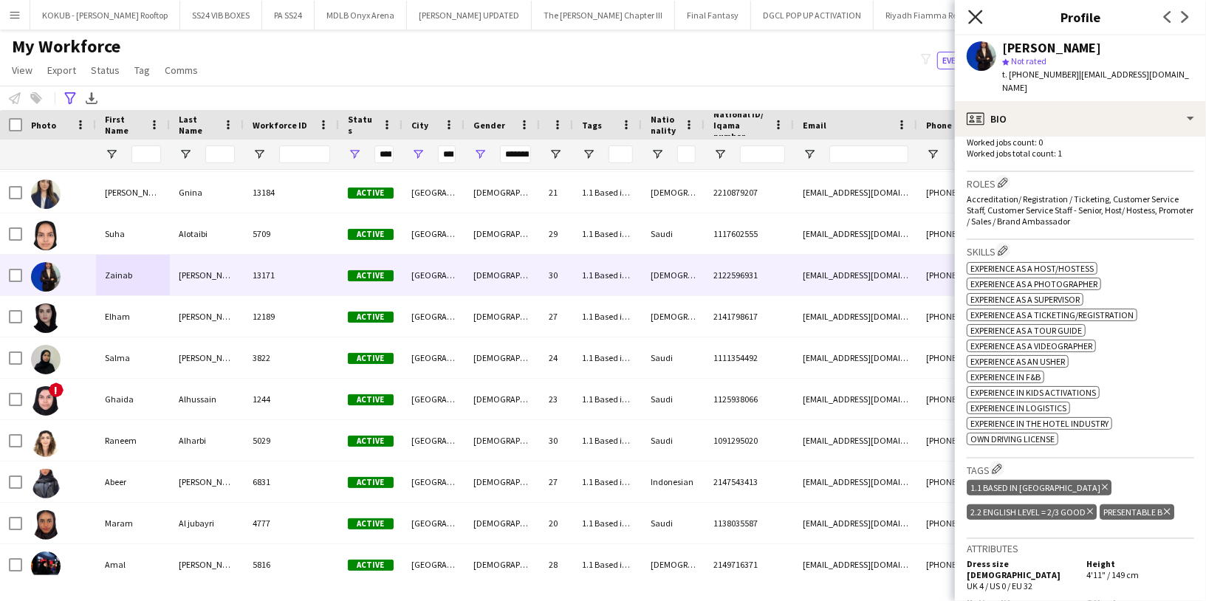
click at [977, 18] on icon at bounding box center [975, 17] width 14 height 14
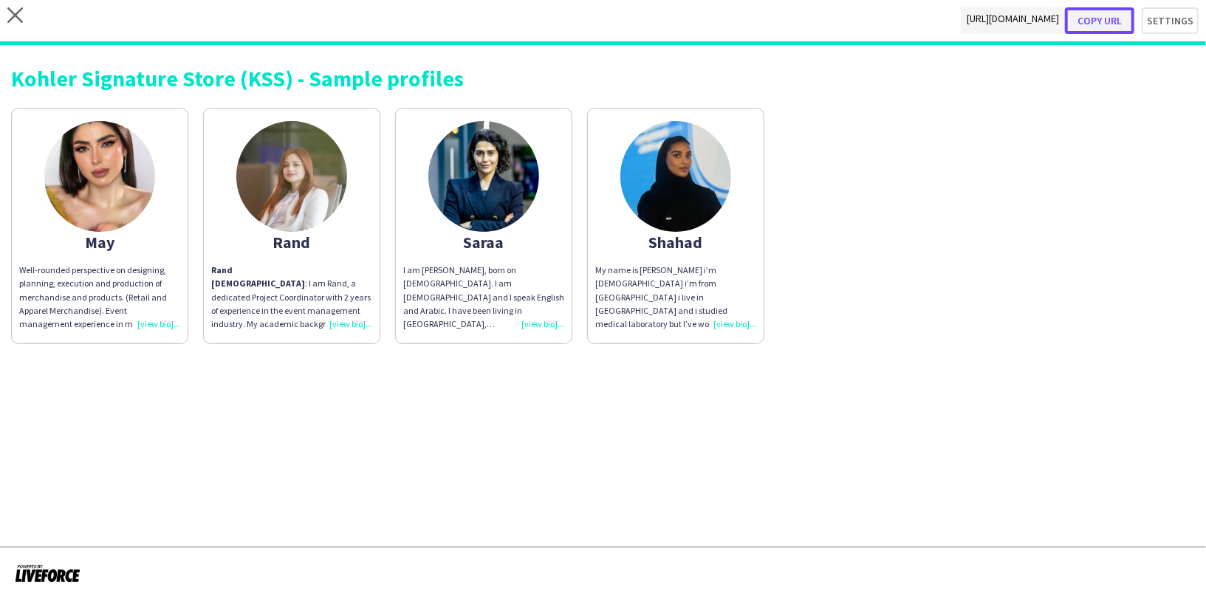
click at [1098, 21] on button "Copy url" at bounding box center [1099, 20] width 69 height 27
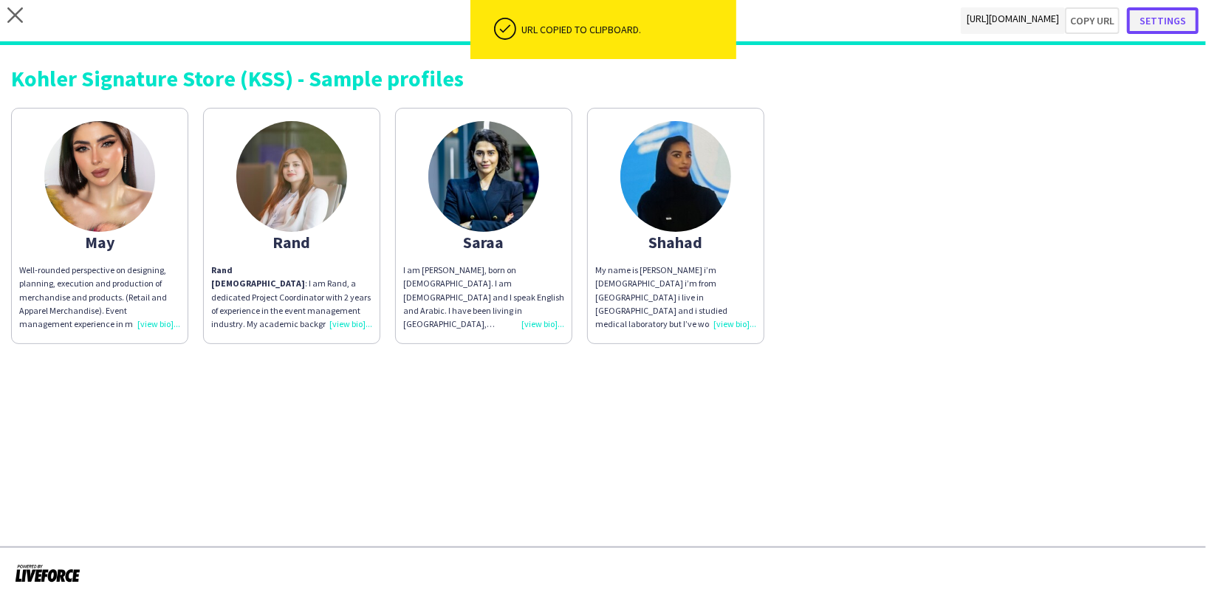
click at [1187, 18] on button "Settings" at bounding box center [1163, 20] width 72 height 27
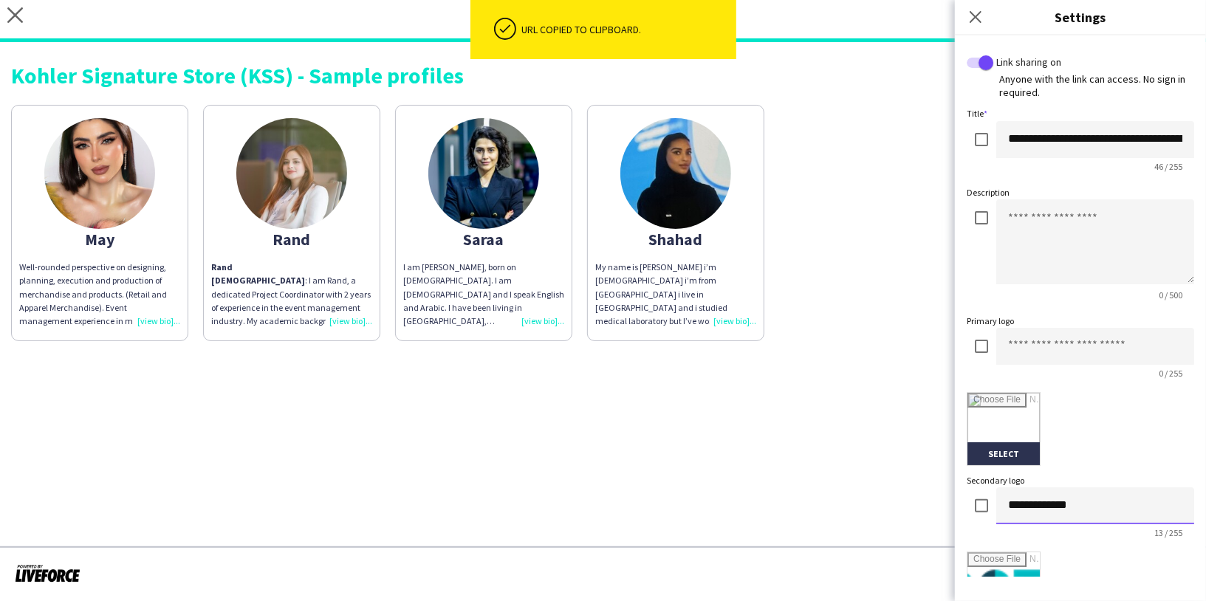
click at [1046, 512] on input "**********" at bounding box center [1095, 505] width 198 height 37
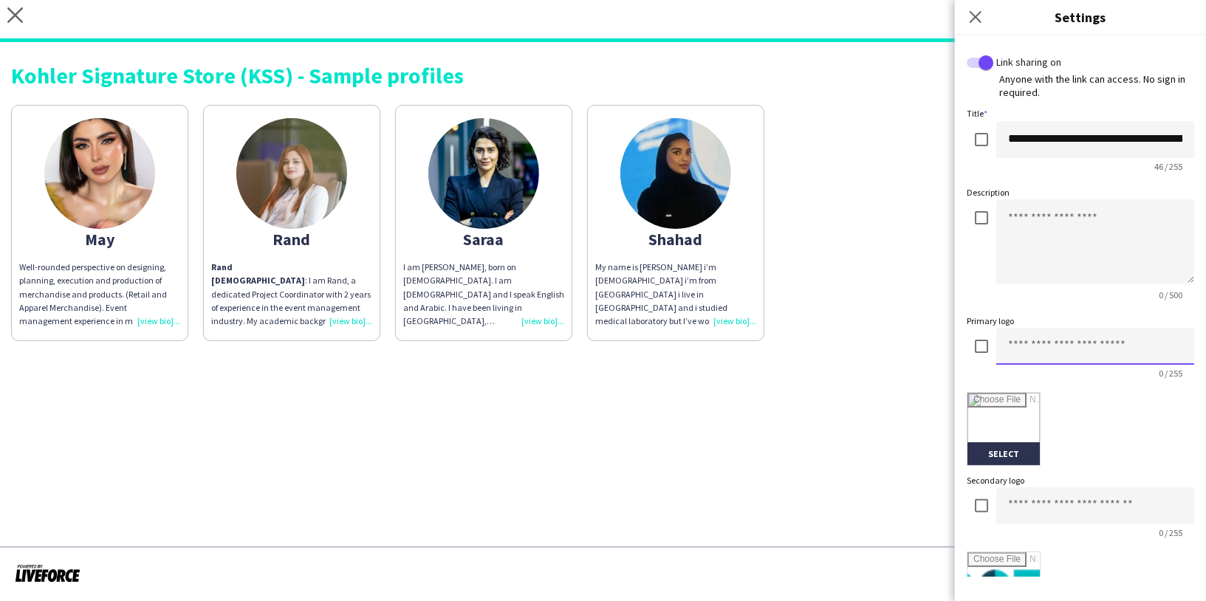
click at [1058, 341] on input at bounding box center [1095, 346] width 198 height 37
paste input "**********"
type input "**********"
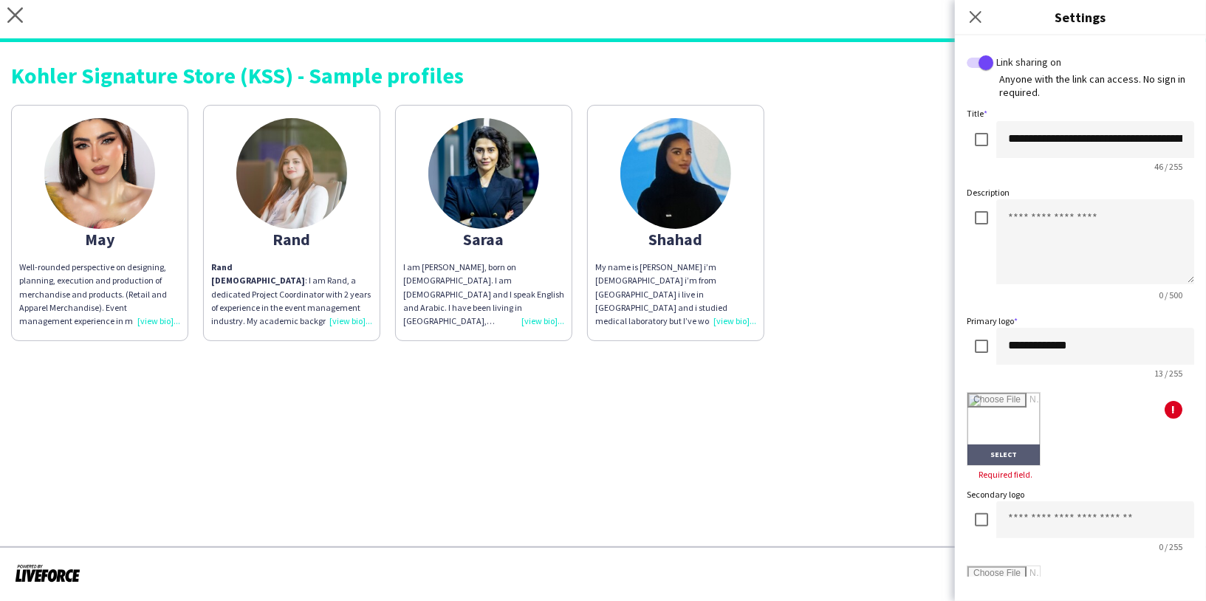
click at [1001, 434] on input "file" at bounding box center [1003, 429] width 72 height 72
type input "**********"
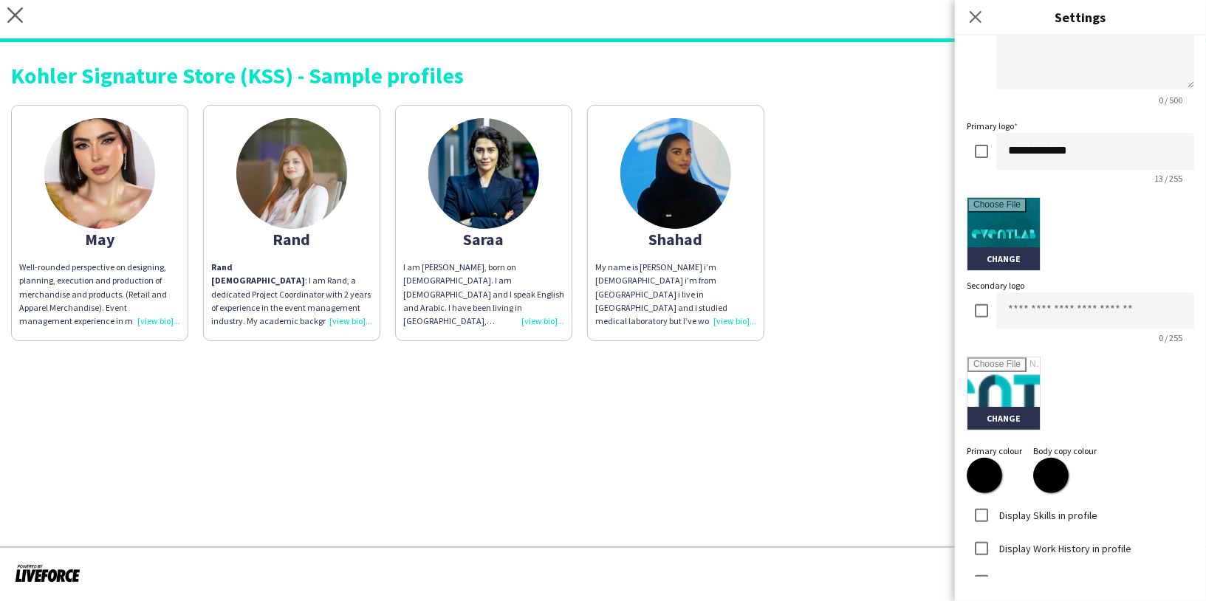
scroll to position [268, 0]
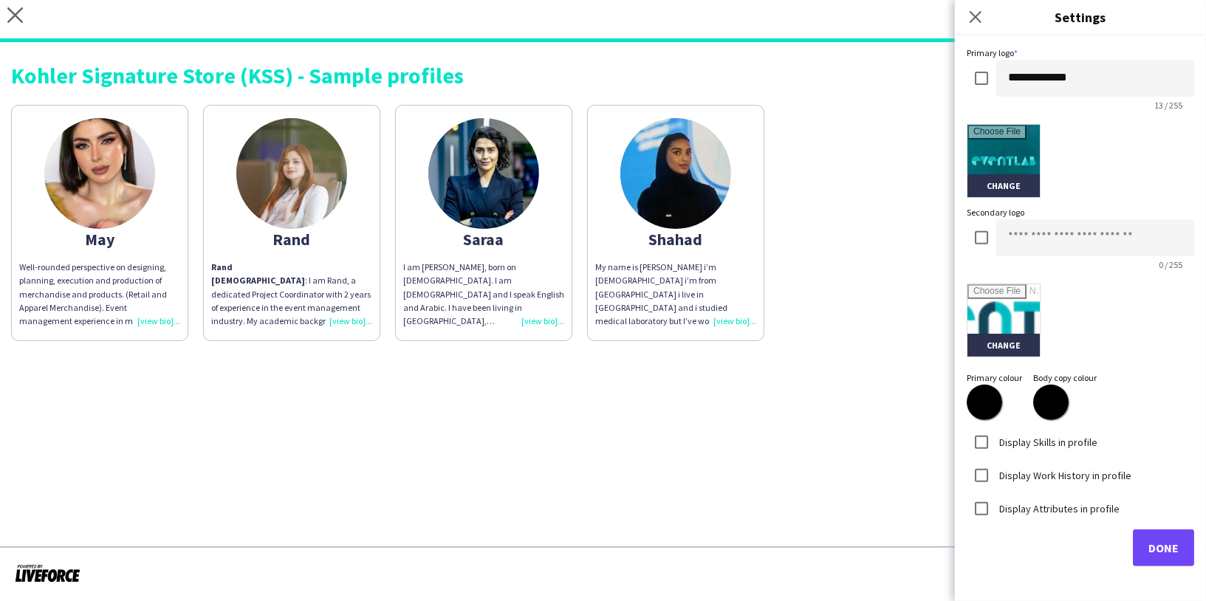
click at [1048, 437] on label "Display Skills in profile" at bounding box center [1046, 441] width 101 height 13
click at [1046, 473] on label "Display Work History in profile" at bounding box center [1063, 474] width 135 height 13
click at [1054, 510] on label "Display Attributes in profile" at bounding box center [1057, 507] width 123 height 13
click at [1041, 568] on input "text" at bounding box center [1080, 570] width 210 height 37
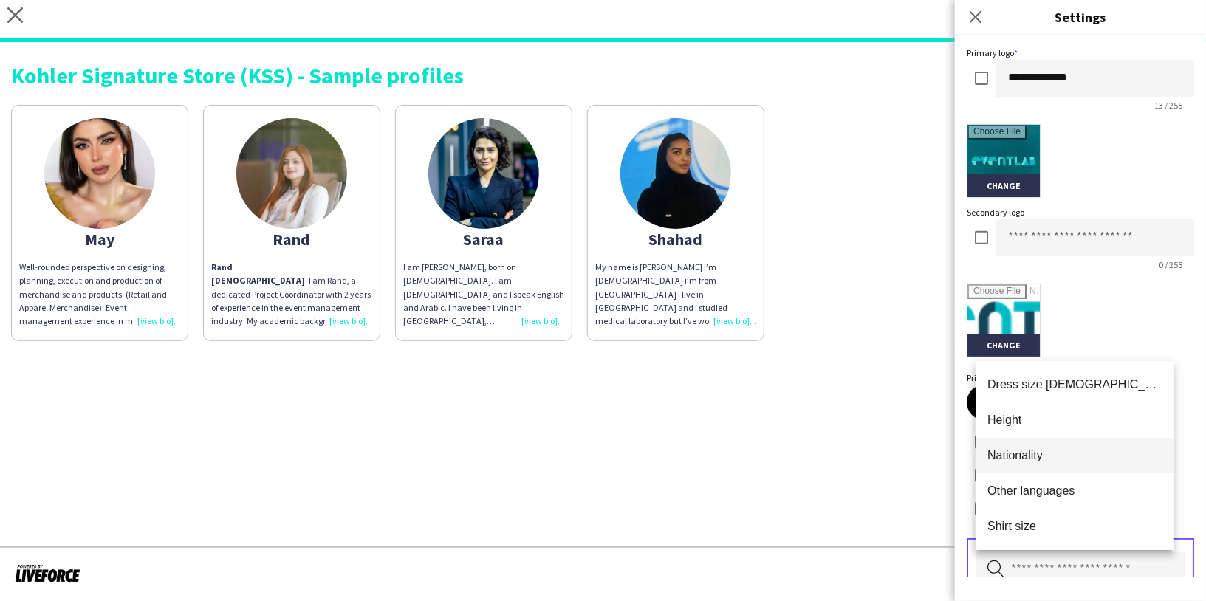
click at [1029, 454] on span "Nationality" at bounding box center [1074, 455] width 174 height 14
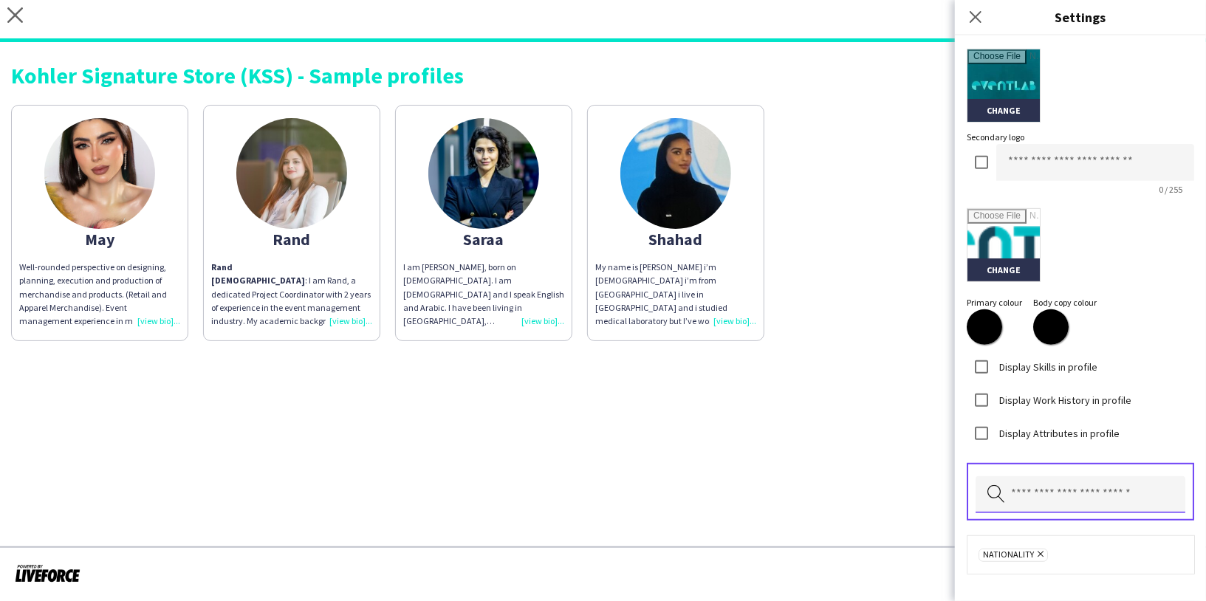
scroll to position [344, 0]
click at [1039, 494] on input "text" at bounding box center [1080, 494] width 210 height 37
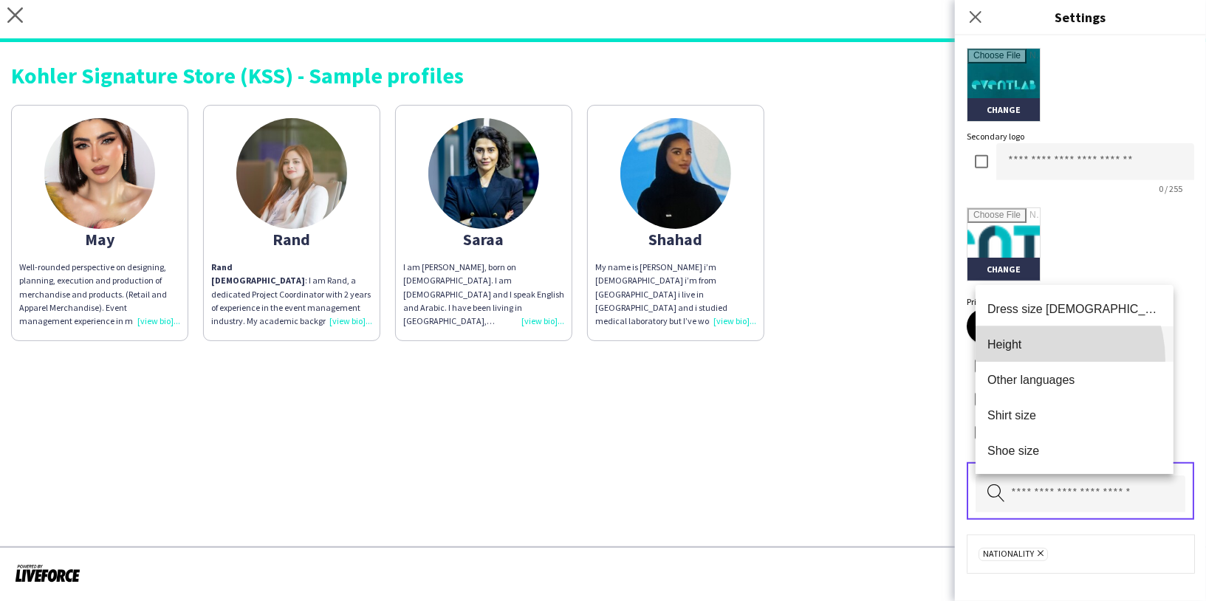
click at [1034, 360] on mat-option "Height" at bounding box center [1074, 343] width 198 height 35
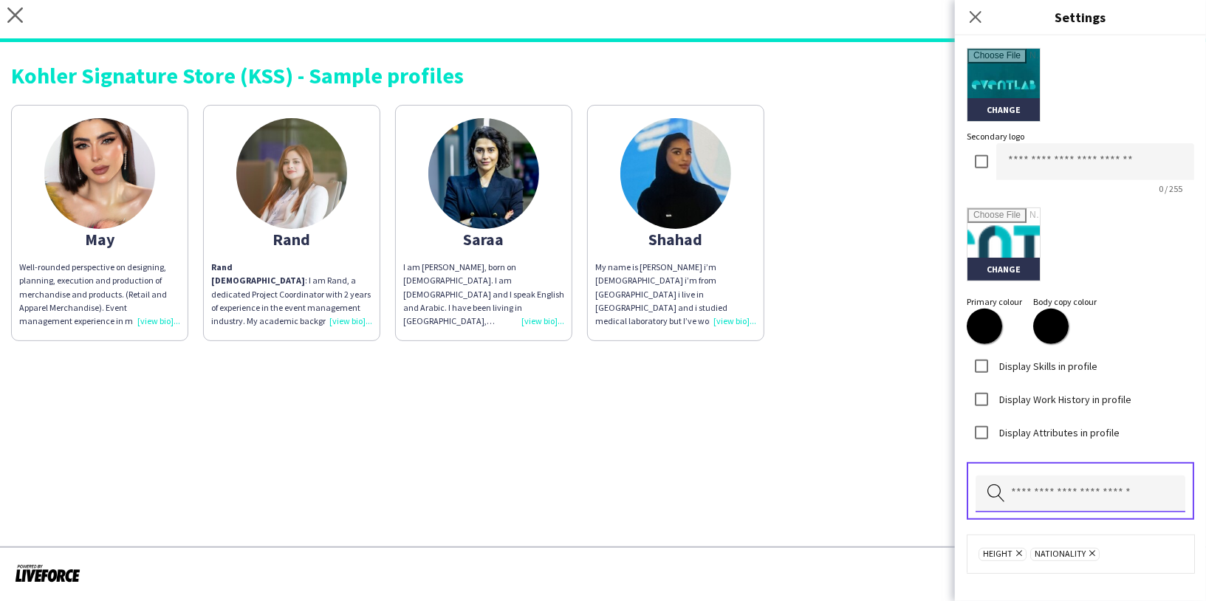
click at [1041, 496] on input "text" at bounding box center [1080, 494] width 210 height 37
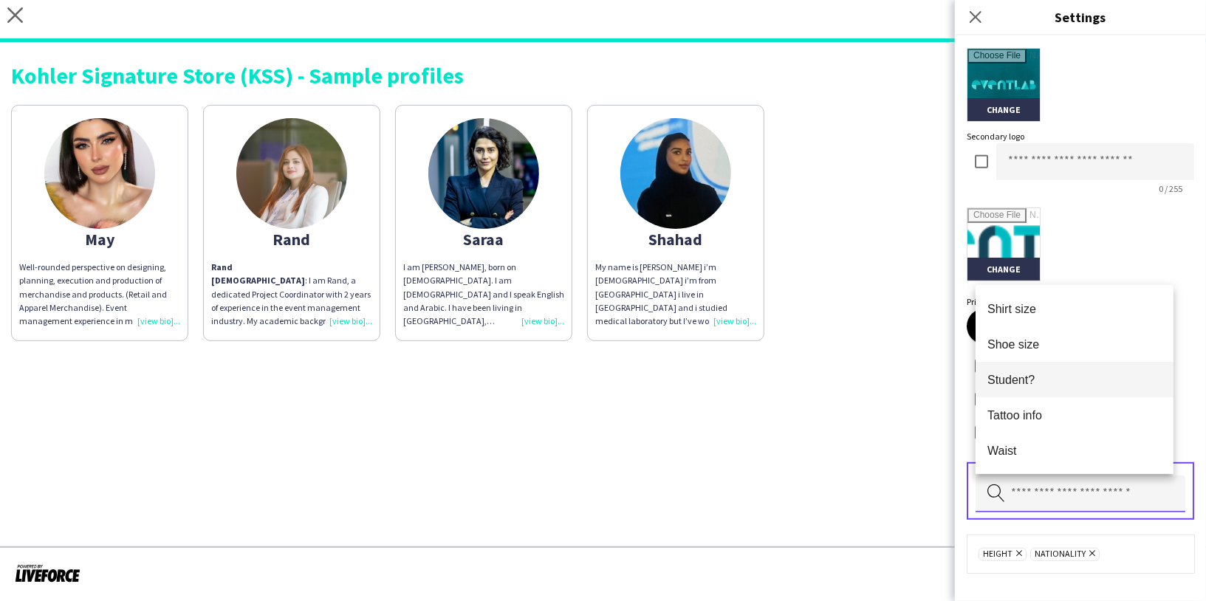
scroll to position [106, 0]
click at [1042, 512] on div "Pick attributes to display" at bounding box center [1080, 491] width 227 height 58
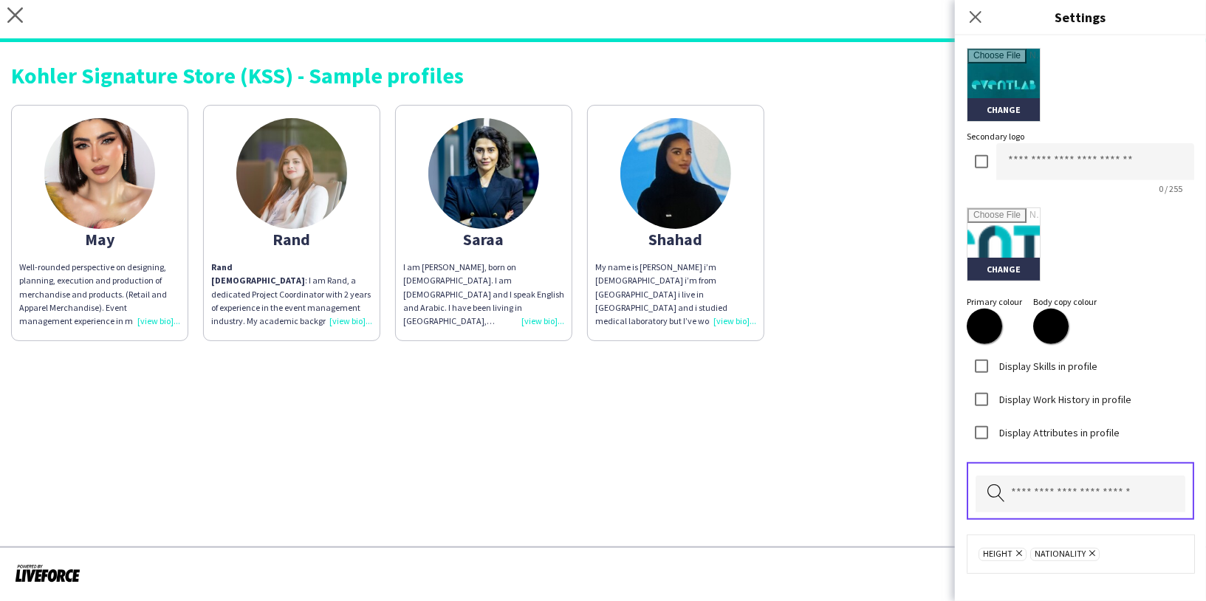
scroll to position [393, 0]
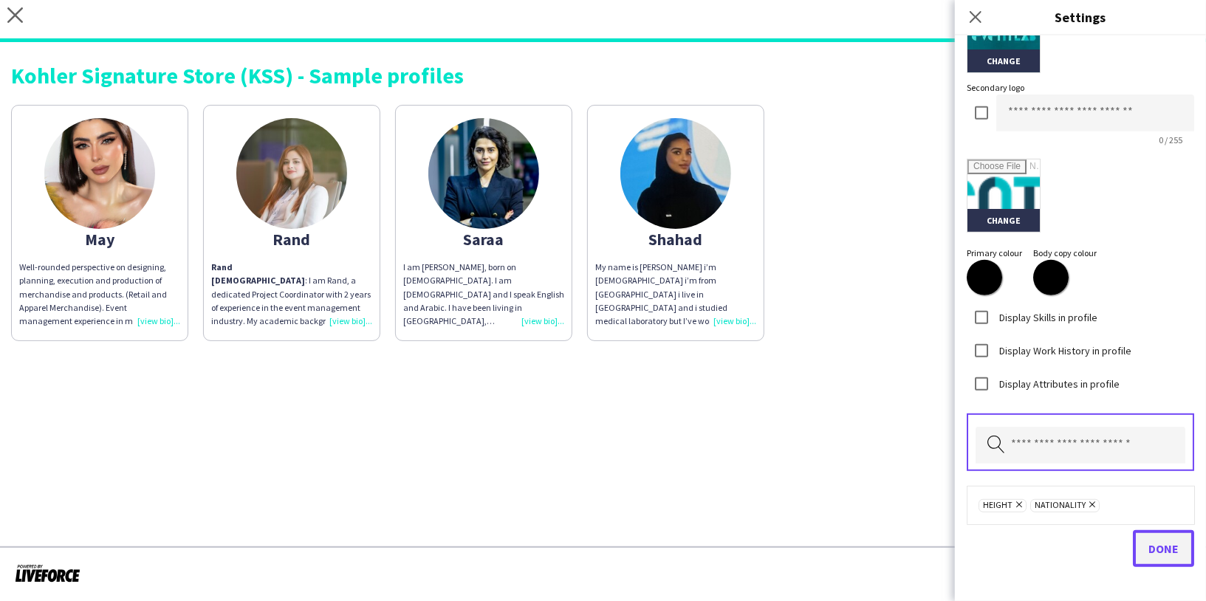
click at [1145, 560] on button "Done" at bounding box center [1163, 548] width 61 height 37
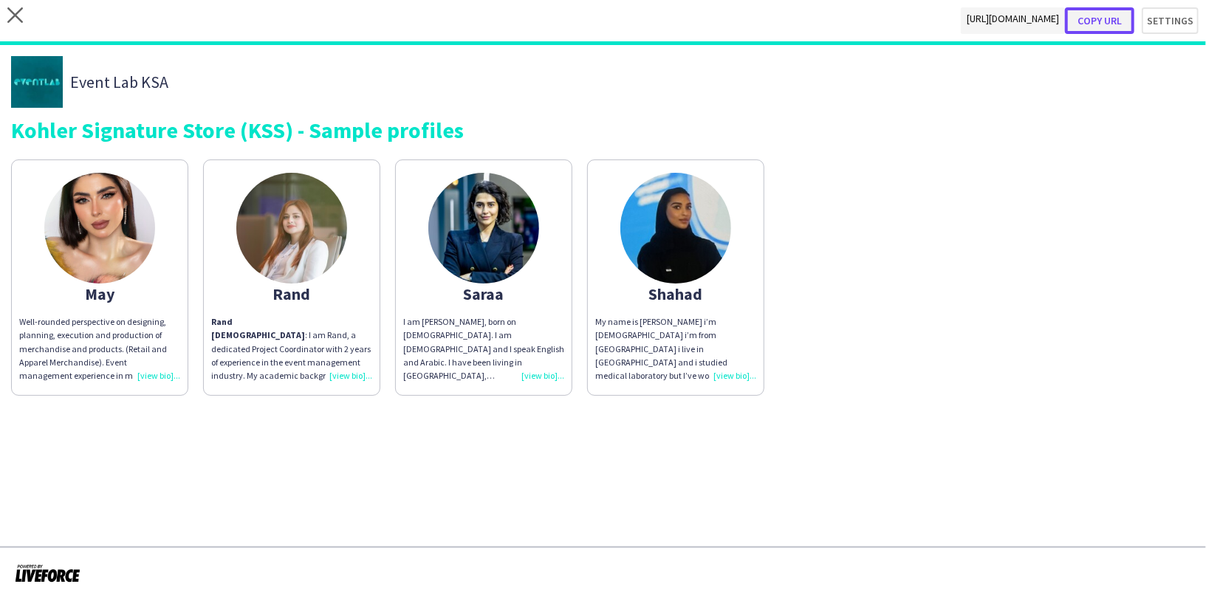
click at [1103, 21] on button "Copy url" at bounding box center [1099, 20] width 69 height 27
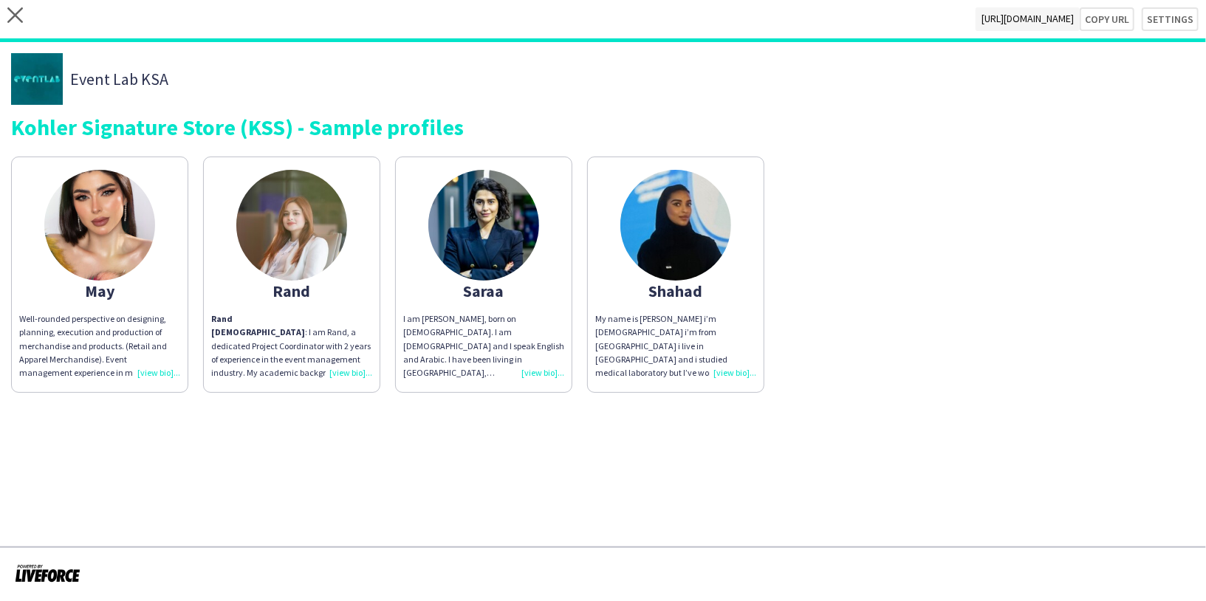
click at [663, 340] on div "My name is shahad i’m 24 years old i’m from sudan i live in riyadh and i studie…" at bounding box center [675, 345] width 161 height 67
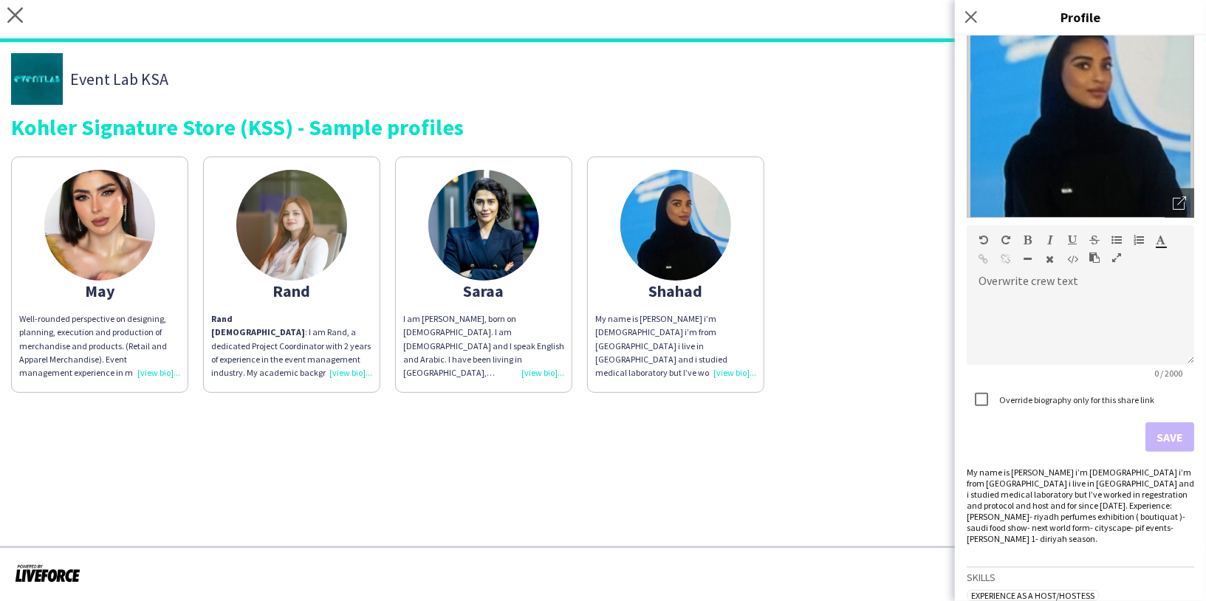
scroll to position [111, 0]
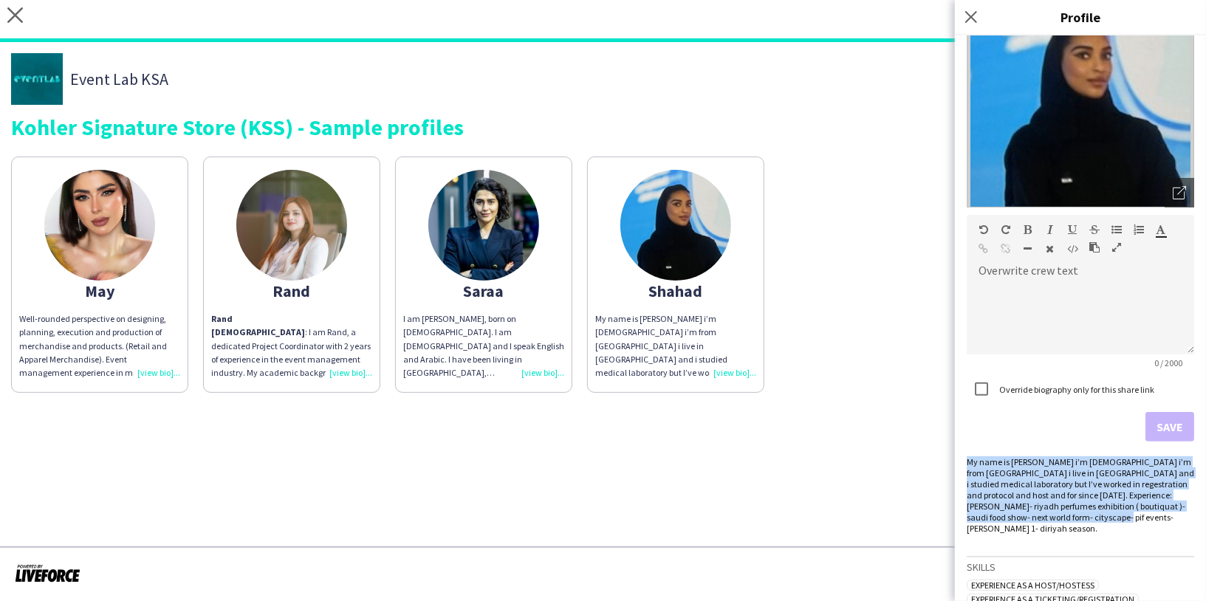
drag, startPoint x: 1122, startPoint y: 517, endPoint x: 965, endPoint y: 463, distance: 166.3
click at [965, 463] on div "Shahad Riyadh Open photos pop-in Overwrite crew text default Heading 1 Heading …" at bounding box center [1080, 318] width 251 height 566
copy div "My name is shahad i’m 24 years old i’m from sudan i live in riyadh and i studie…"
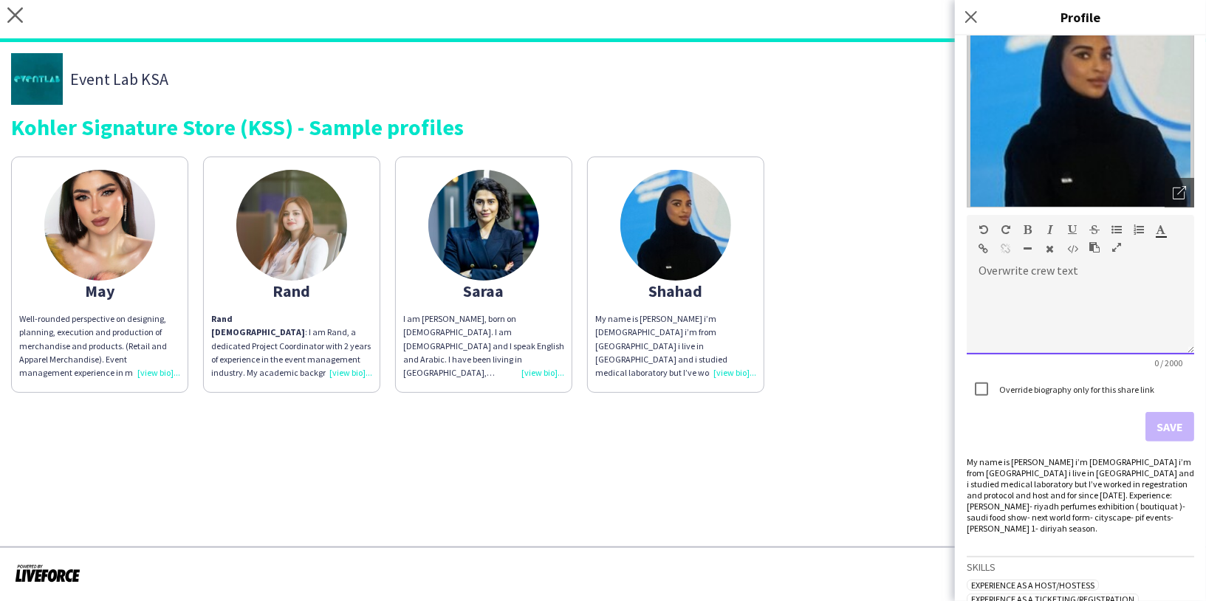
click at [1015, 299] on div at bounding box center [1080, 318] width 227 height 74
paste div
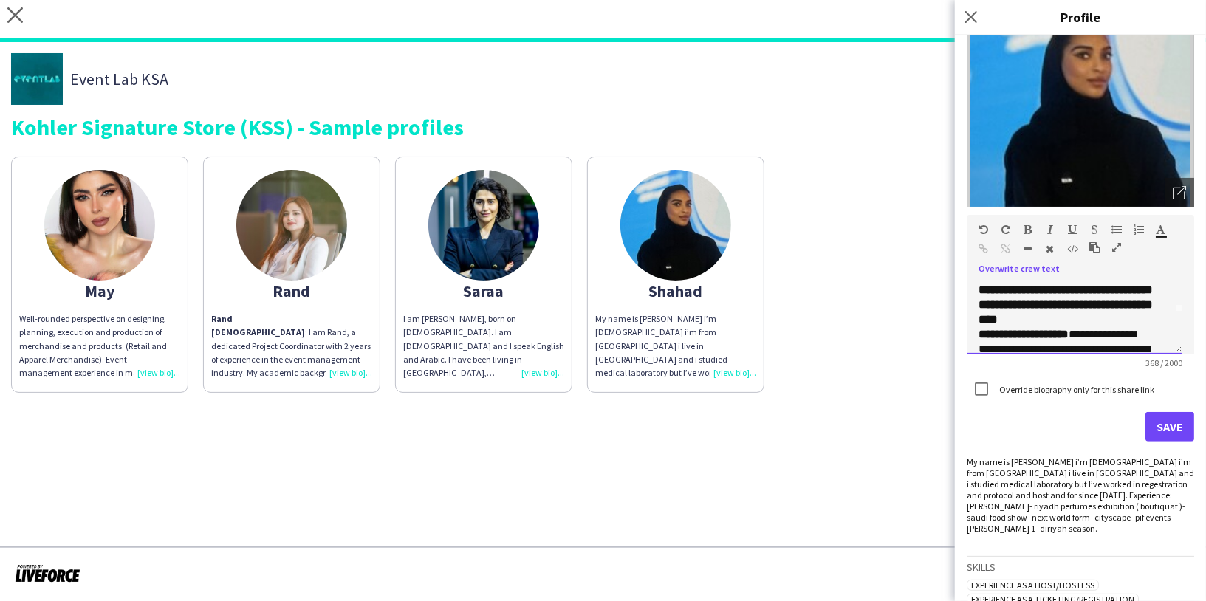
scroll to position [41, 0]
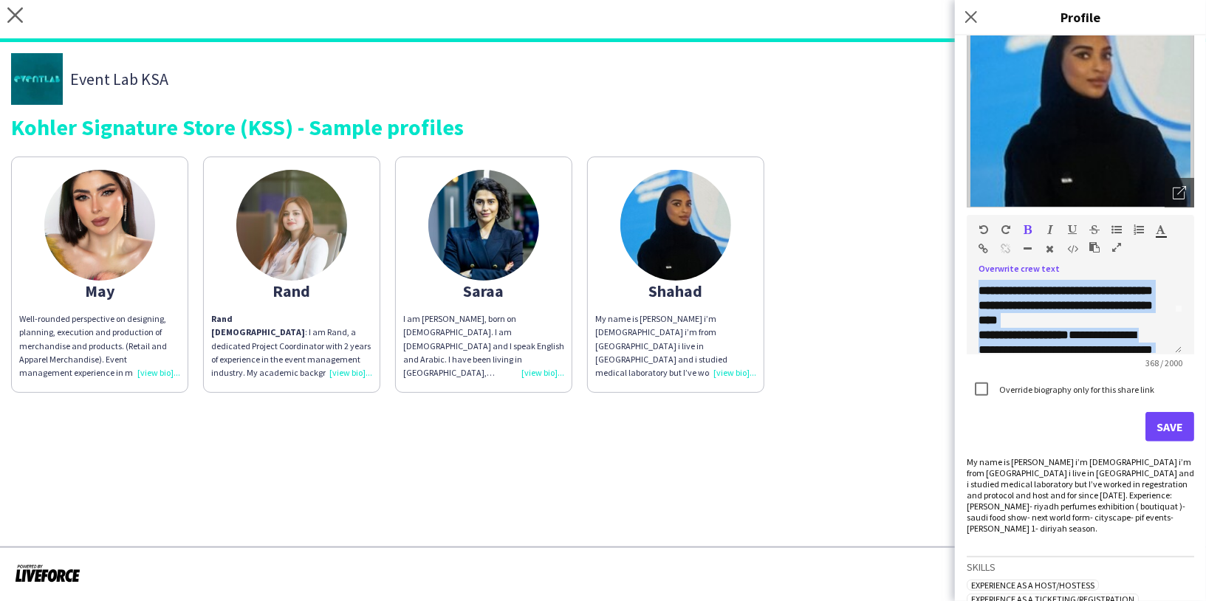
click at [1032, 227] on button "button" at bounding box center [1028, 230] width 10 height 12
click at [1063, 332] on span "**********" at bounding box center [1022, 334] width 89 height 11
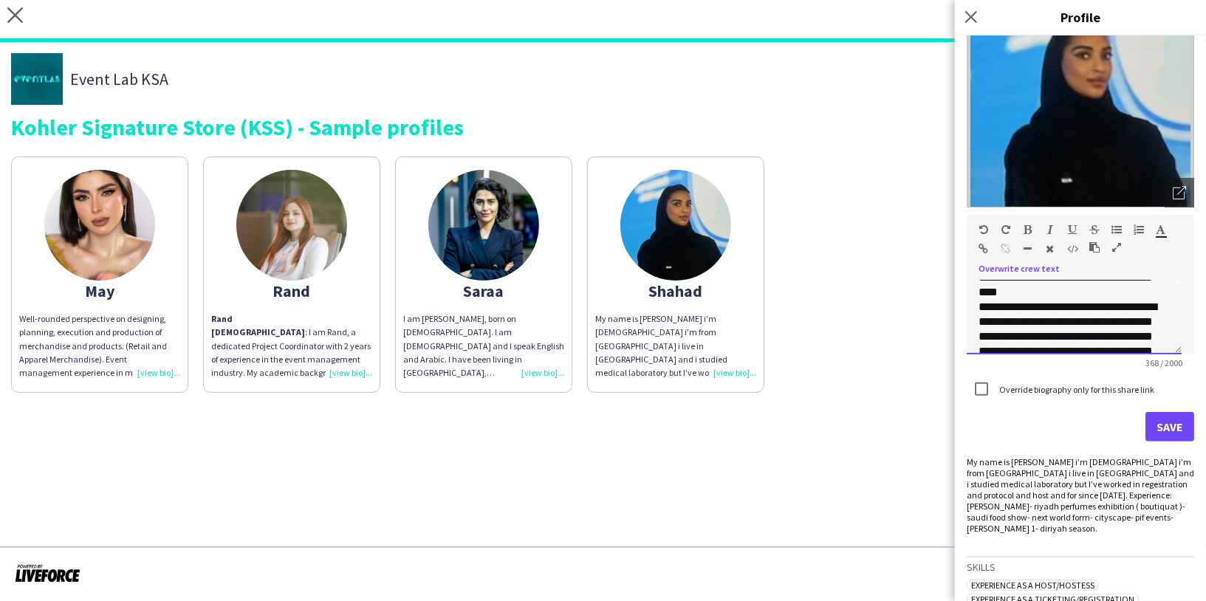
scroll to position [100, 0]
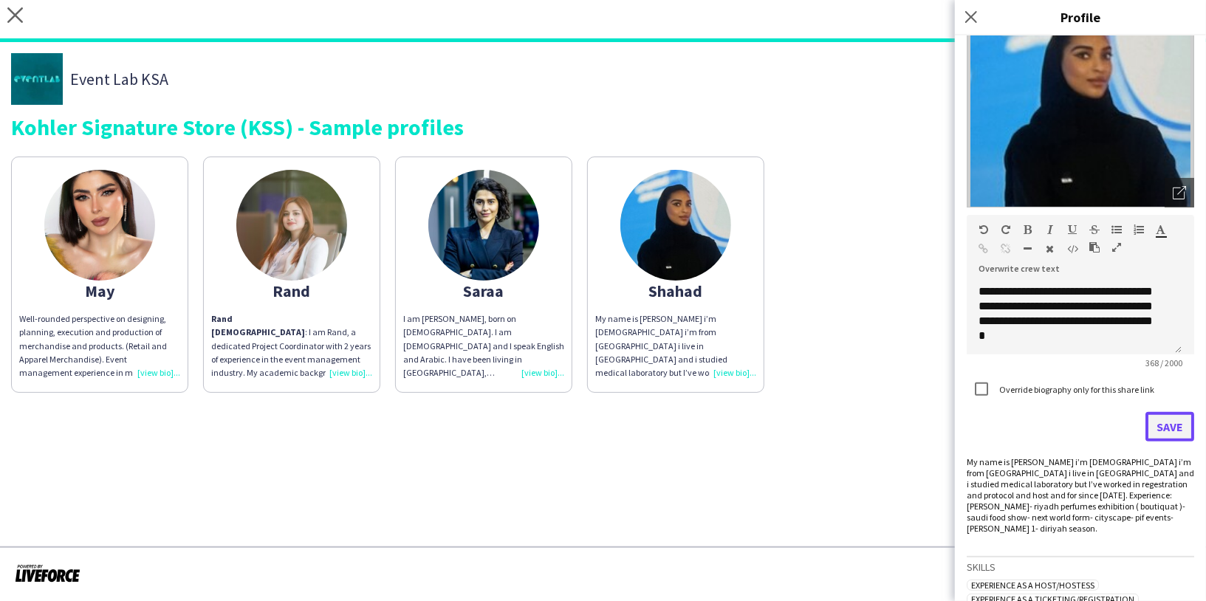
click at [1156, 426] on button "Save" at bounding box center [1169, 427] width 49 height 30
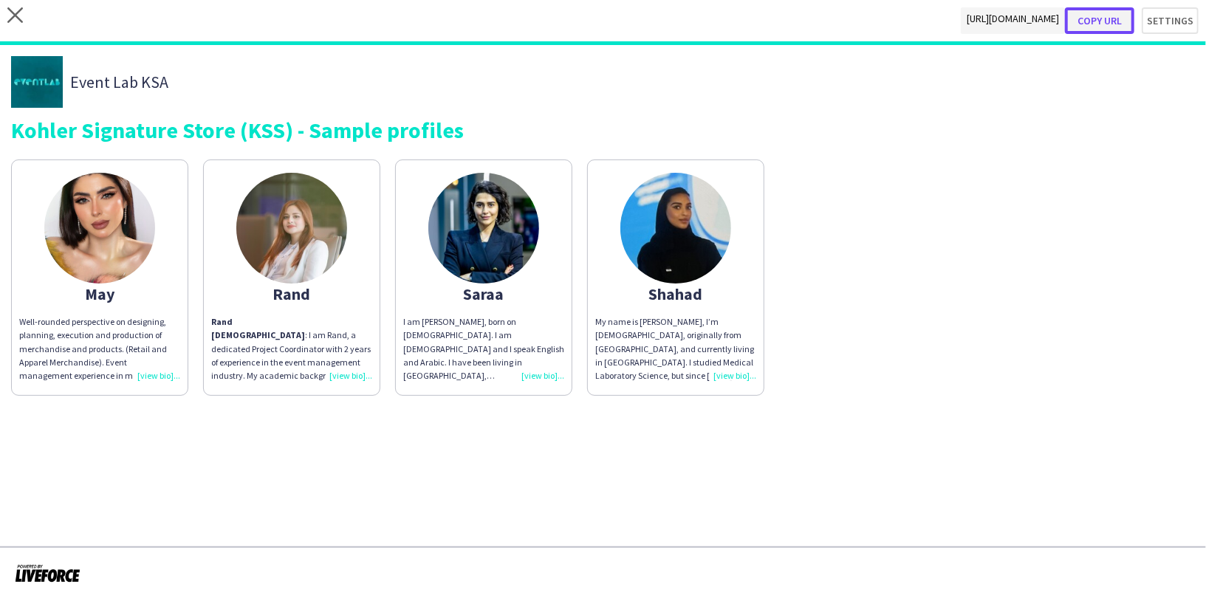
click at [1091, 27] on button "Copy url" at bounding box center [1099, 20] width 69 height 27
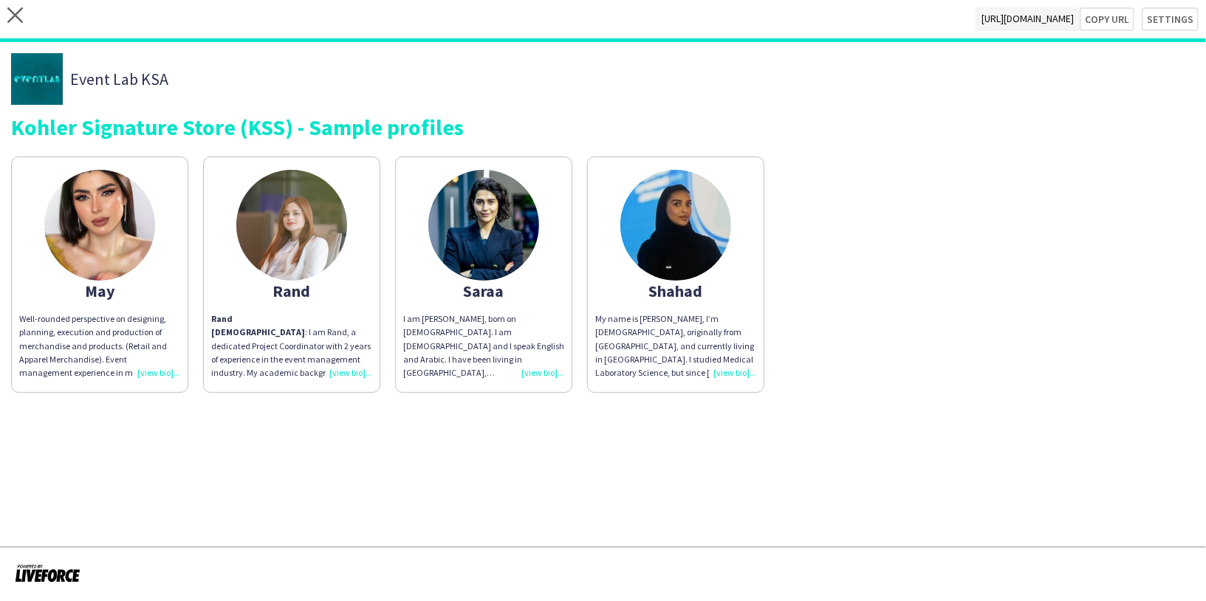
click at [708, 340] on span "My name is [PERSON_NAME], I’m [DEMOGRAPHIC_DATA], originally from [GEOGRAPHIC_D…" at bounding box center [675, 359] width 161 height 92
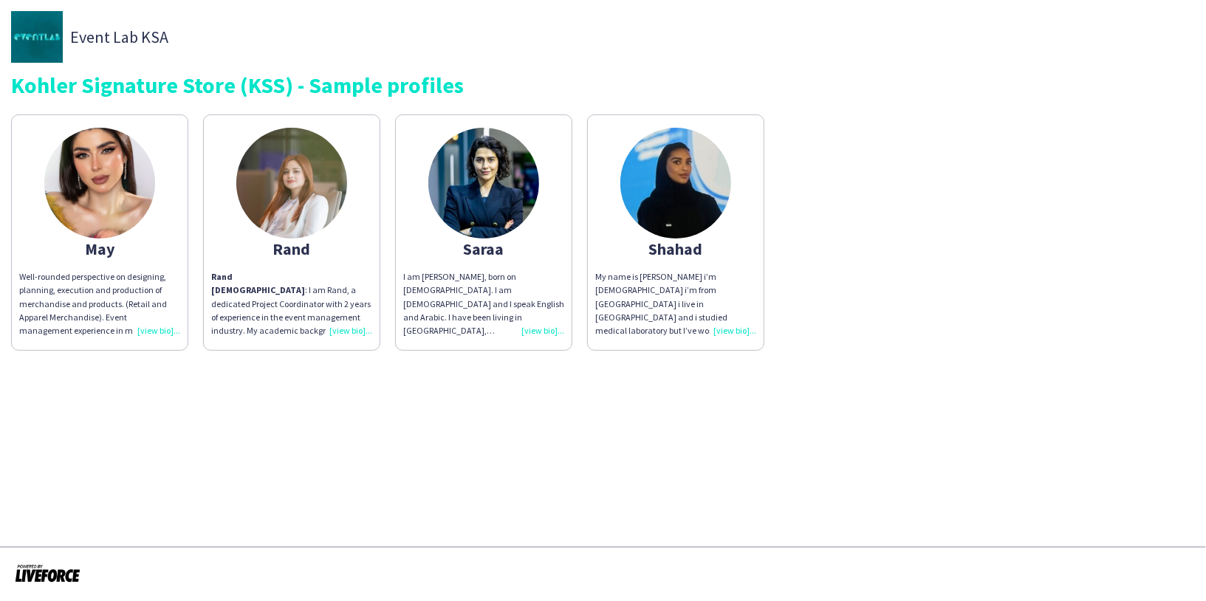
click at [500, 184] on img at bounding box center [483, 183] width 111 height 111
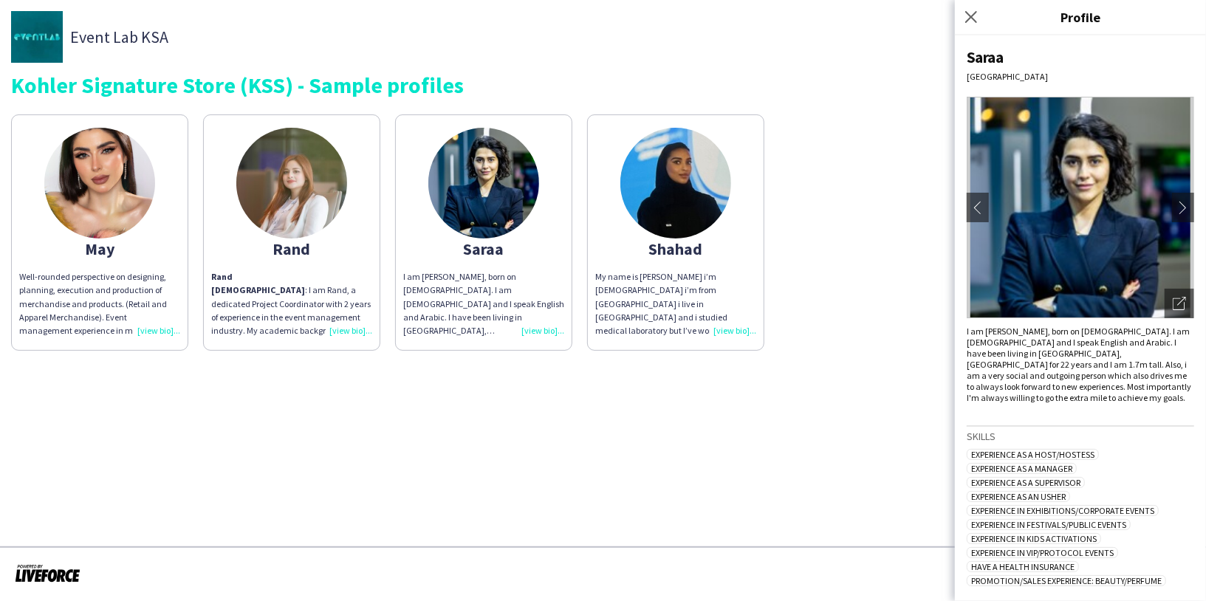
scroll to position [63, 0]
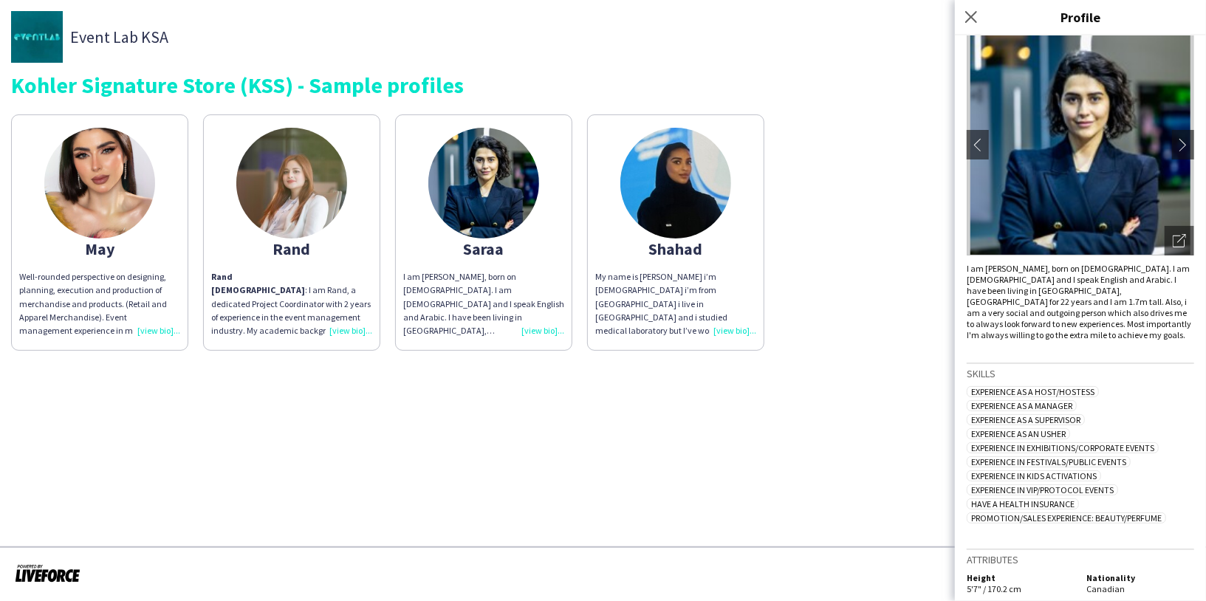
click at [672, 203] on img at bounding box center [675, 183] width 111 height 111
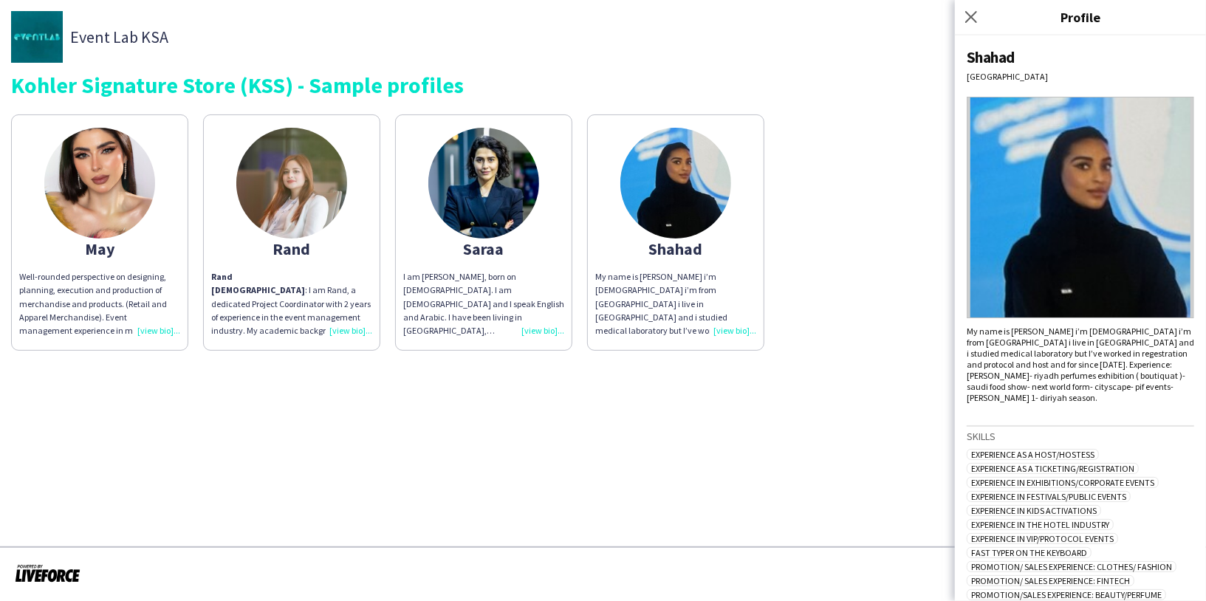
scroll to position [78, 0]
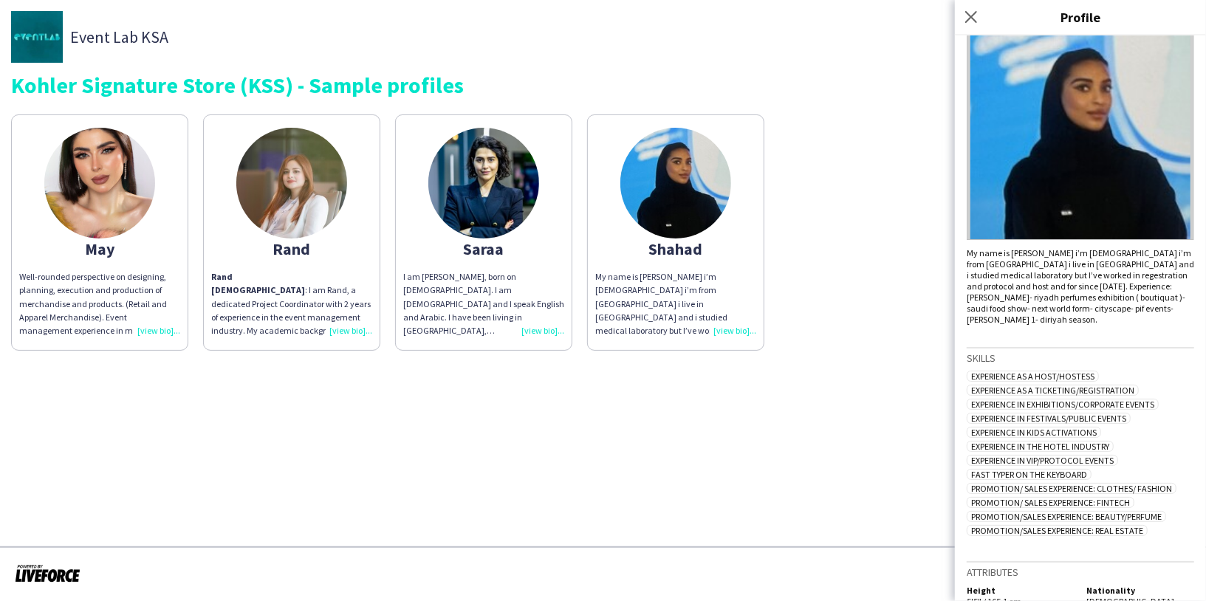
click at [311, 205] on img at bounding box center [291, 183] width 111 height 111
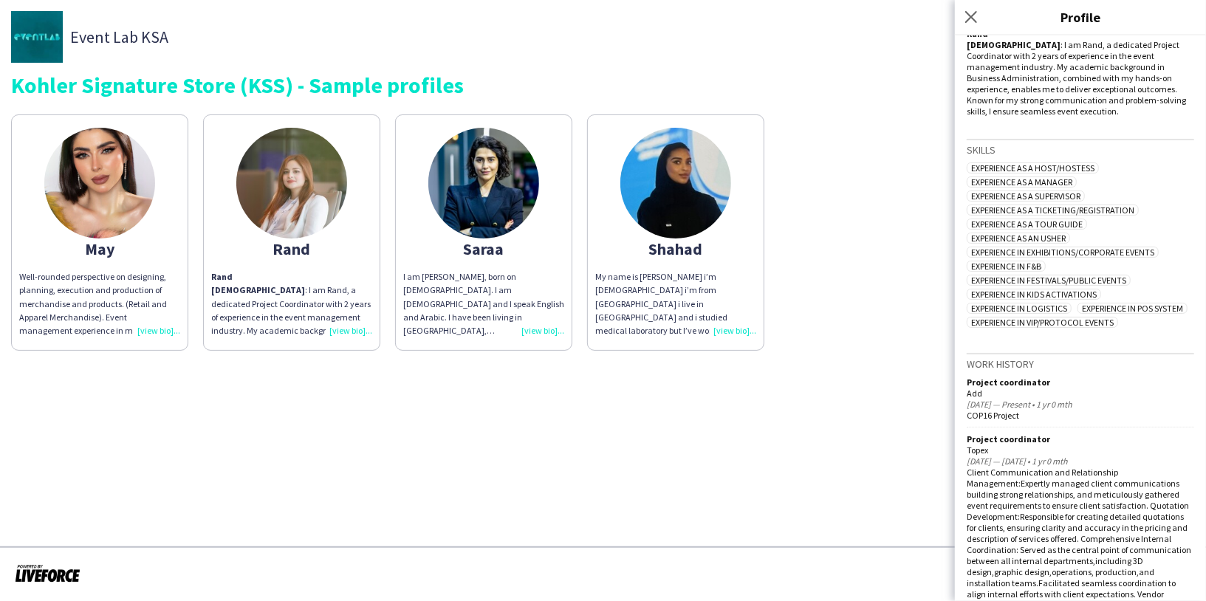
scroll to position [572, 0]
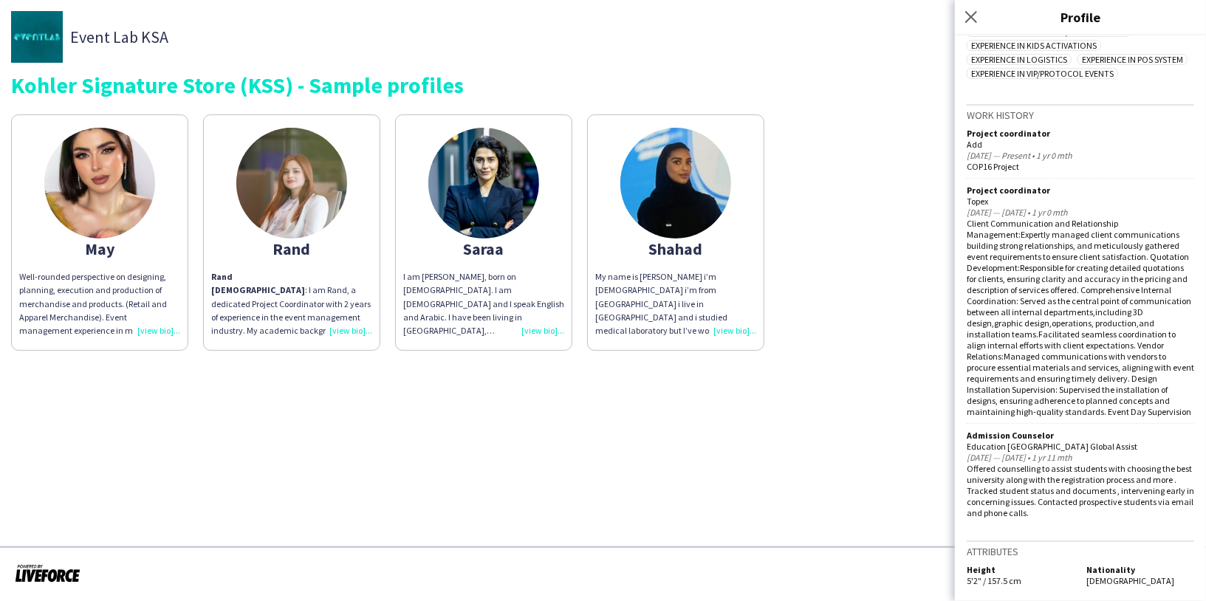
click at [134, 205] on img at bounding box center [99, 183] width 111 height 111
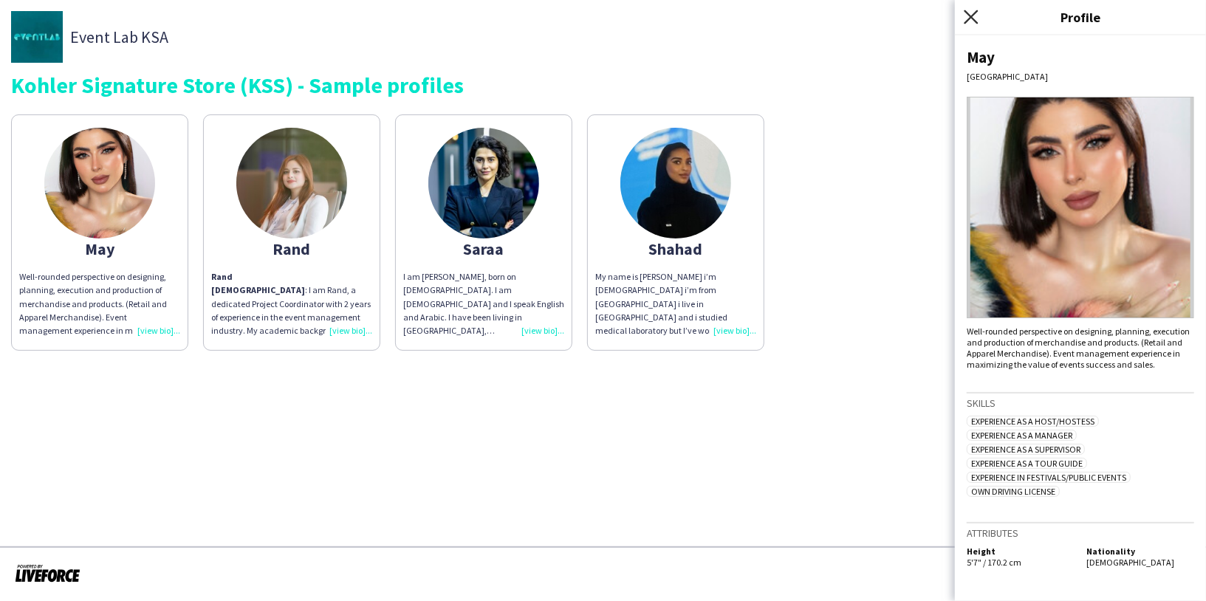
click at [967, 18] on icon "Close pop-in" at bounding box center [971, 17] width 14 height 14
